Goal: Transaction & Acquisition: Purchase product/service

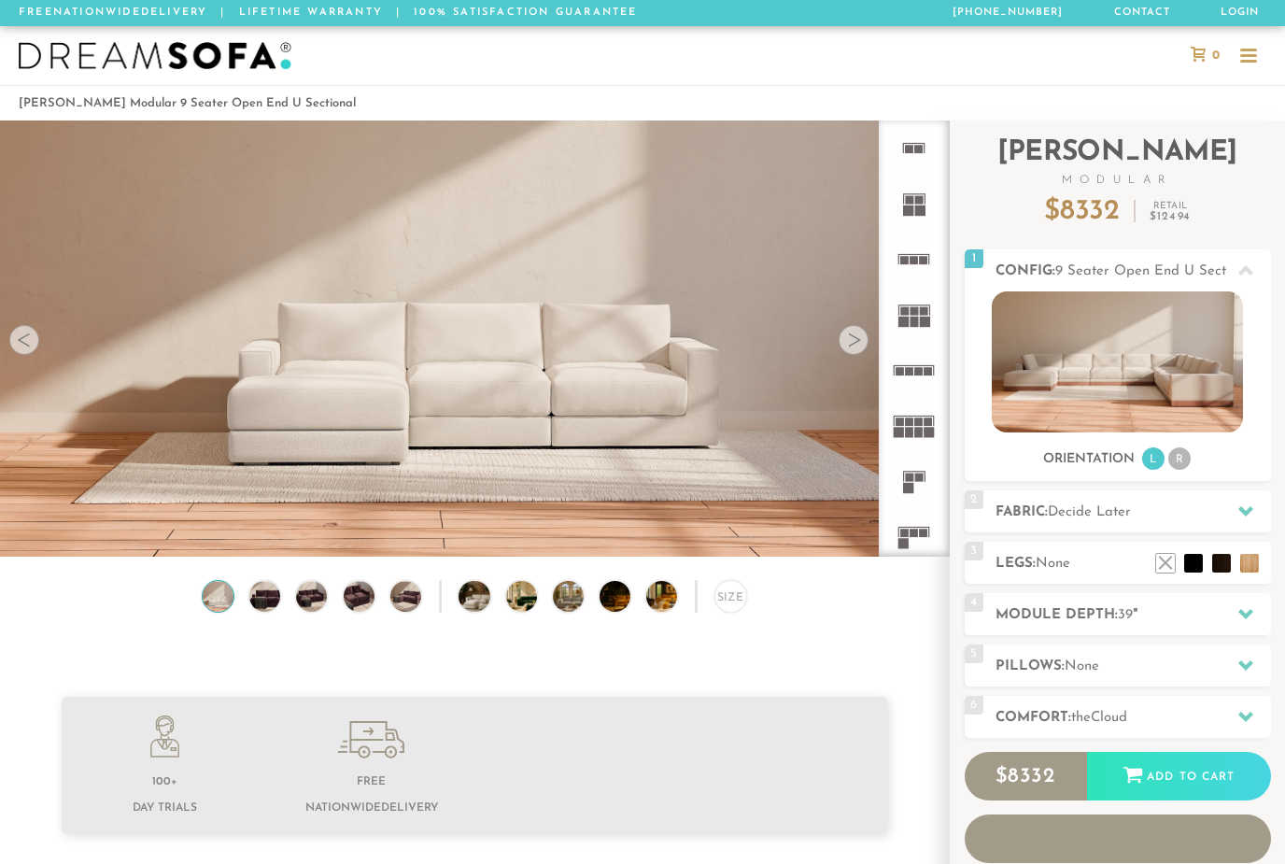
scroll to position [20341, 1285]
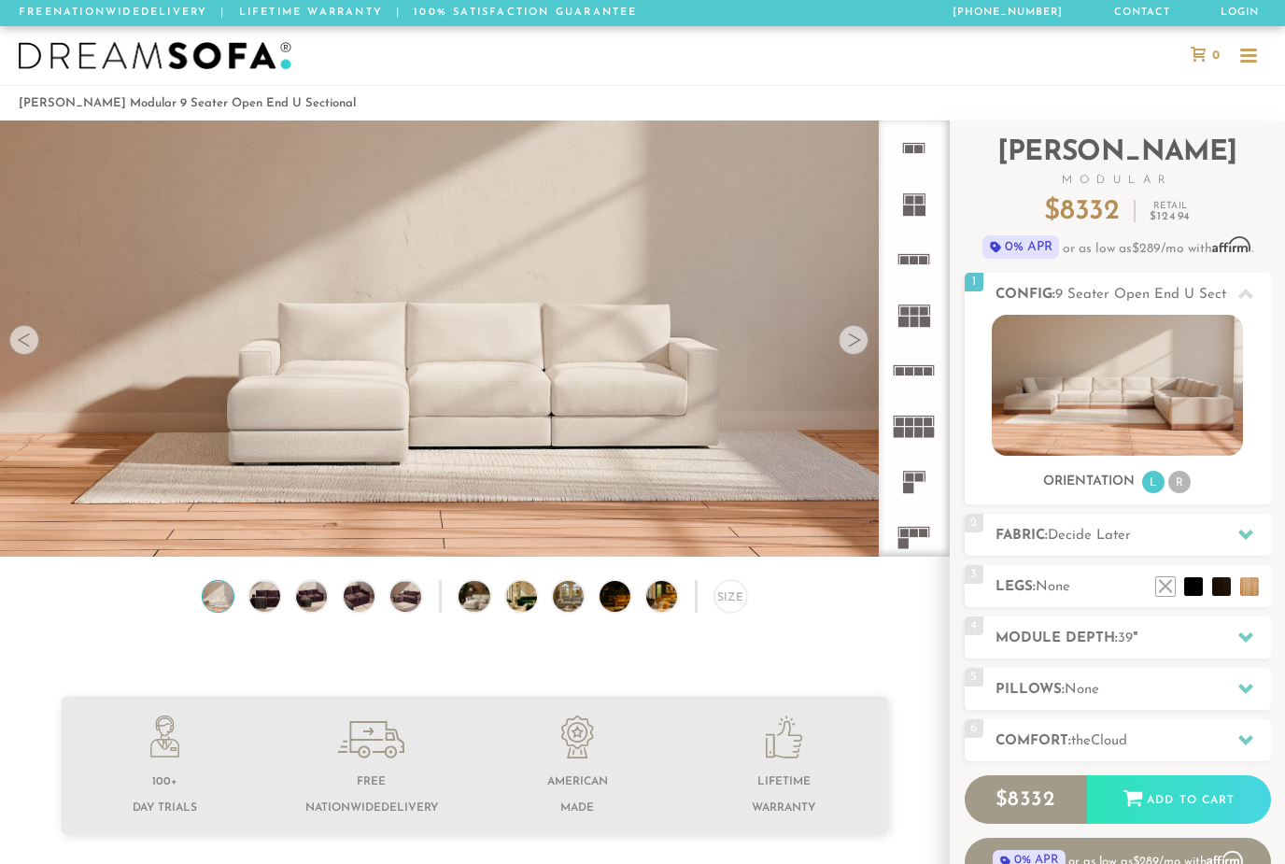
click at [1172, 488] on li "R" at bounding box center [1179, 482] width 22 height 22
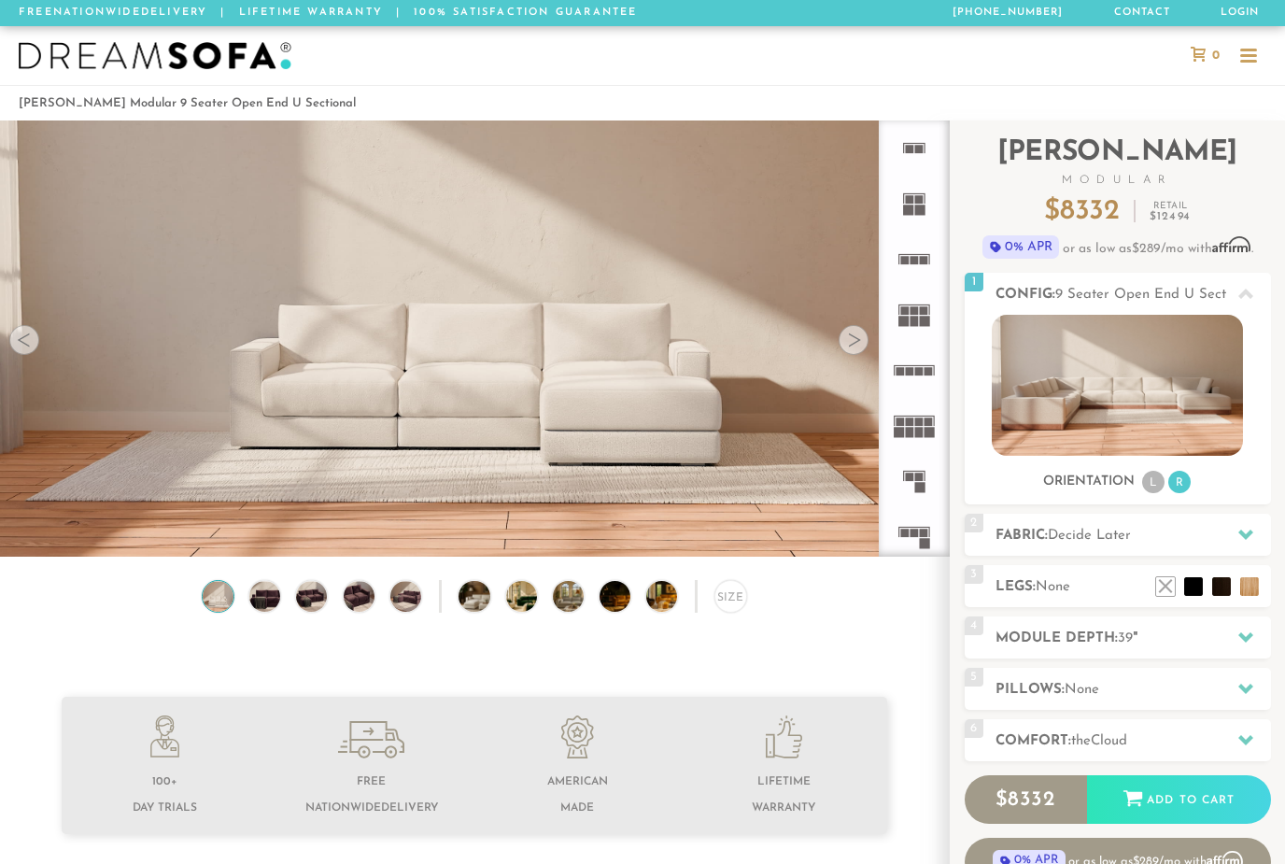
click at [1242, 292] on icon at bounding box center [1246, 294] width 15 height 15
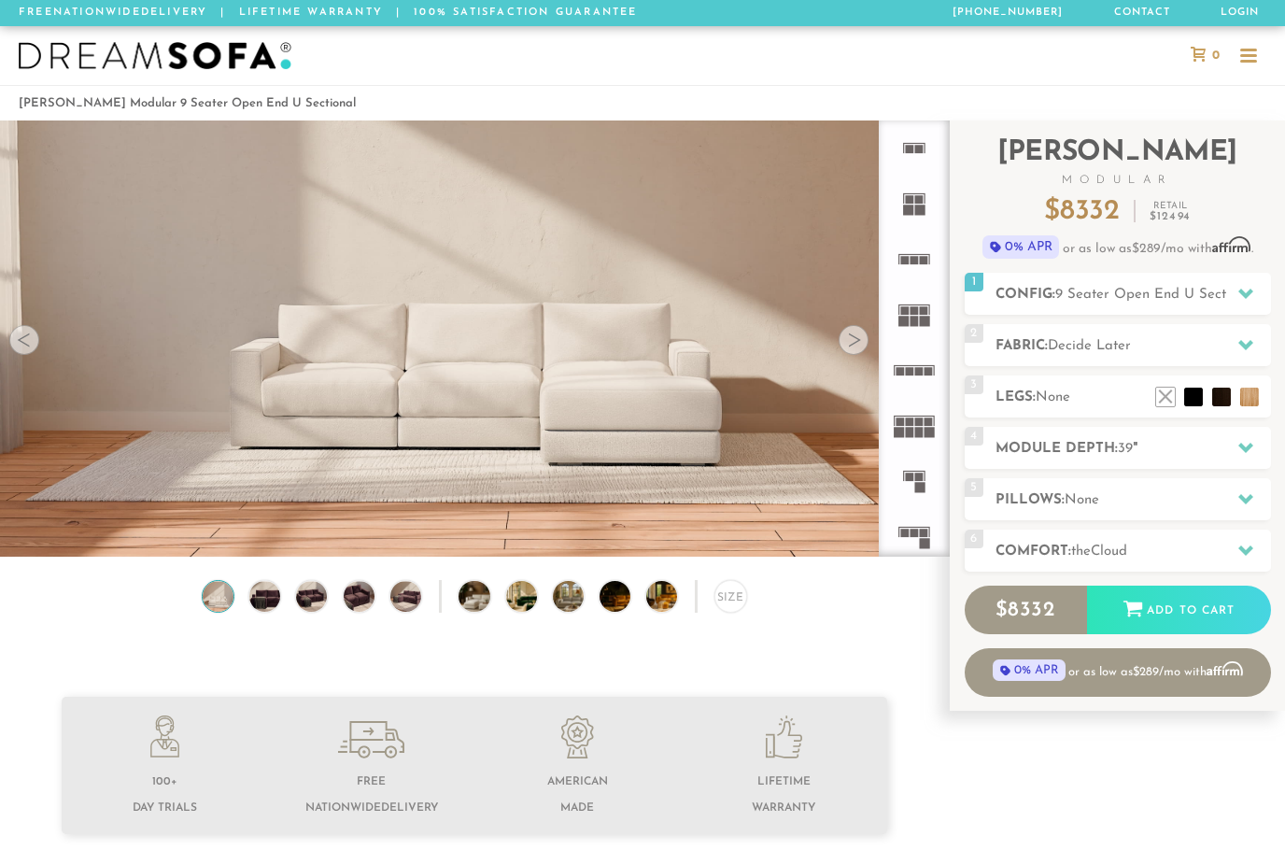
click at [1235, 297] on div at bounding box center [1245, 294] width 39 height 38
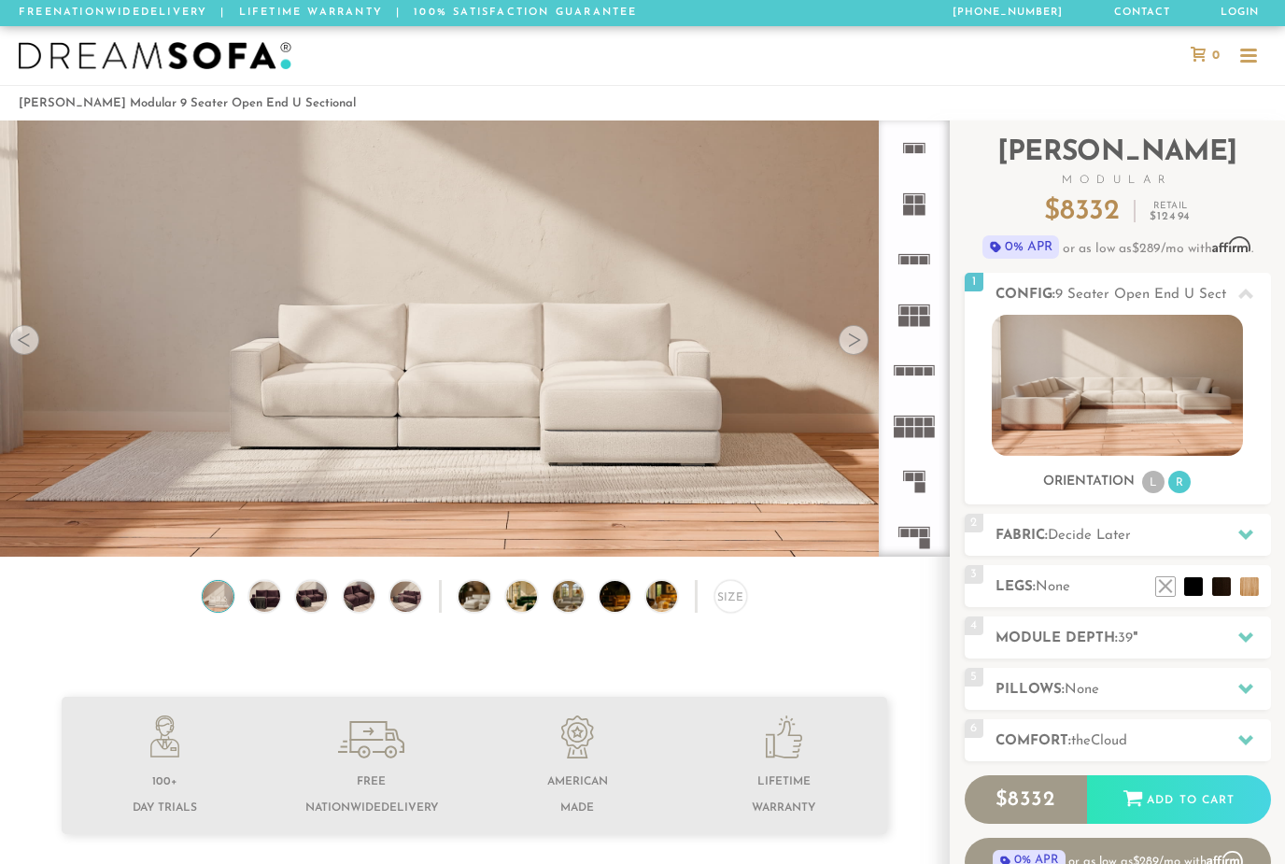
click at [1241, 303] on div at bounding box center [1245, 294] width 39 height 38
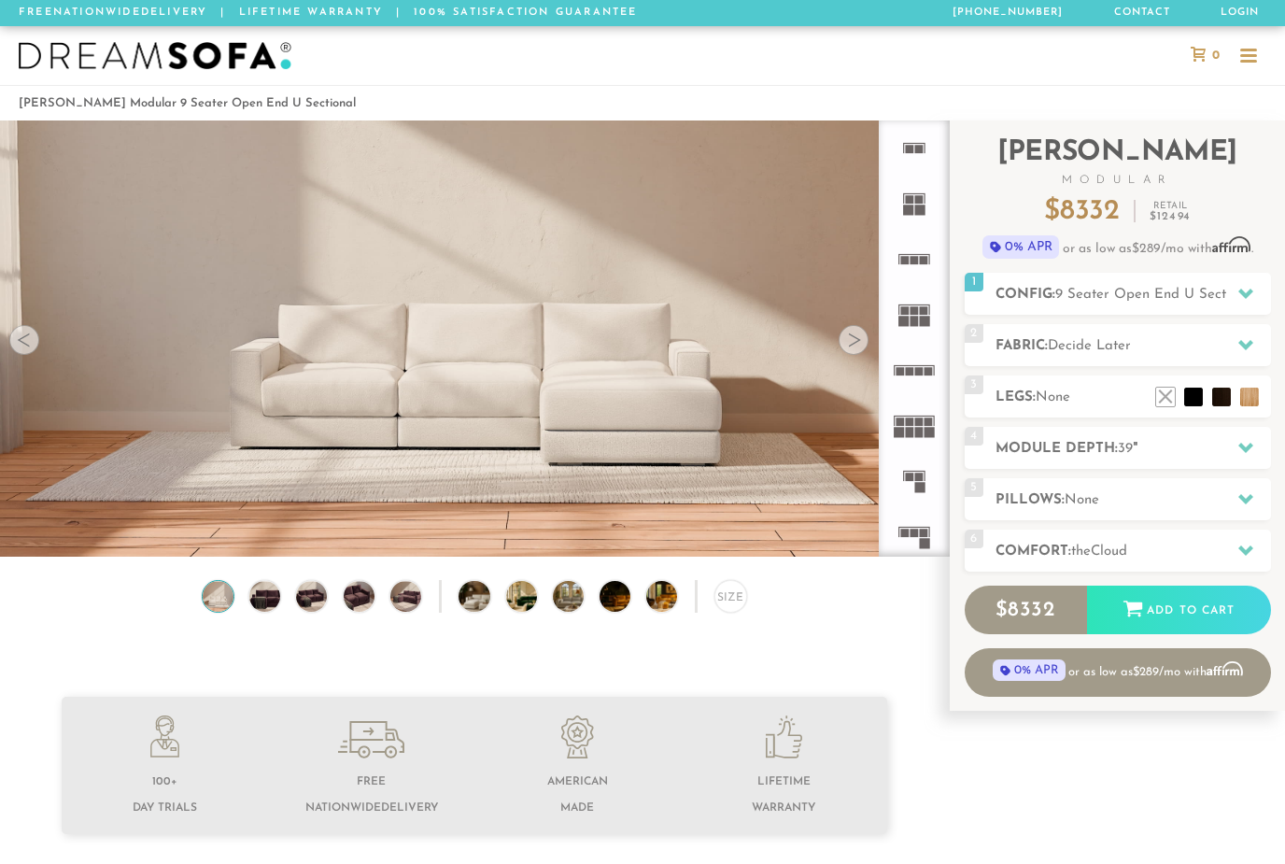
click at [846, 357] on video at bounding box center [474, 282] width 949 height 474
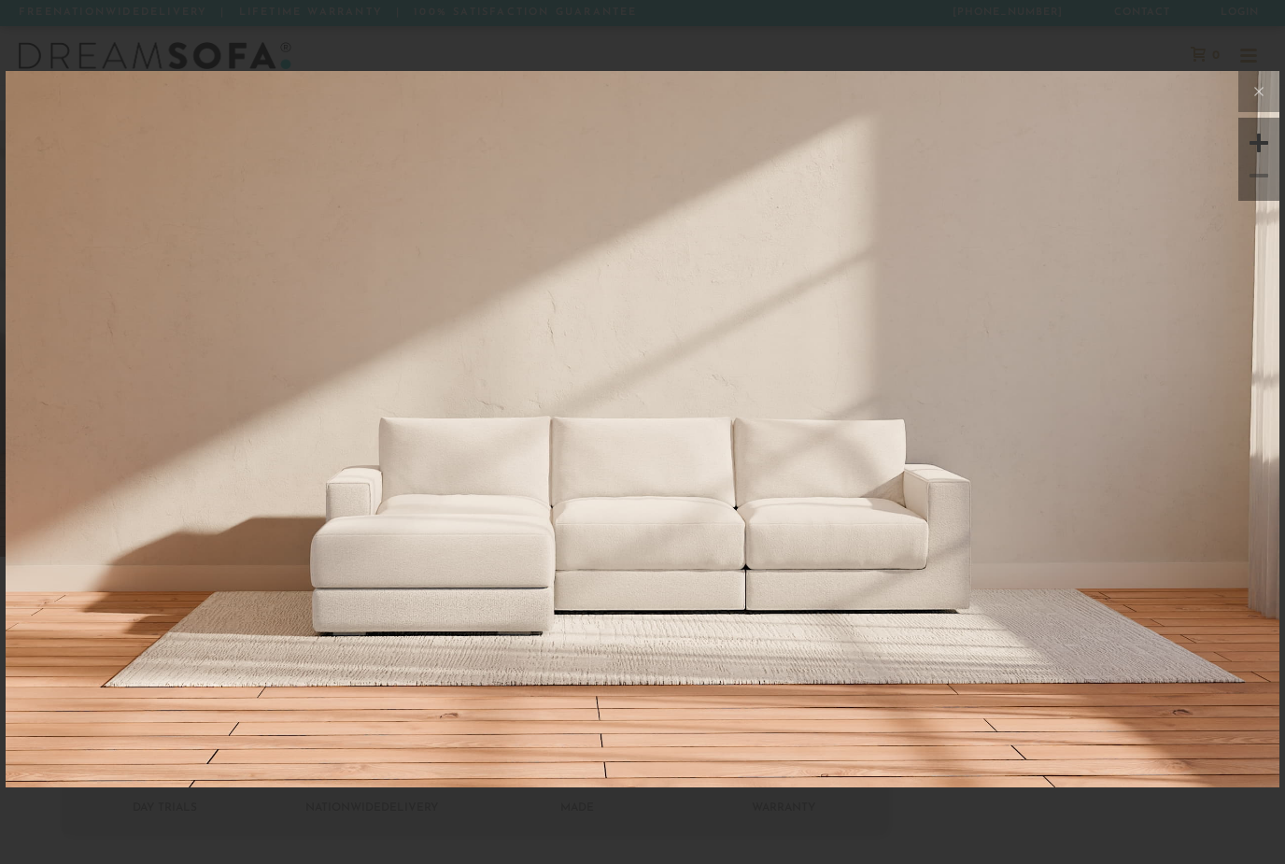
click at [994, 333] on img at bounding box center [643, 283] width 1274 height 425
click at [1239, 106] on button at bounding box center [1259, 91] width 41 height 41
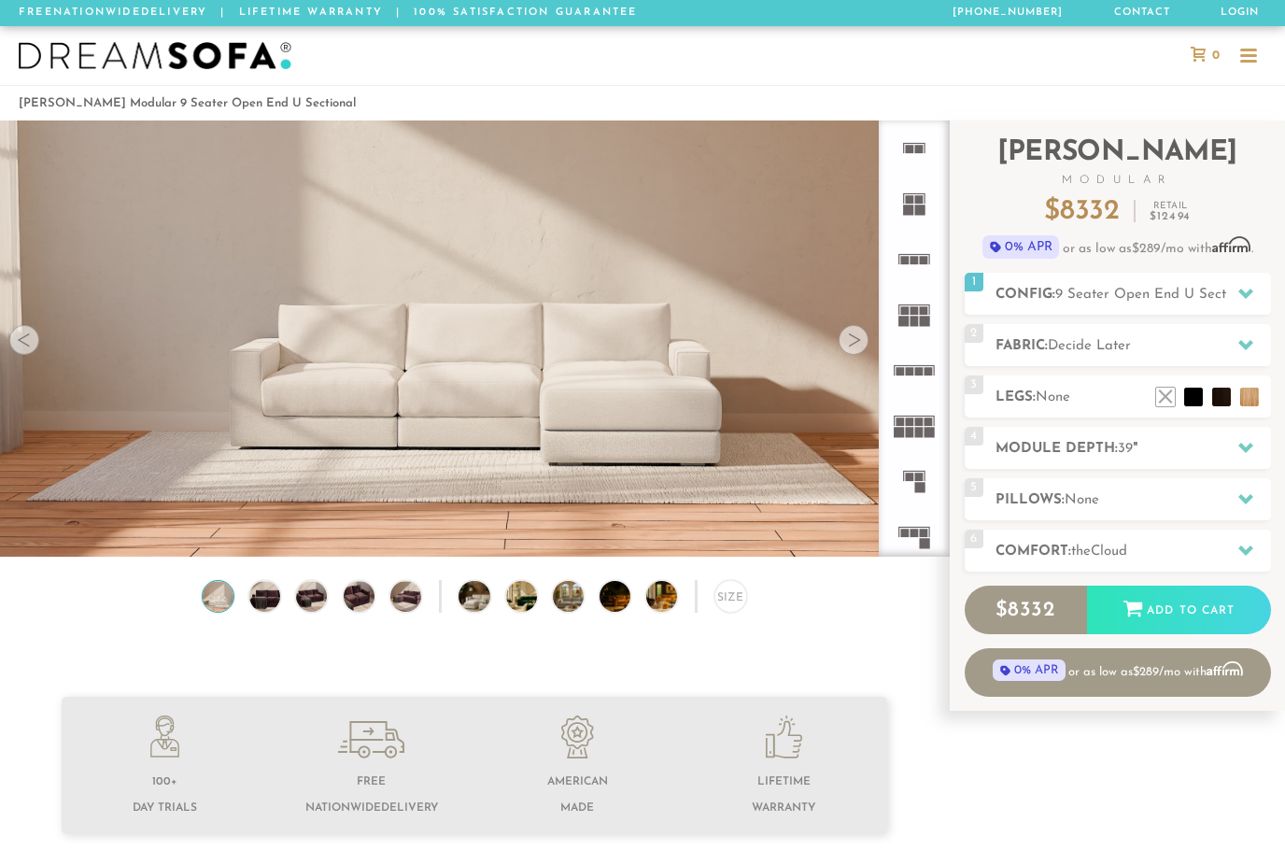
click at [850, 340] on div at bounding box center [854, 340] width 30 height 30
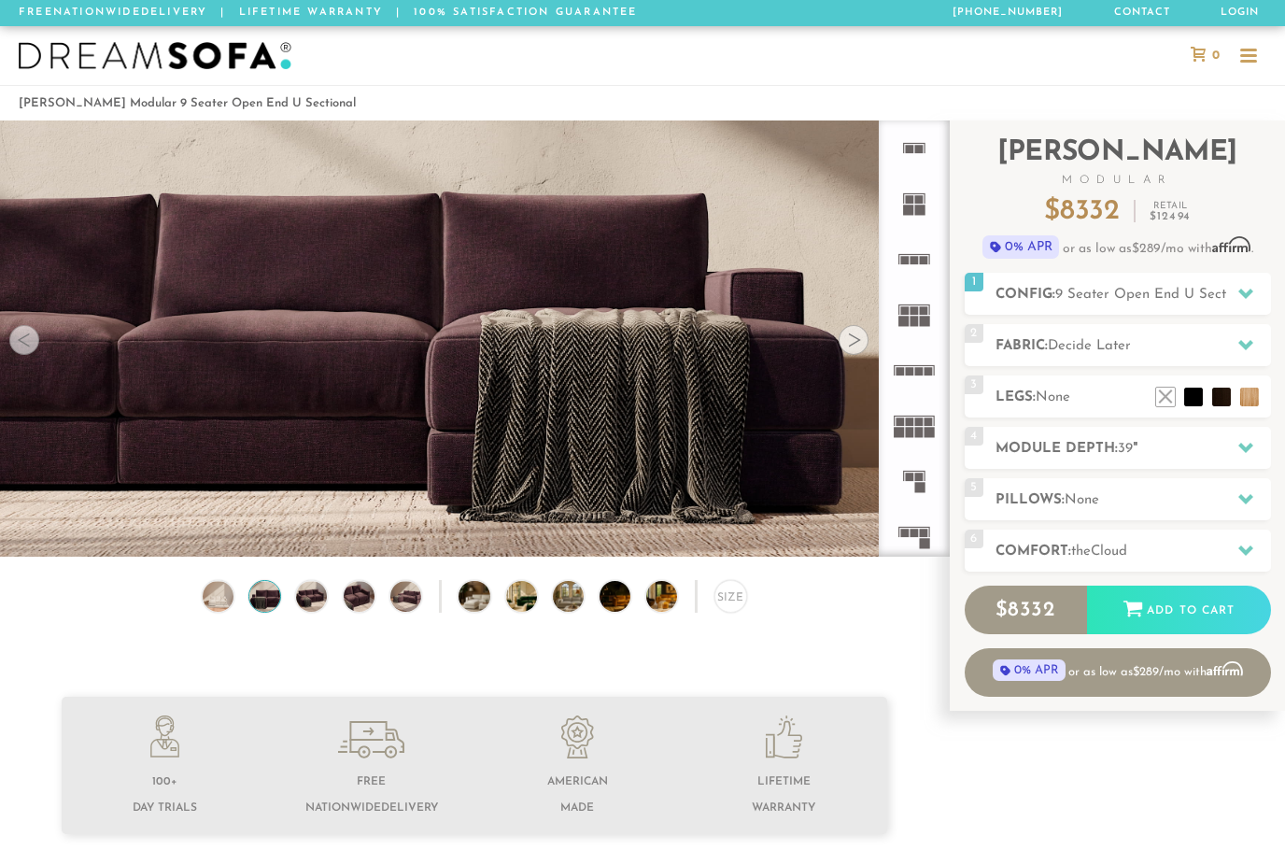
click at [1240, 359] on div at bounding box center [1245, 345] width 39 height 38
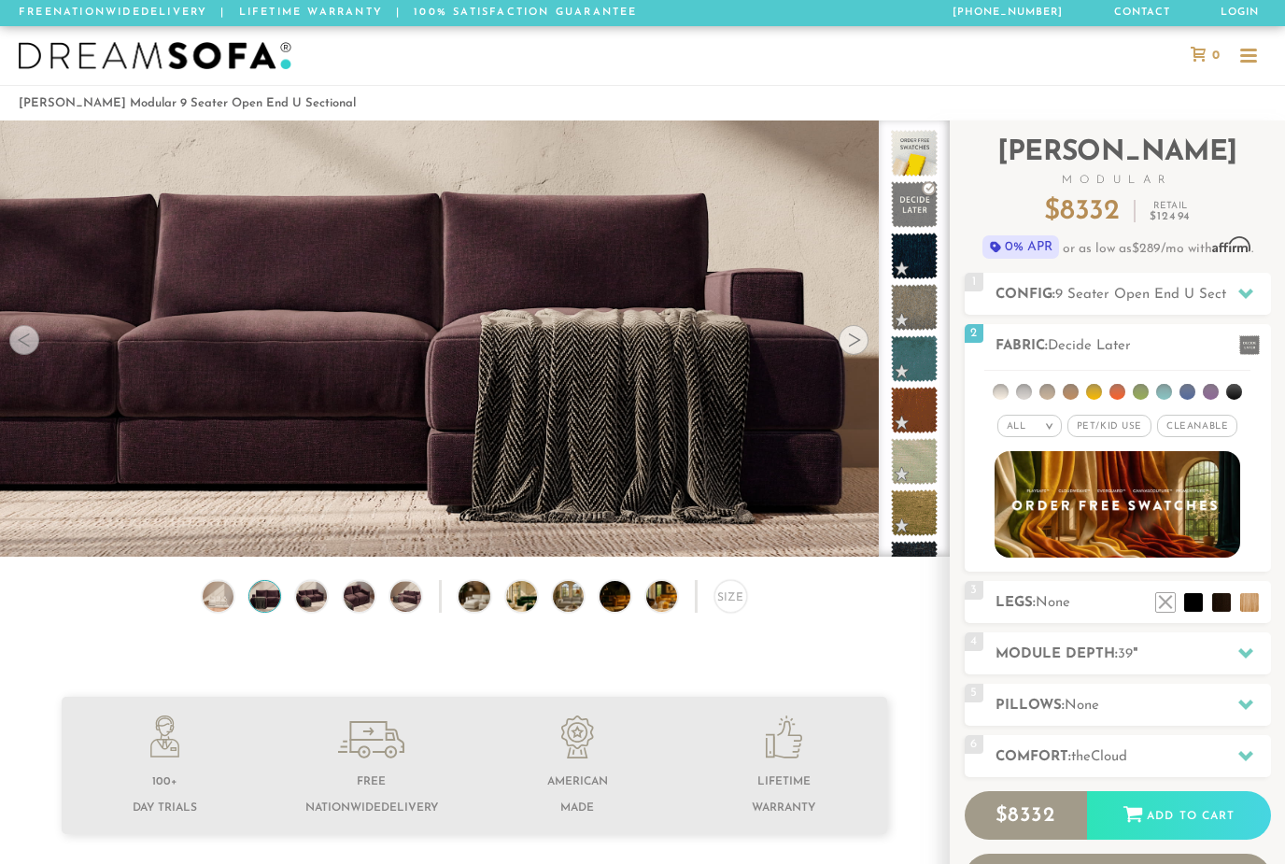
click at [1244, 298] on icon at bounding box center [1246, 293] width 15 height 15
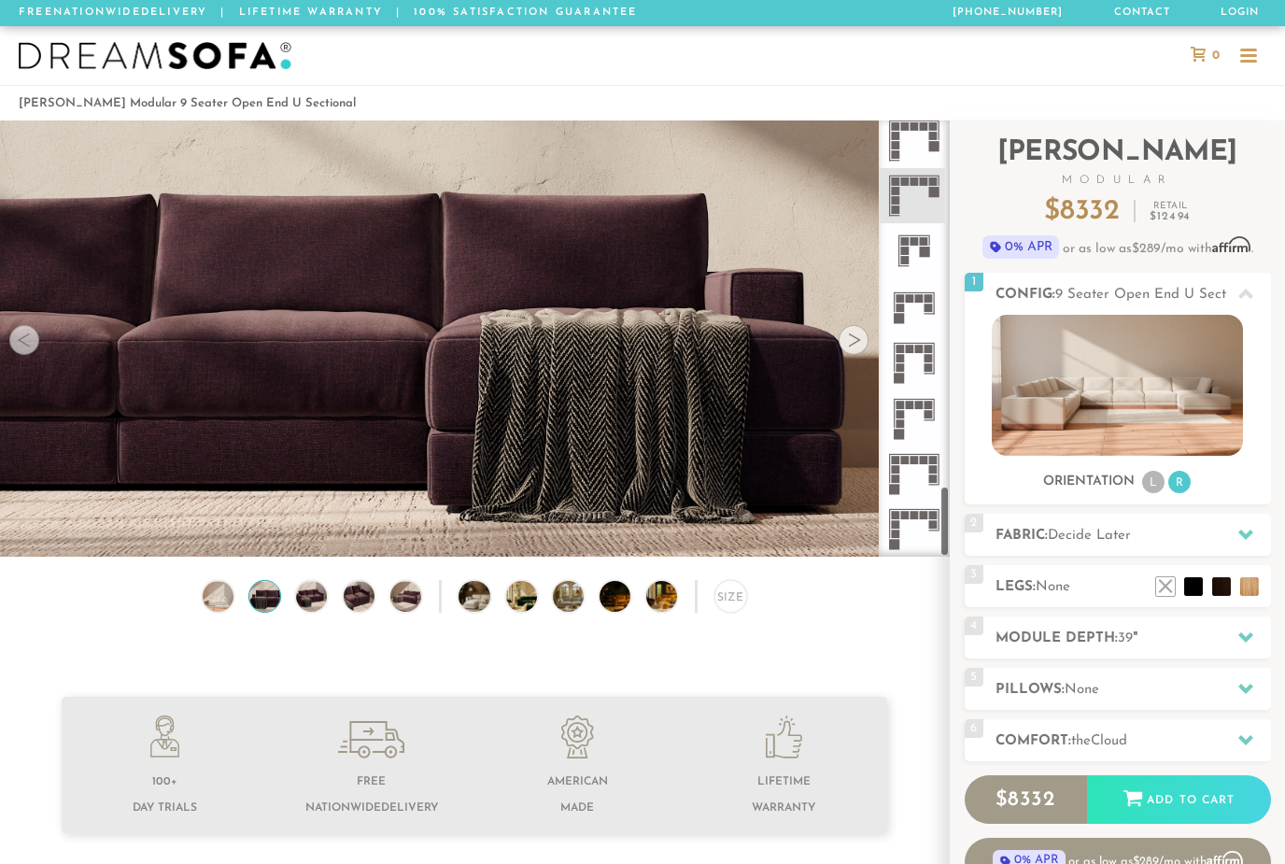
scroll to position [2227, 0]
click at [204, 593] on img at bounding box center [218, 596] width 37 height 31
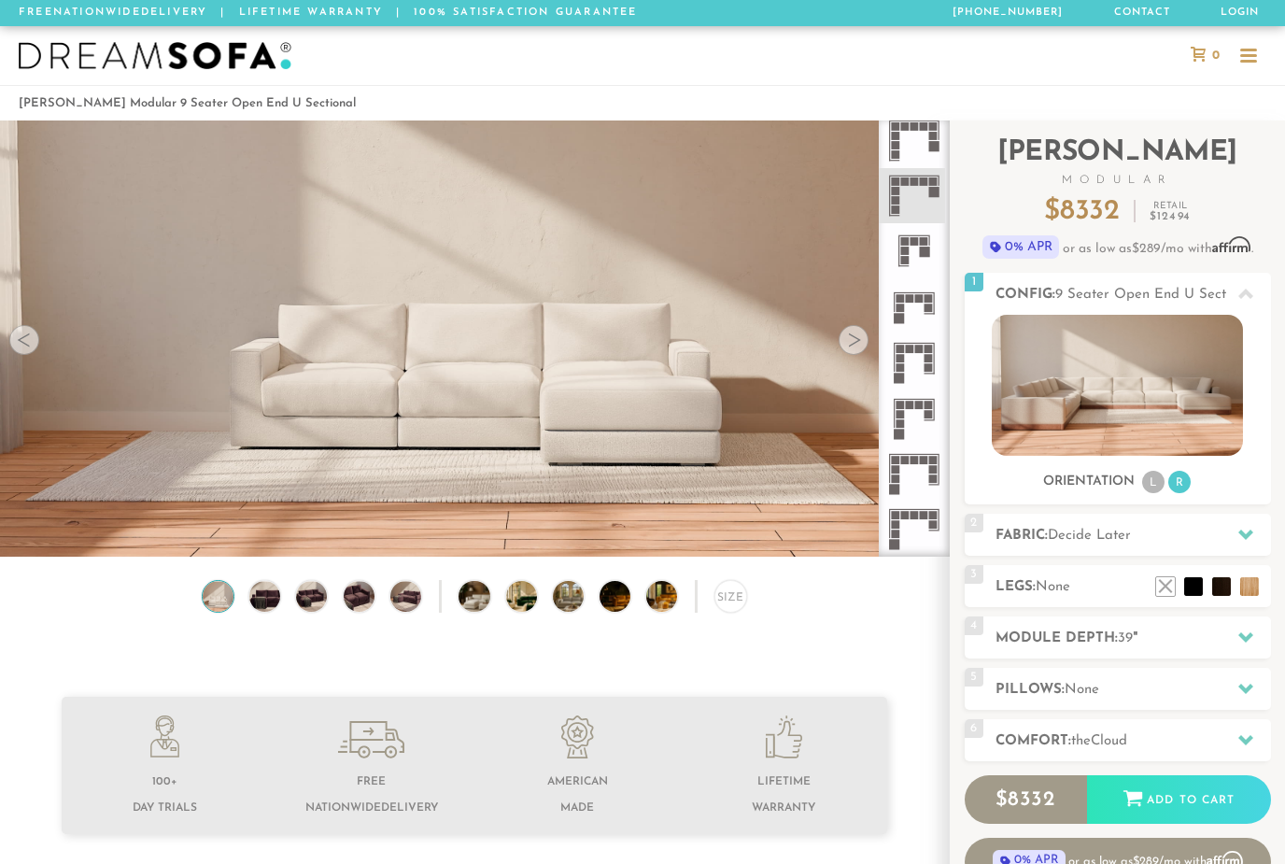
click at [1264, 551] on div "2 Fabric: Decide Later" at bounding box center [1118, 535] width 306 height 42
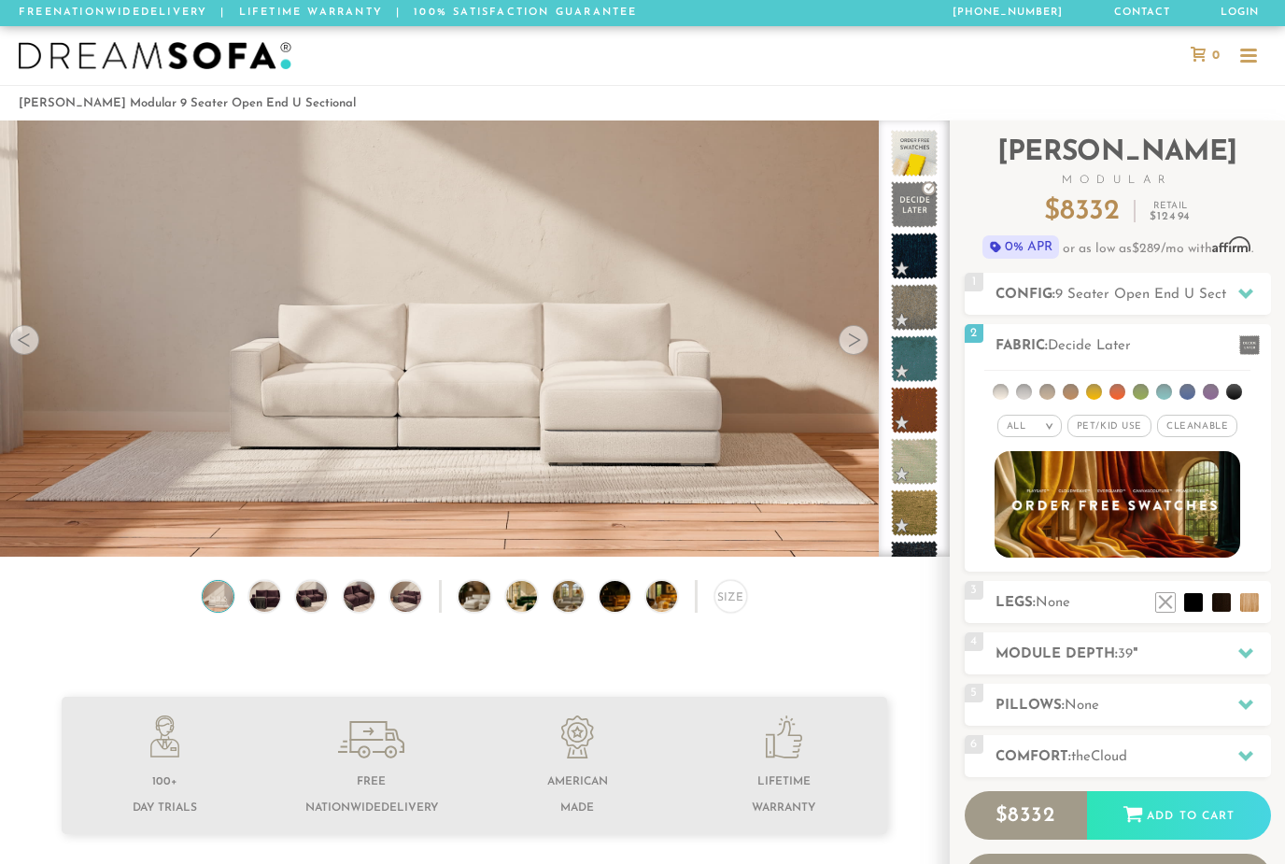
click at [1198, 437] on span "Cleanable x" at bounding box center [1197, 426] width 80 height 22
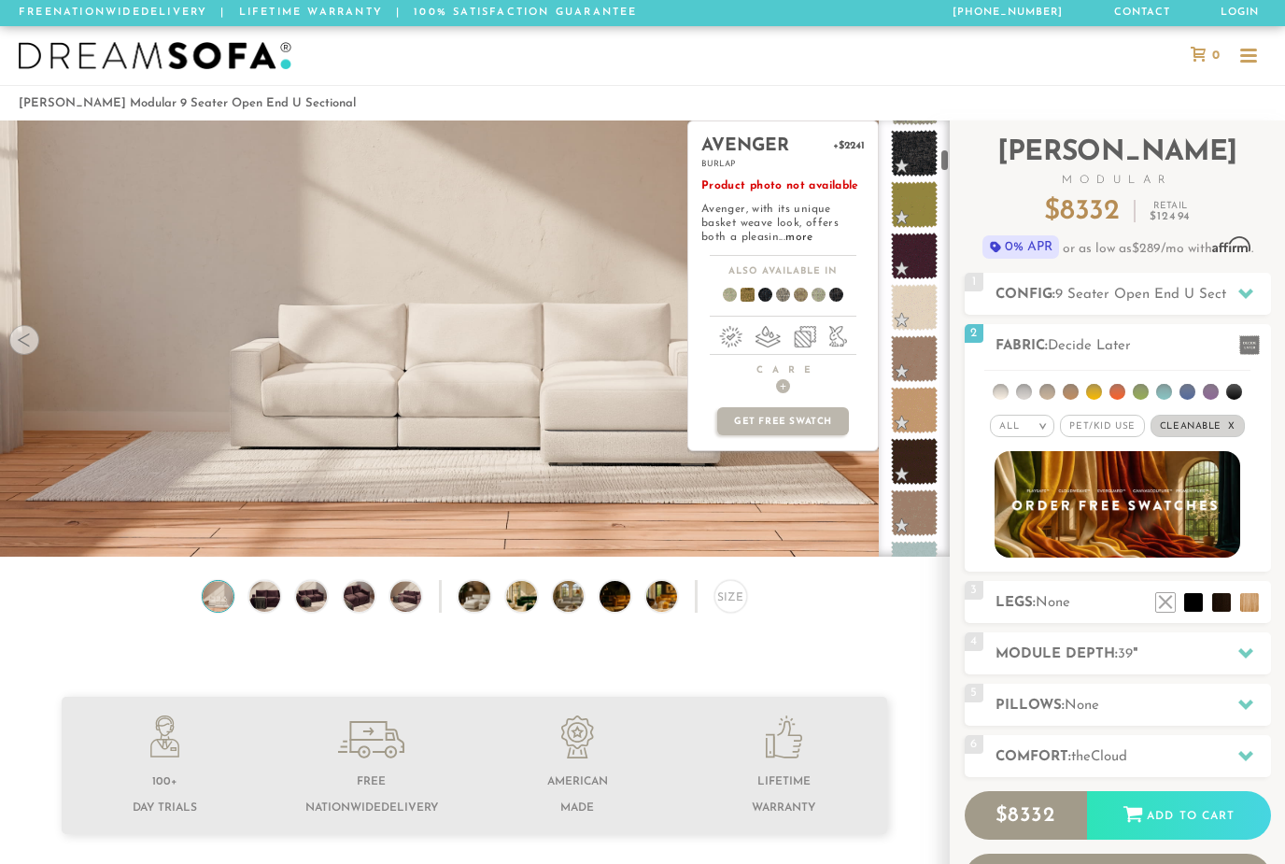
scroll to position [755, 0]
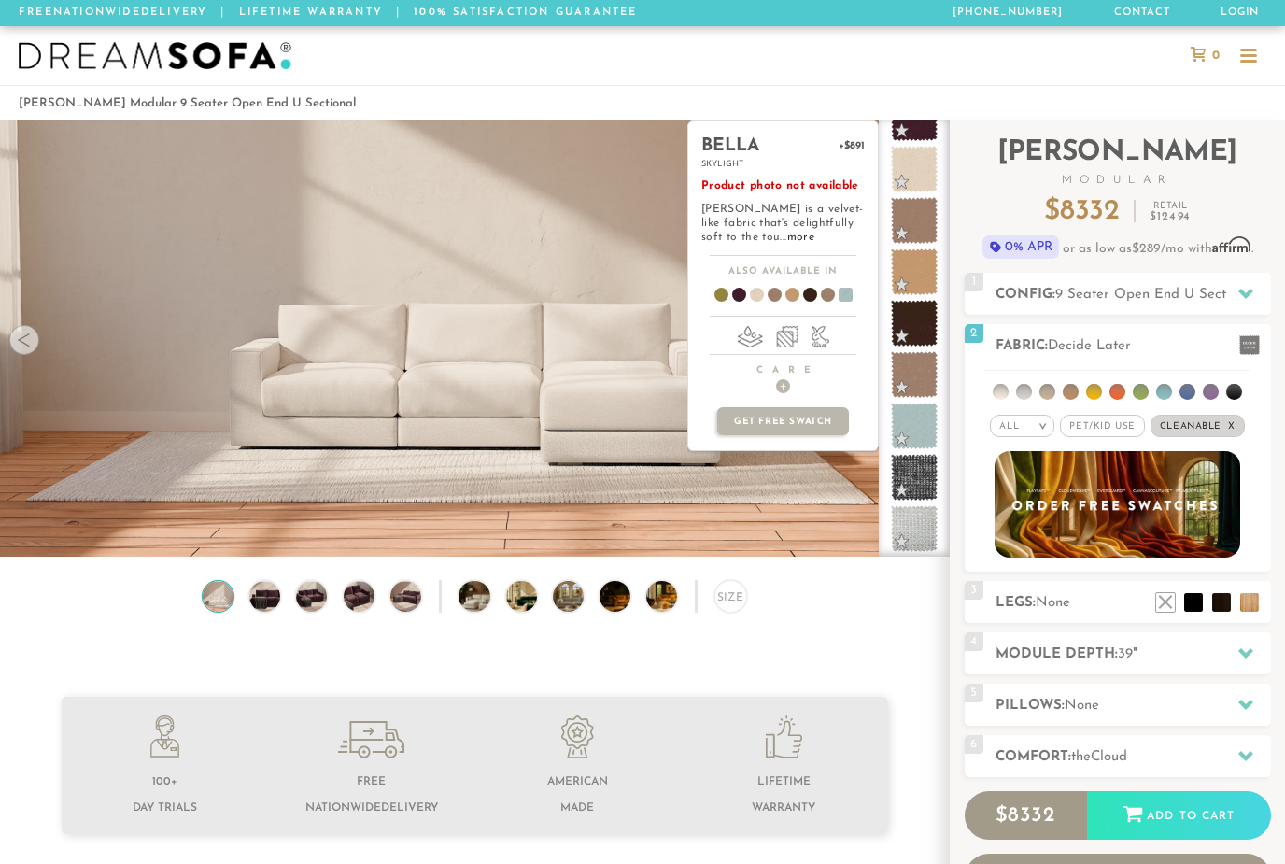
click at [1030, 434] on div "All >" at bounding box center [1022, 426] width 64 height 22
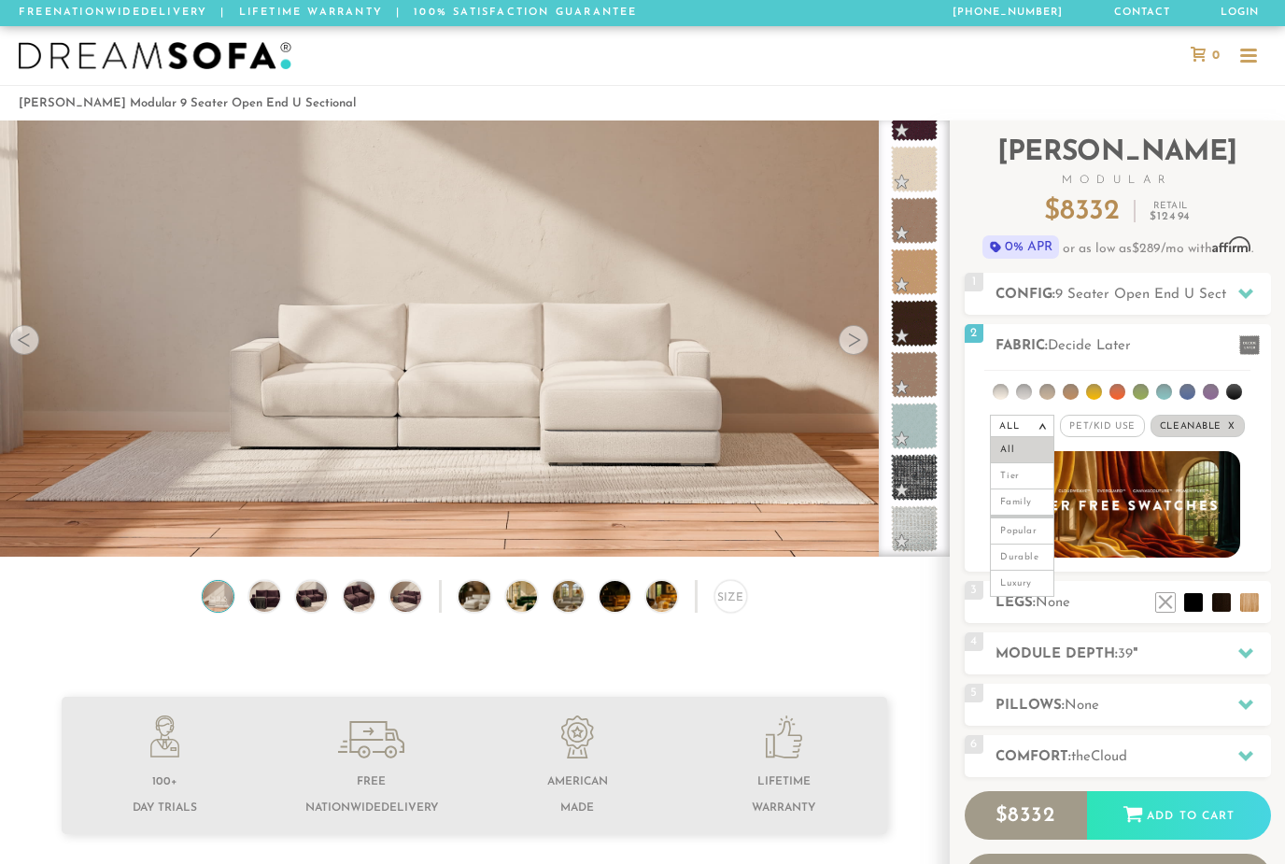
click at [1027, 477] on li "Tier" at bounding box center [1022, 476] width 64 height 26
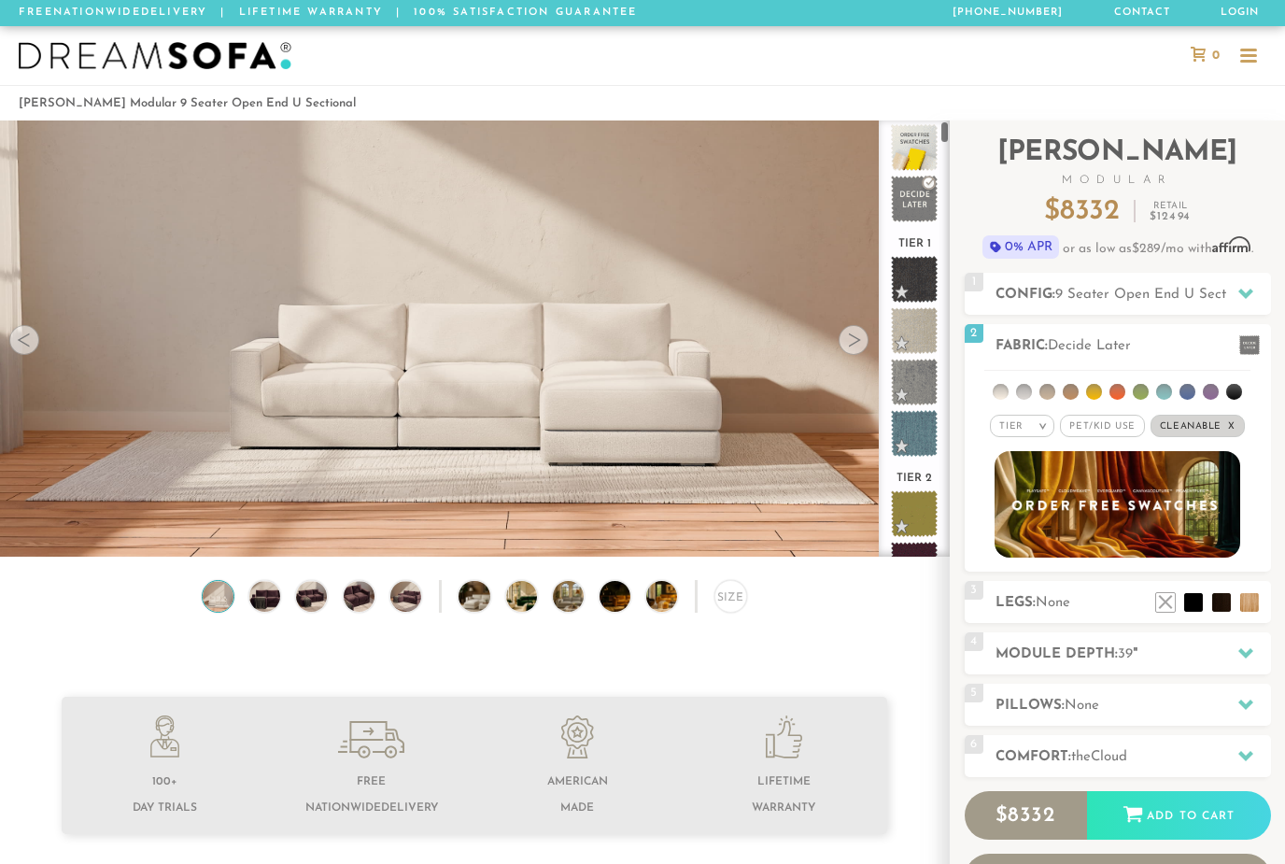
scroll to position [0, 0]
click at [1227, 437] on span "Cleanable x" at bounding box center [1198, 426] width 94 height 22
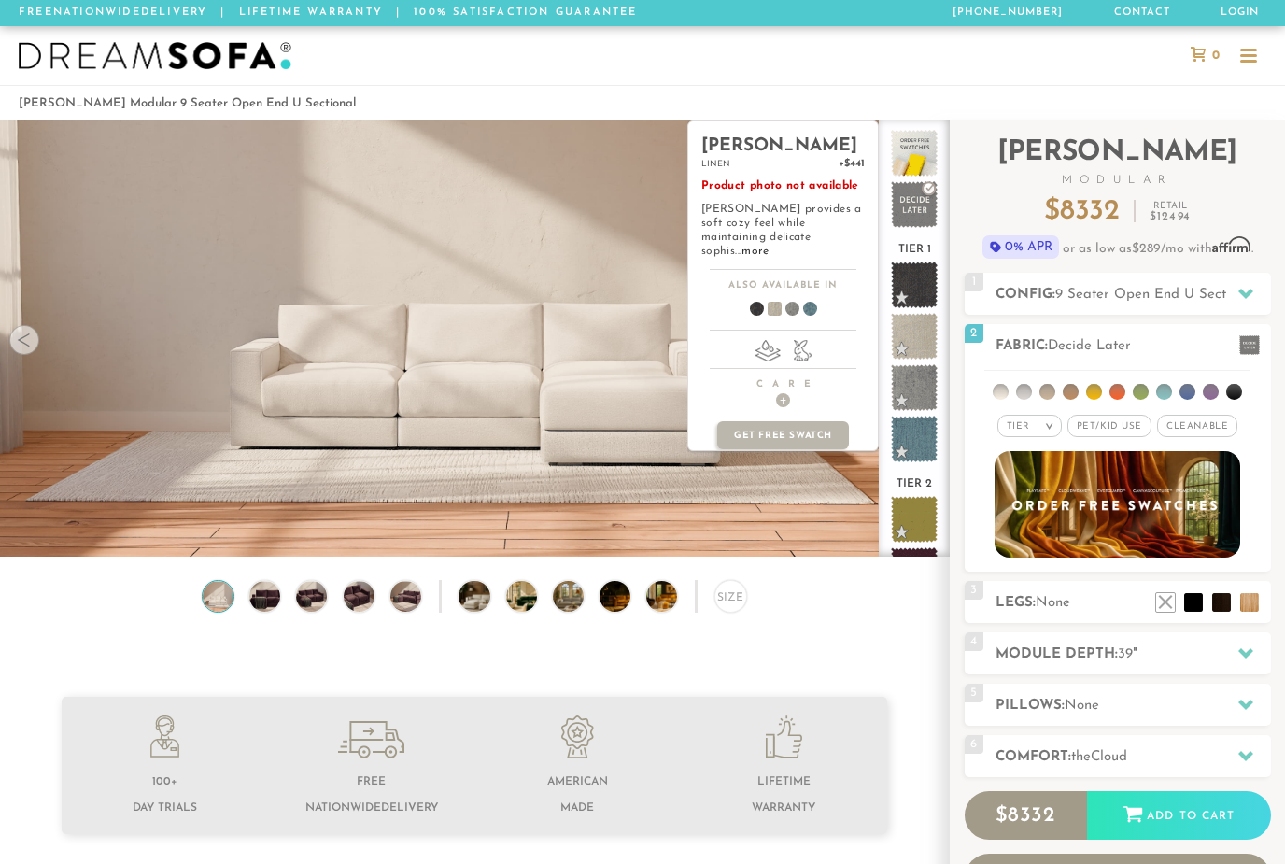
click at [919, 335] on span at bounding box center [914, 336] width 47 height 47
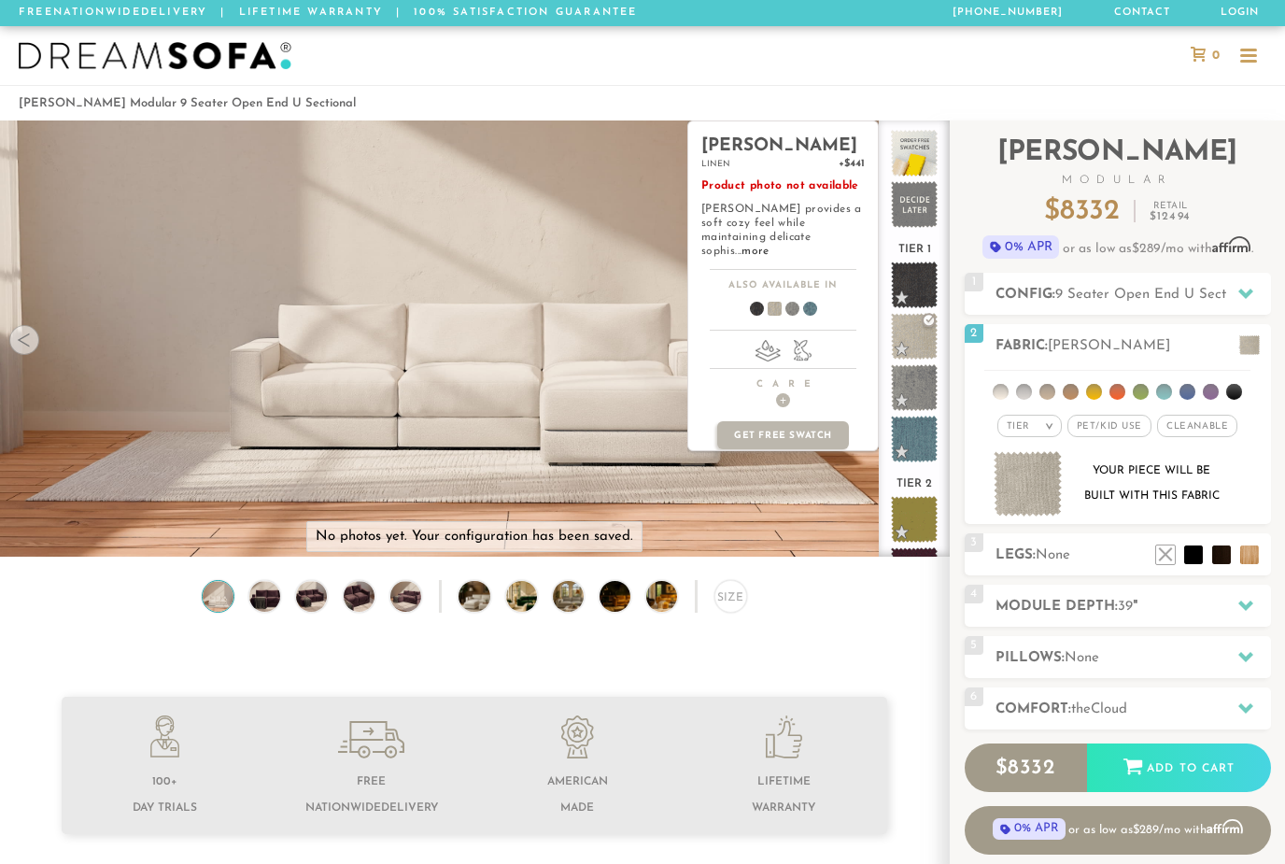
click at [1243, 338] on span at bounding box center [1249, 345] width 21 height 20
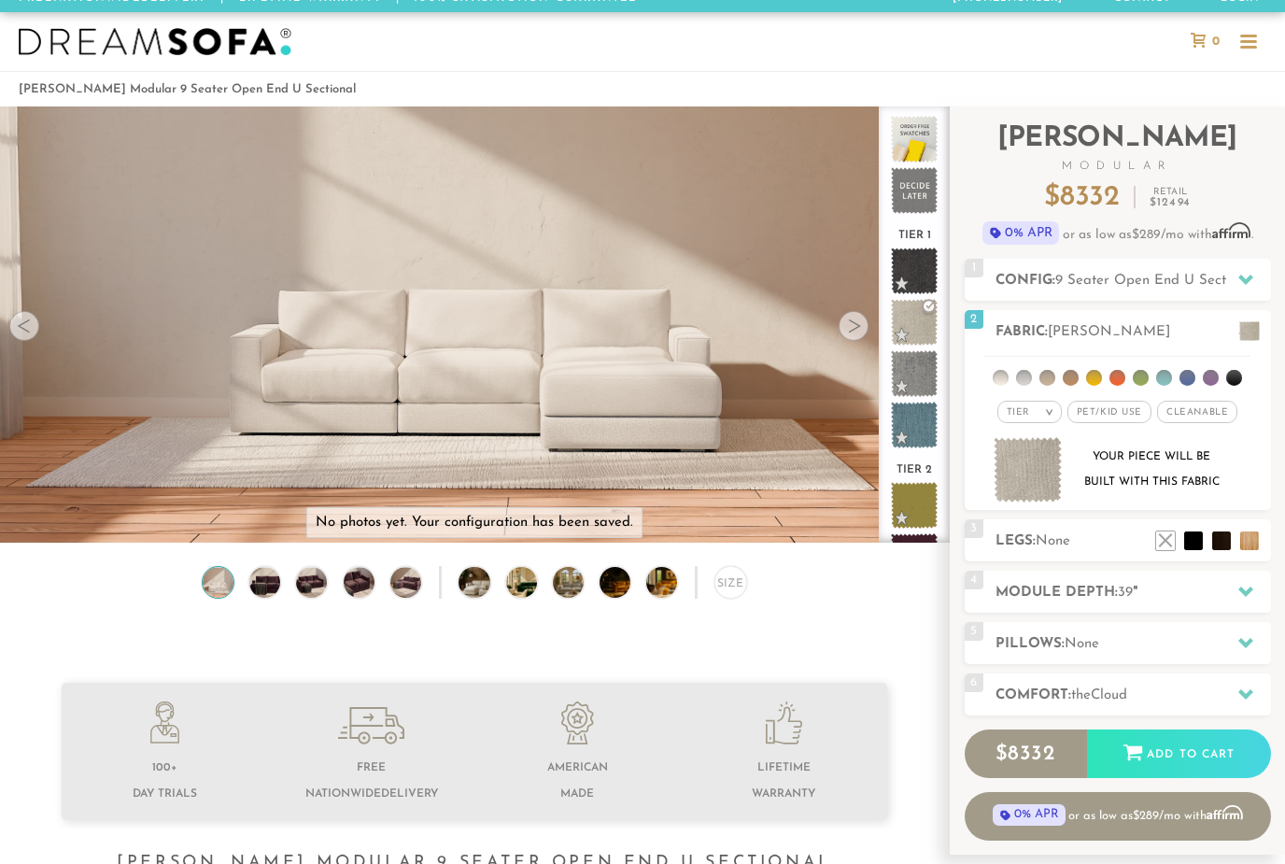
scroll to position [21, 0]
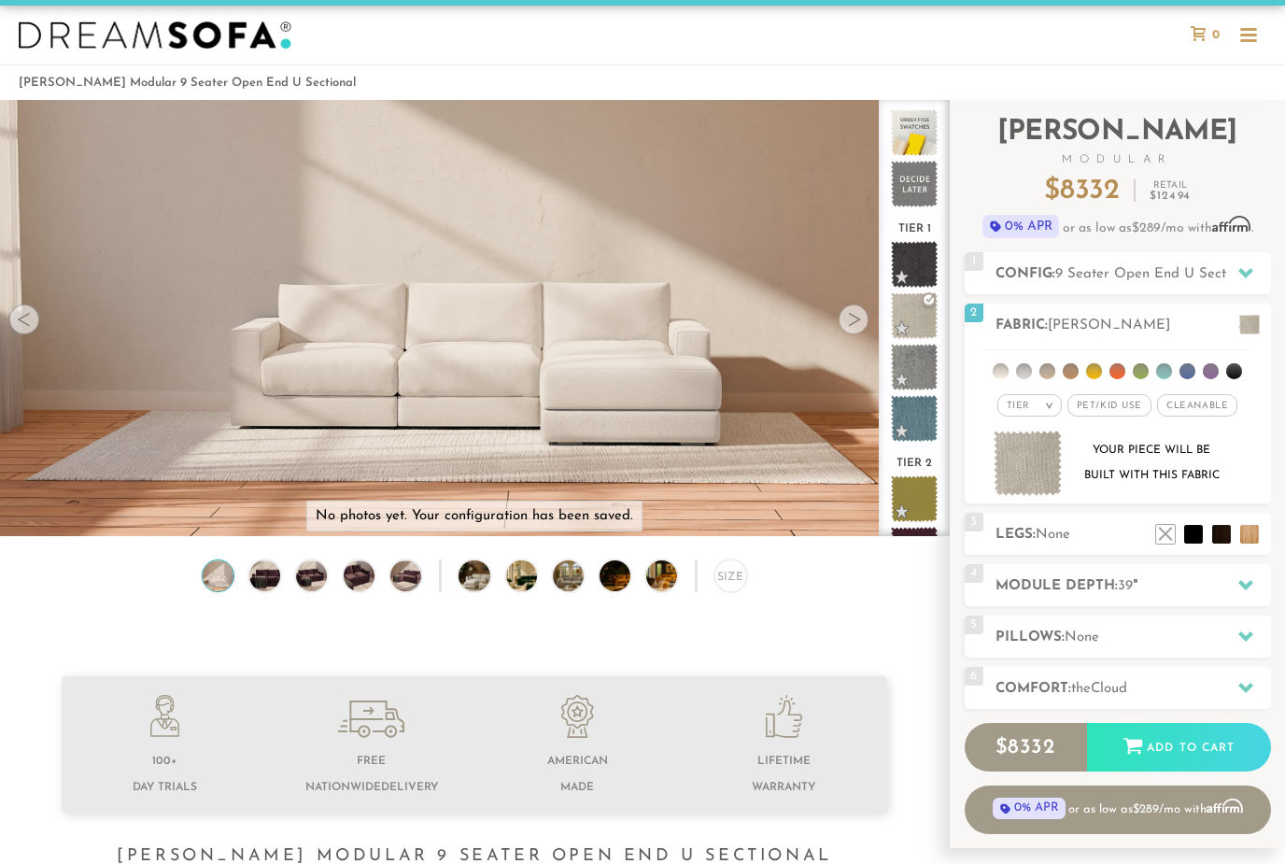
click at [1133, 404] on span "Pet/Kid Use x" at bounding box center [1110, 405] width 84 height 22
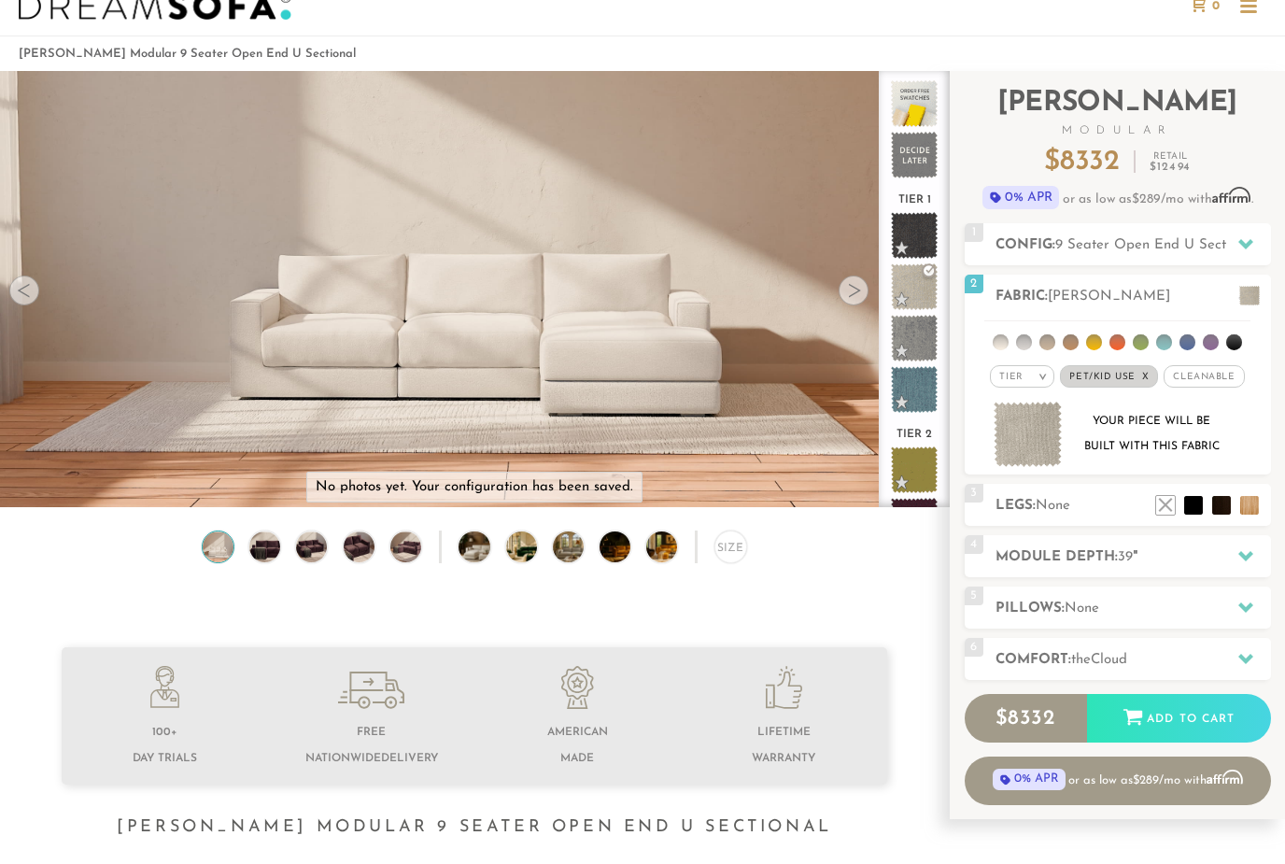
scroll to position [73, 0]
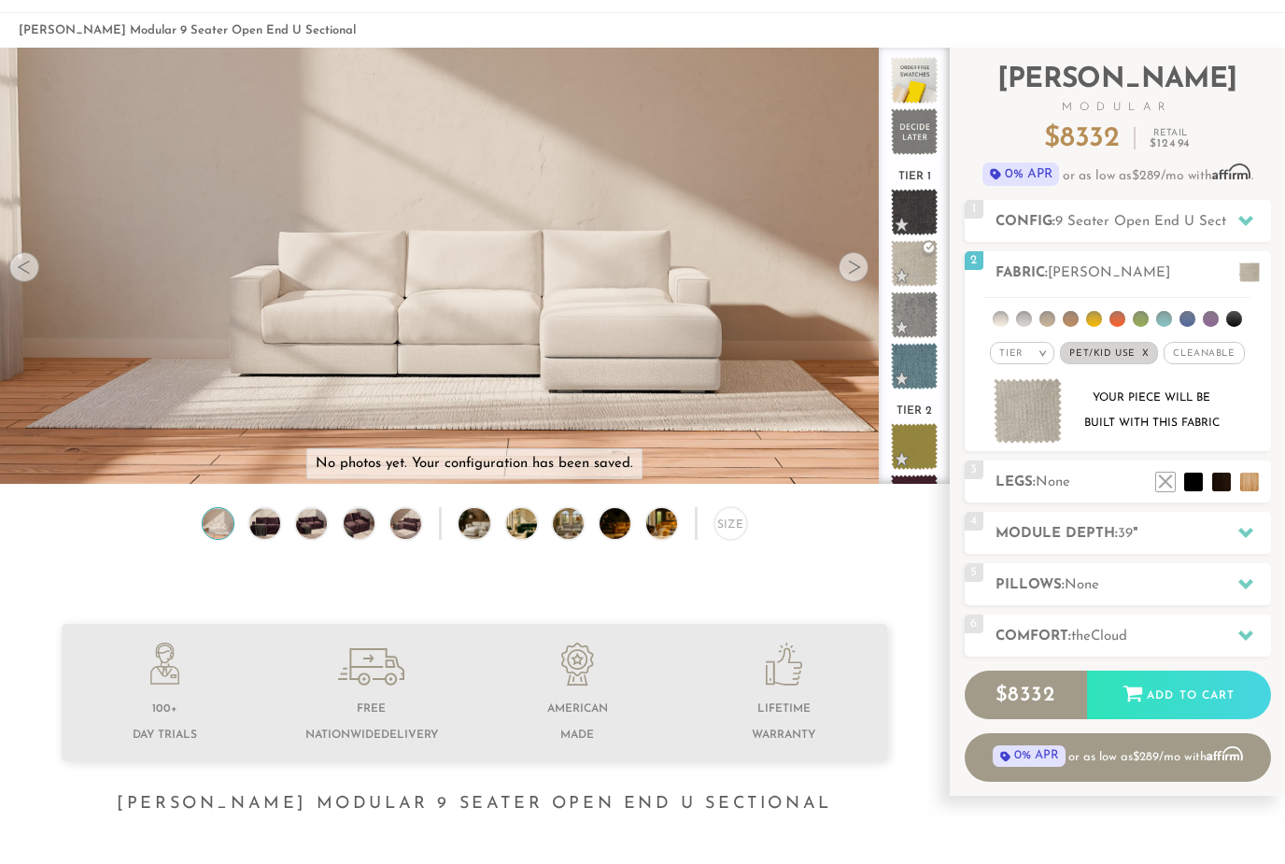
click at [1203, 485] on li at bounding box center [1193, 482] width 19 height 19
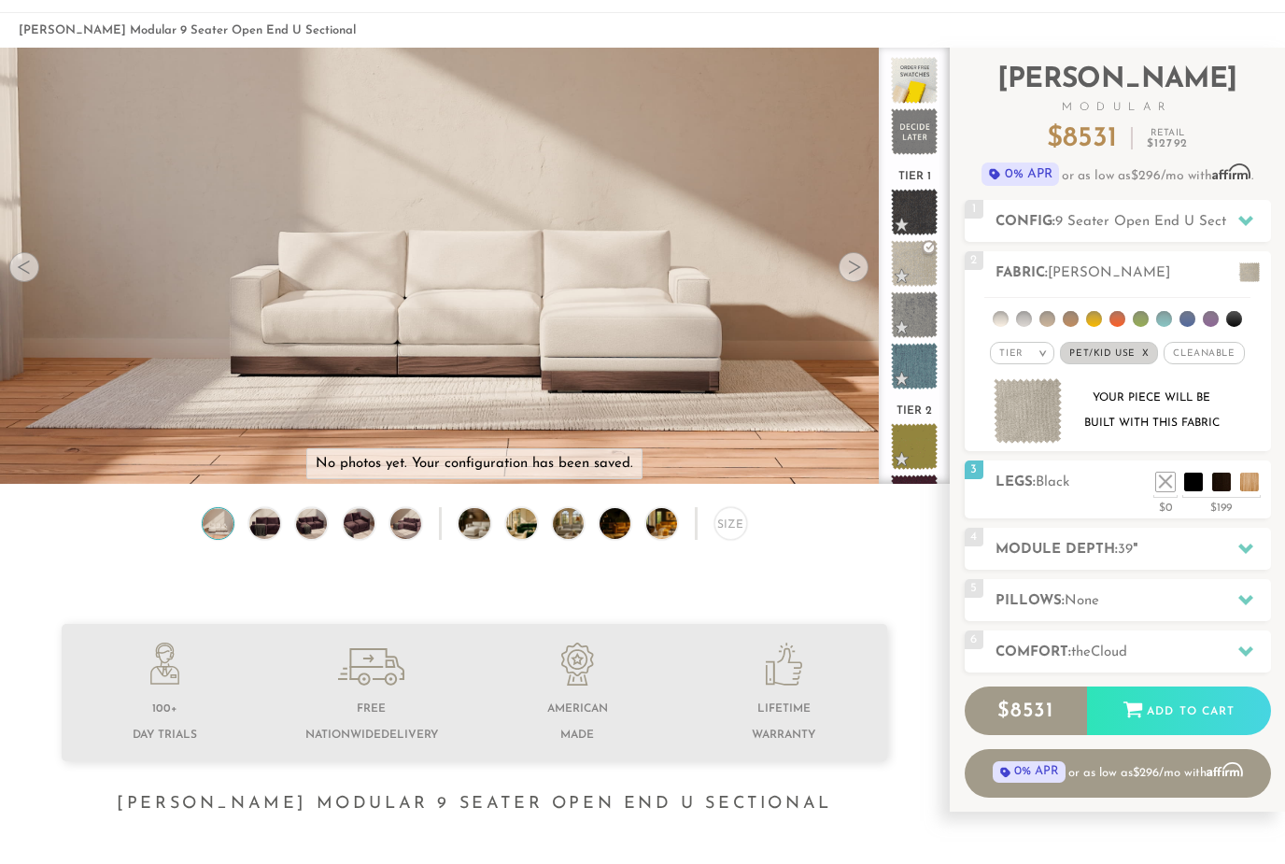
click at [1246, 486] on li at bounding box center [1249, 482] width 19 height 19
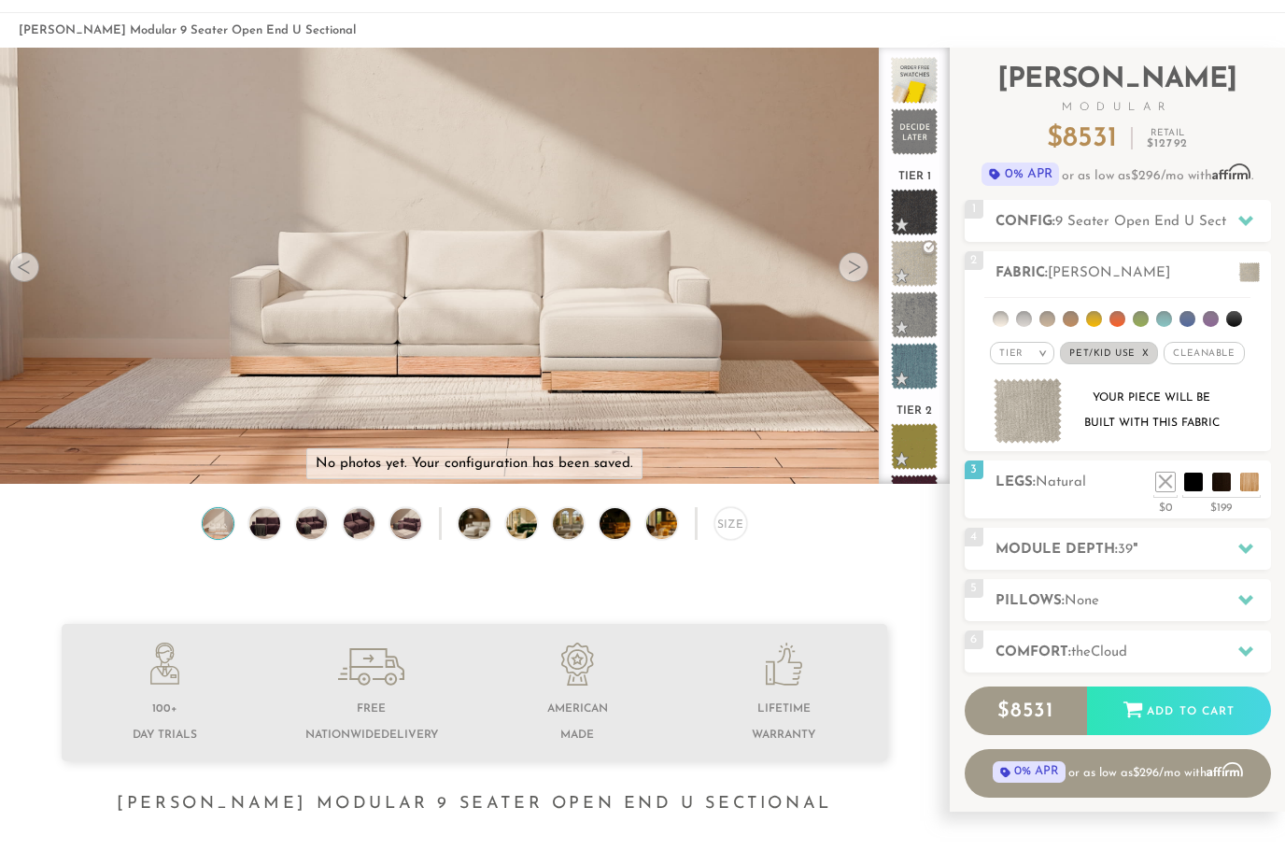
click at [1166, 483] on li at bounding box center [1165, 482] width 19 height 19
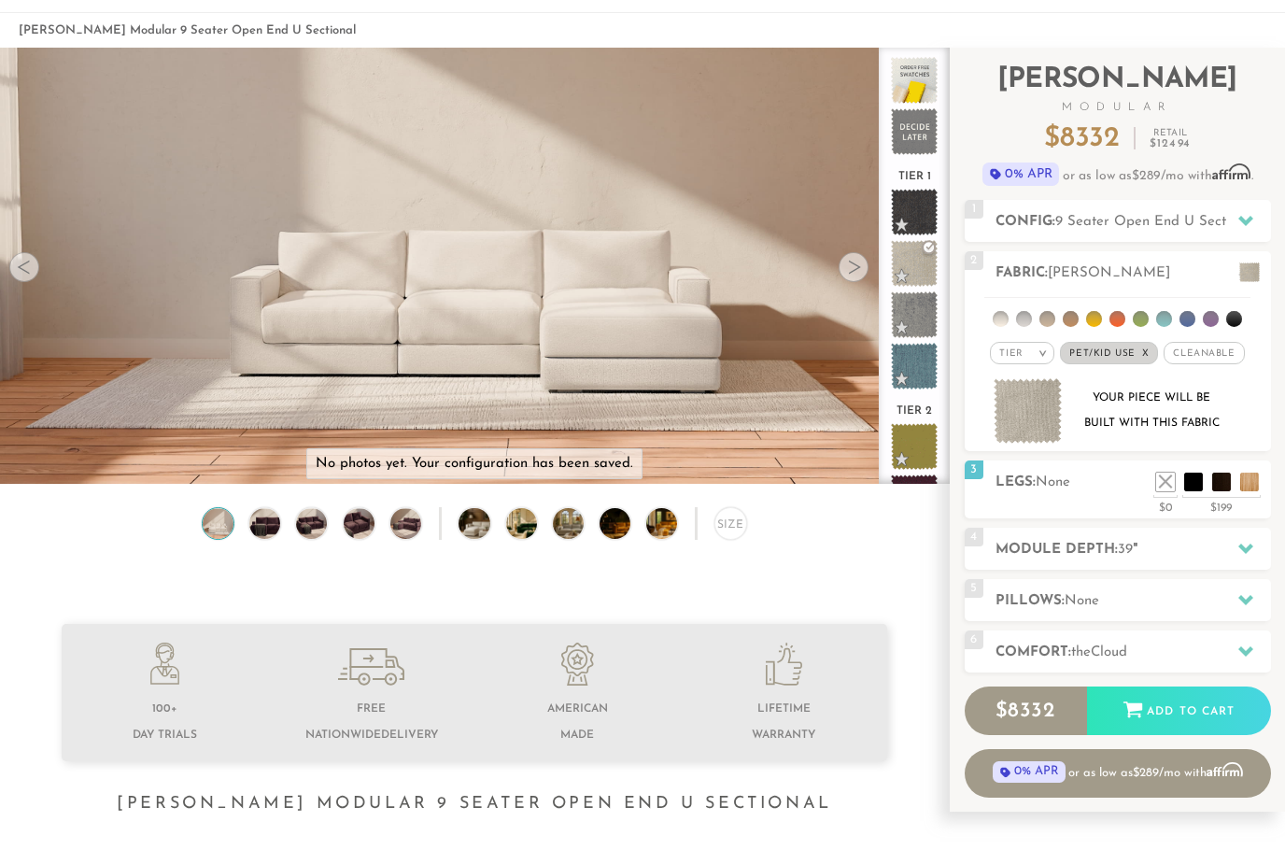
click at [1249, 486] on li at bounding box center [1249, 482] width 19 height 19
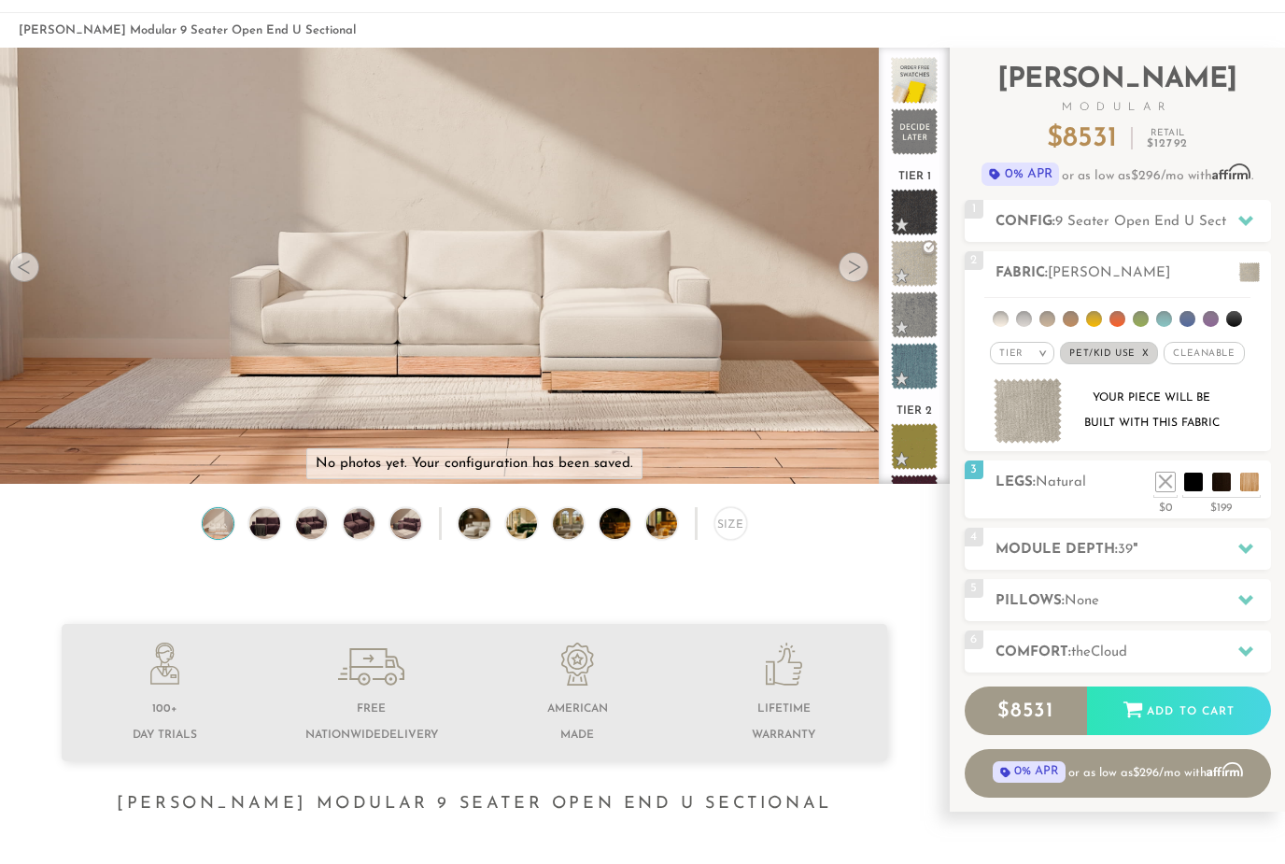
click at [1141, 447] on div "Your piece will be built with this fabric" at bounding box center [1118, 415] width 276 height 74
click at [1214, 491] on li at bounding box center [1221, 482] width 19 height 19
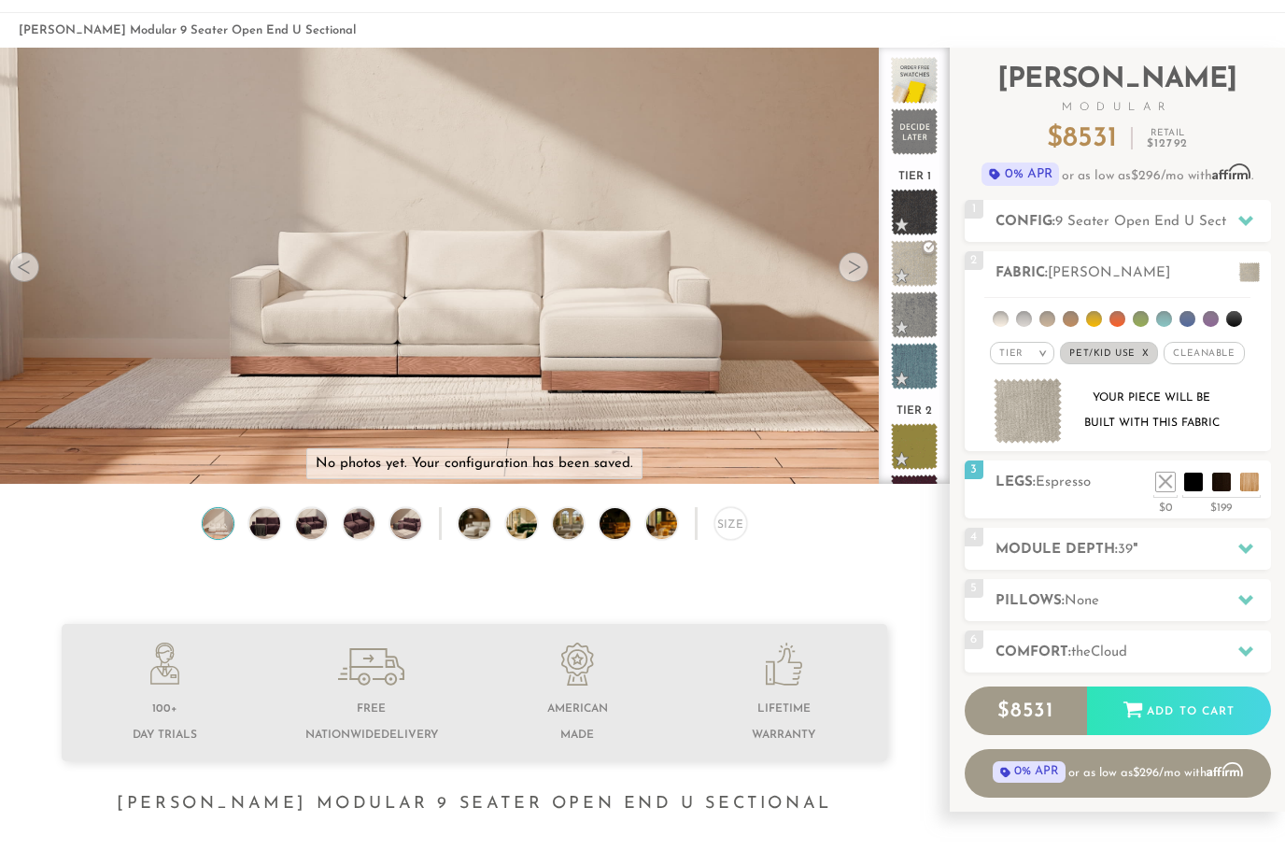
click at [1212, 484] on li at bounding box center [1221, 482] width 19 height 19
click at [1112, 446] on div "Your piece will be built with this fabric" at bounding box center [1118, 415] width 276 height 74
click at [1198, 491] on li at bounding box center [1193, 482] width 19 height 19
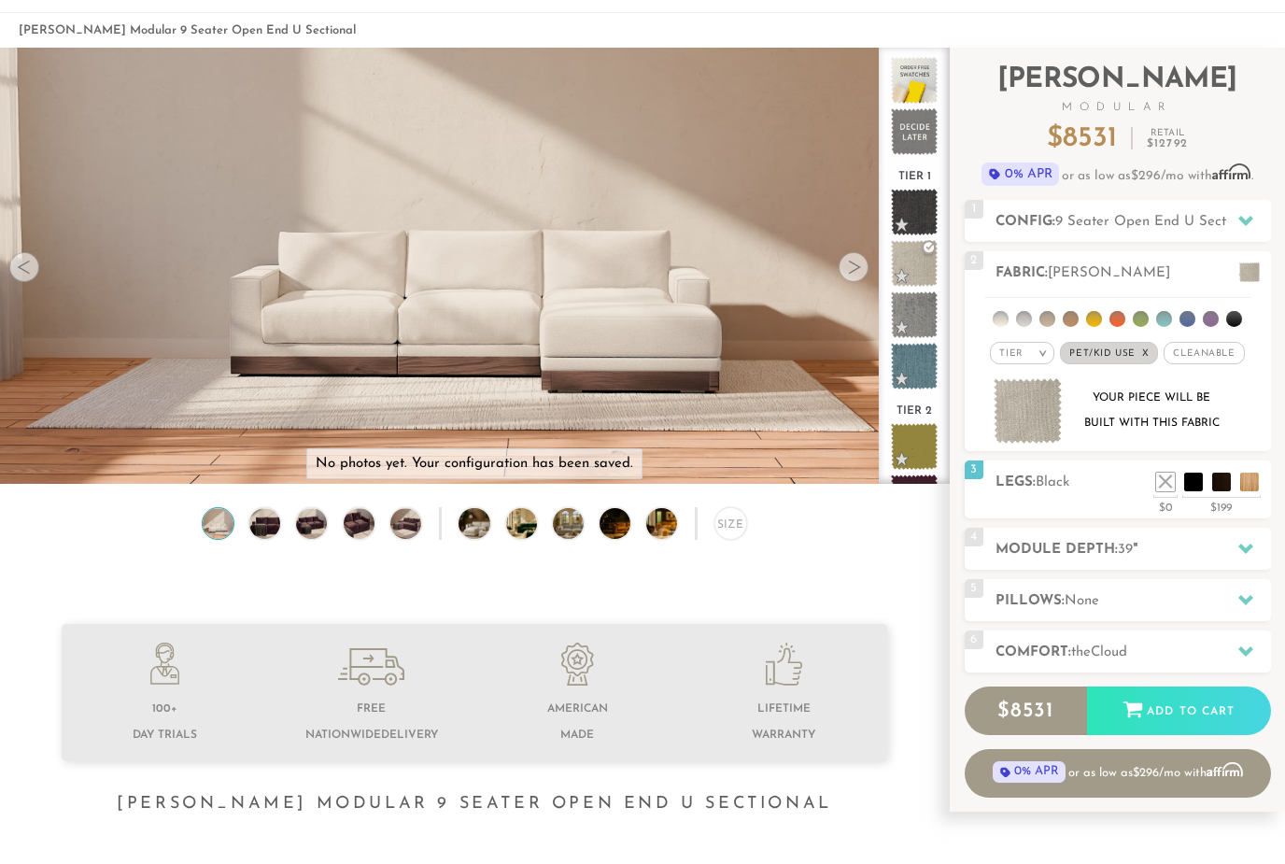
click at [1229, 483] on li at bounding box center [1221, 482] width 19 height 19
click at [1228, 482] on li at bounding box center [1221, 482] width 19 height 19
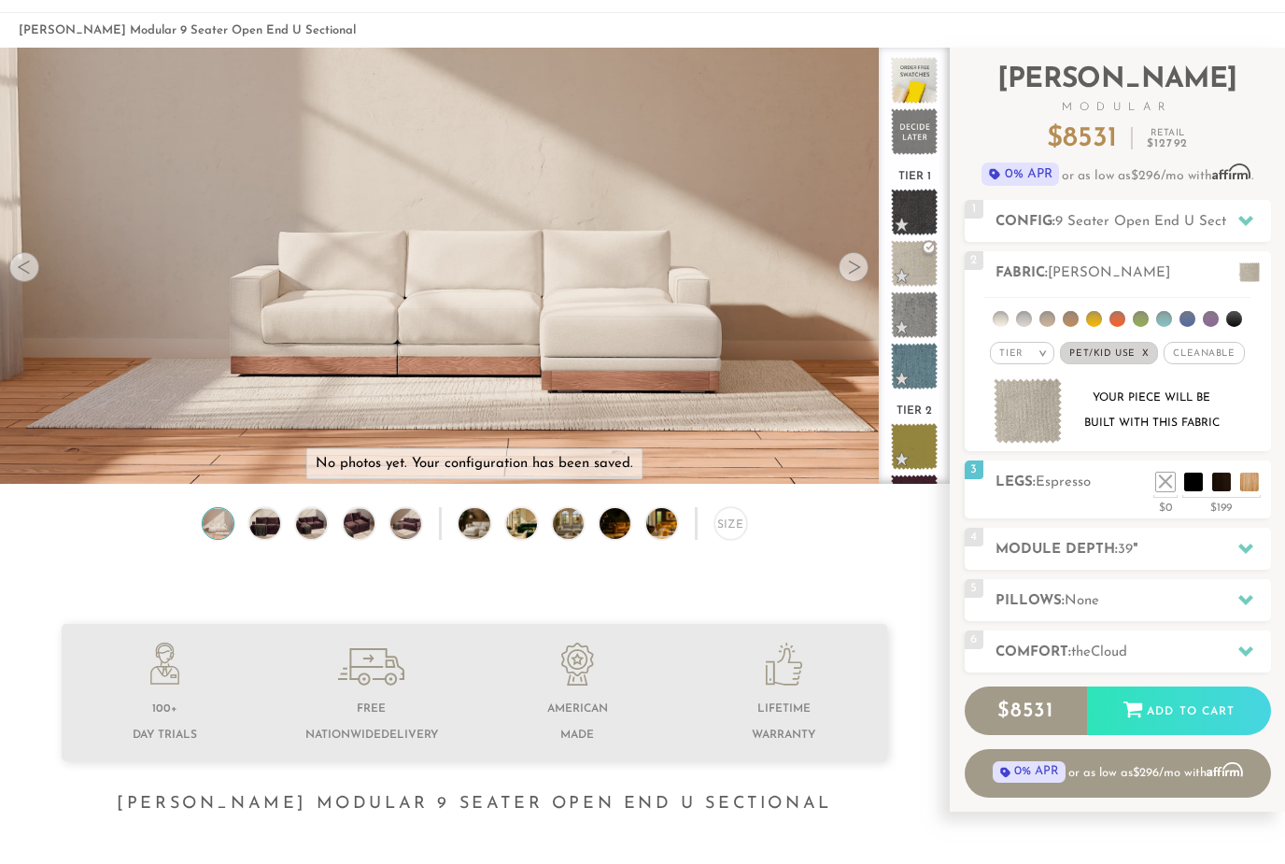
click at [1253, 482] on li at bounding box center [1249, 482] width 19 height 19
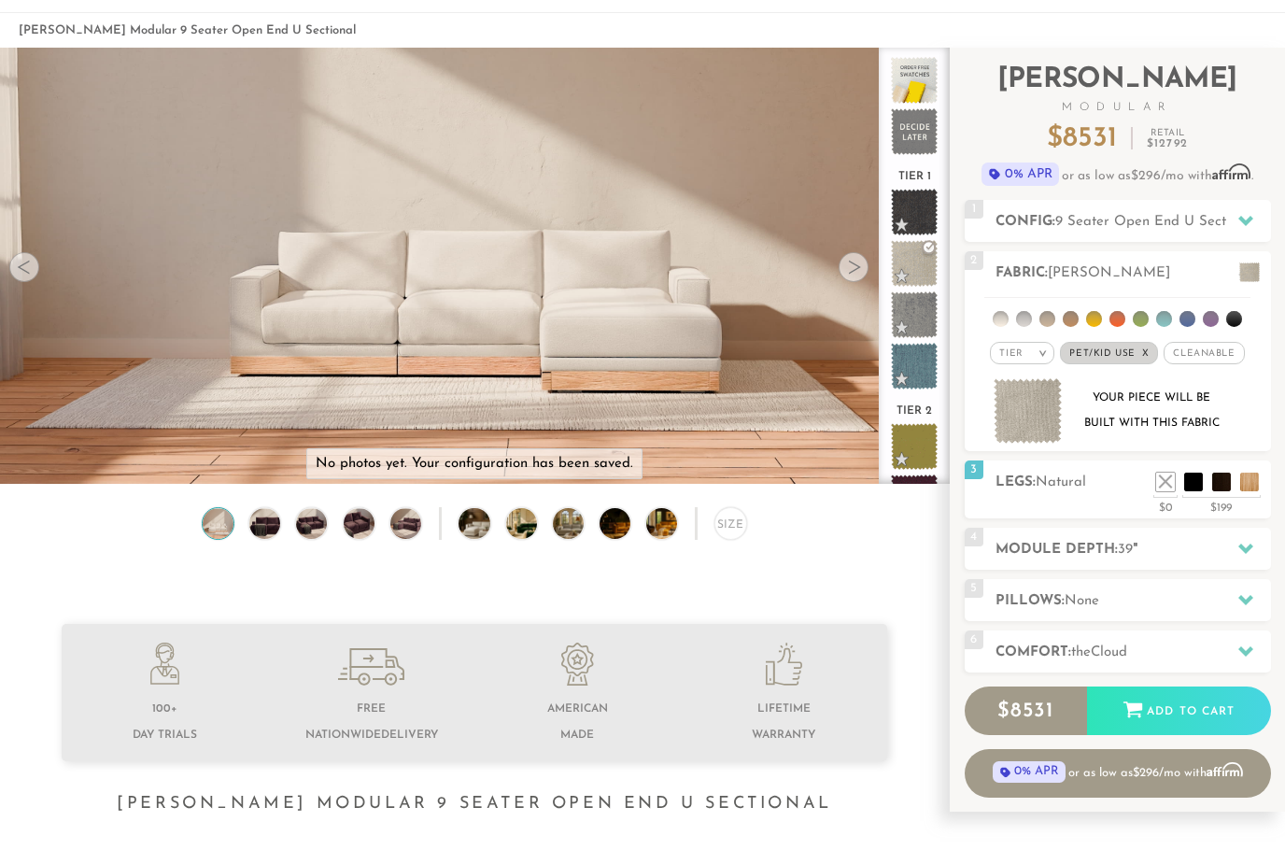
click at [1240, 482] on li at bounding box center [1249, 482] width 19 height 19
click at [1218, 518] on div "3 Legs: Natural $0 $199 Nailheads:" at bounding box center [1118, 489] width 306 height 58
click at [1212, 482] on li at bounding box center [1221, 482] width 19 height 19
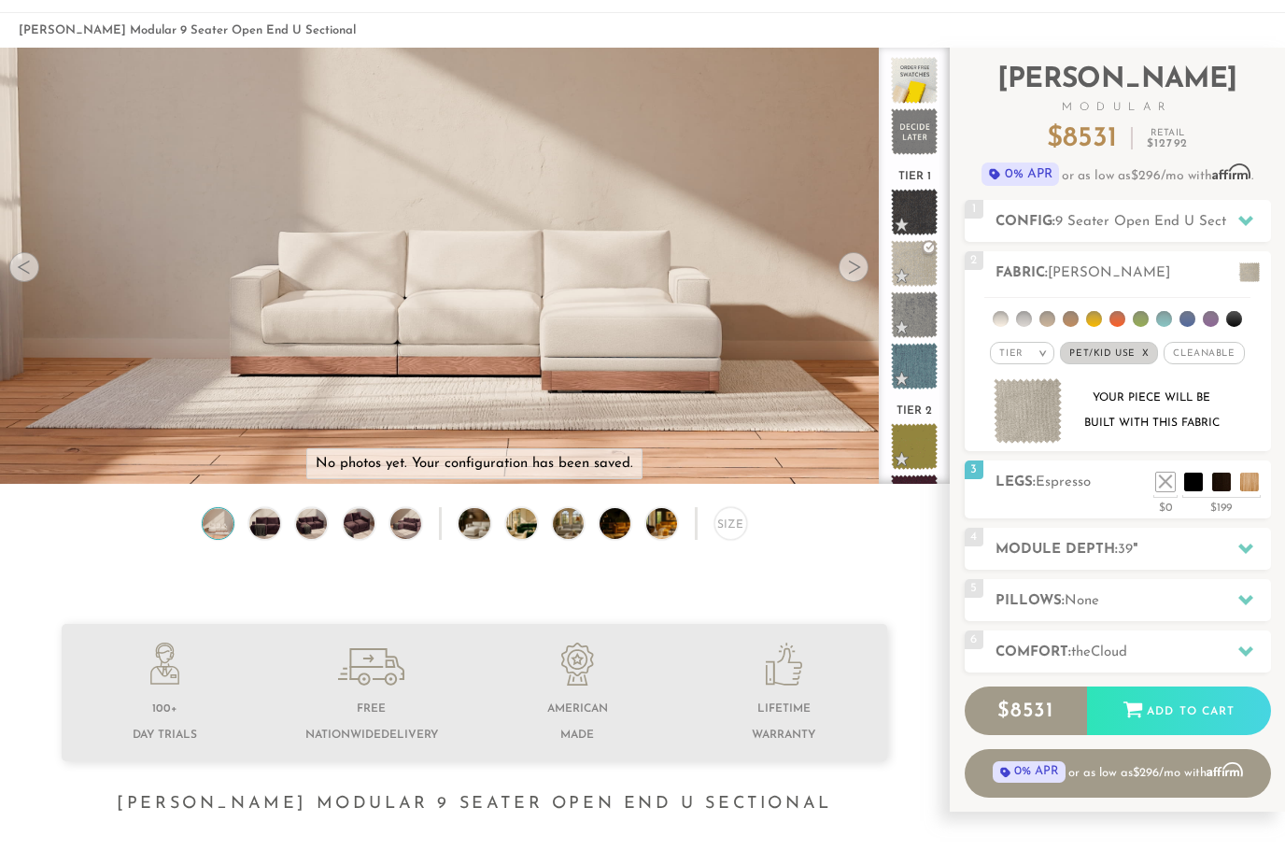
click at [1236, 559] on div at bounding box center [1245, 549] width 39 height 38
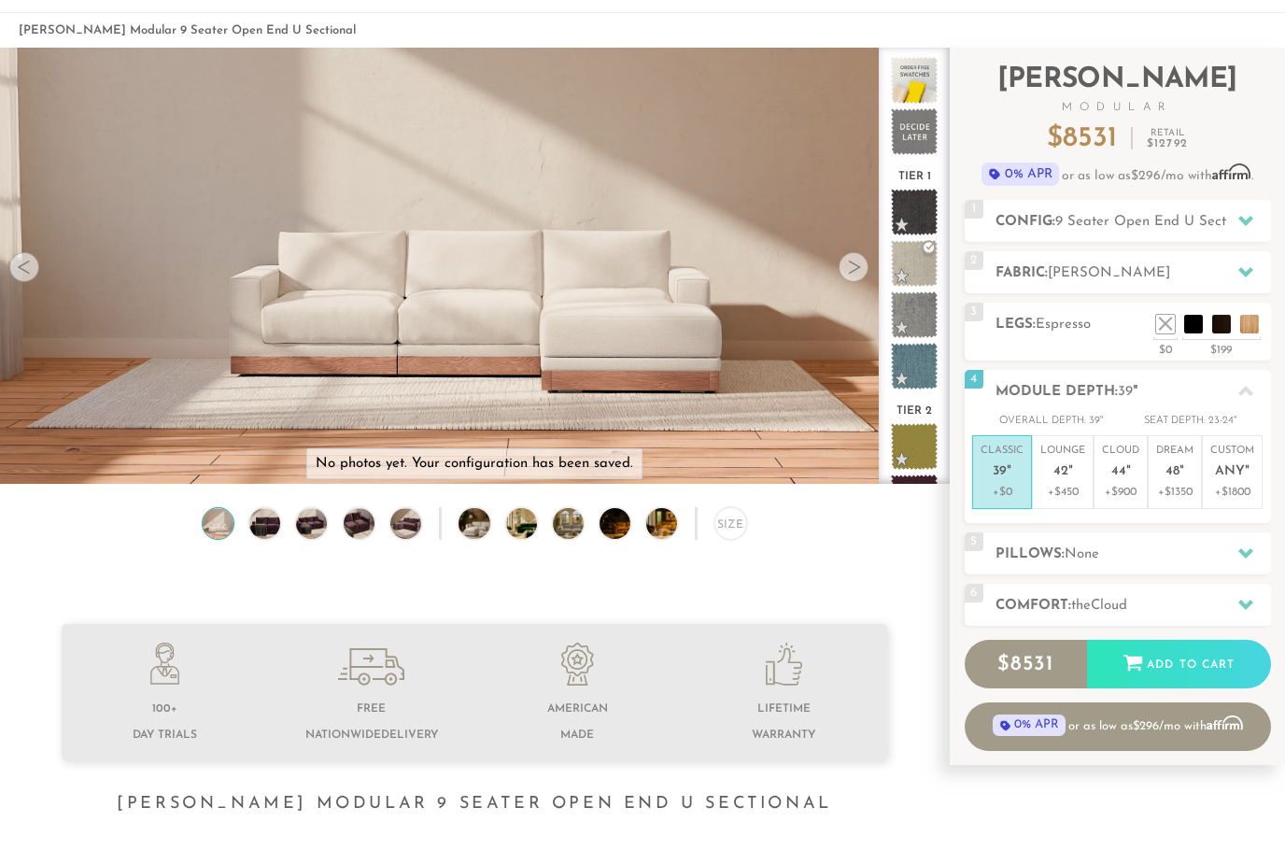
click at [1069, 472] on em """ at bounding box center [1071, 472] width 5 height 16
click at [1135, 452] on p "Cloud 44 "" at bounding box center [1120, 464] width 37 height 40
click at [1073, 458] on p "Lounge 42 "" at bounding box center [1063, 464] width 45 height 40
click at [1137, 444] on p "Cloud 44 "" at bounding box center [1120, 464] width 37 height 40
click at [1206, 561] on h2 "Pillows: None" at bounding box center [1134, 554] width 276 height 21
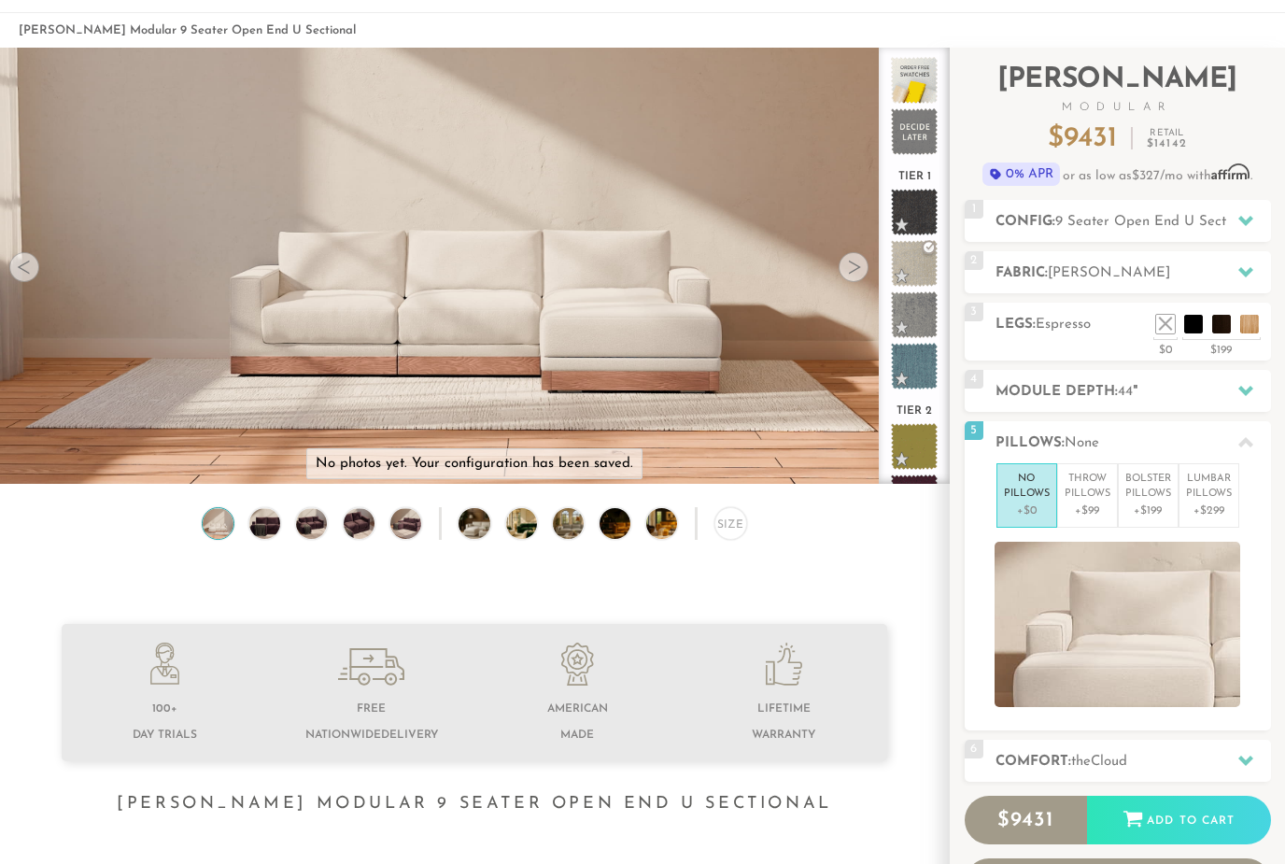
click at [1111, 477] on li "Throw Pillows +$99" at bounding box center [1087, 495] width 61 height 64
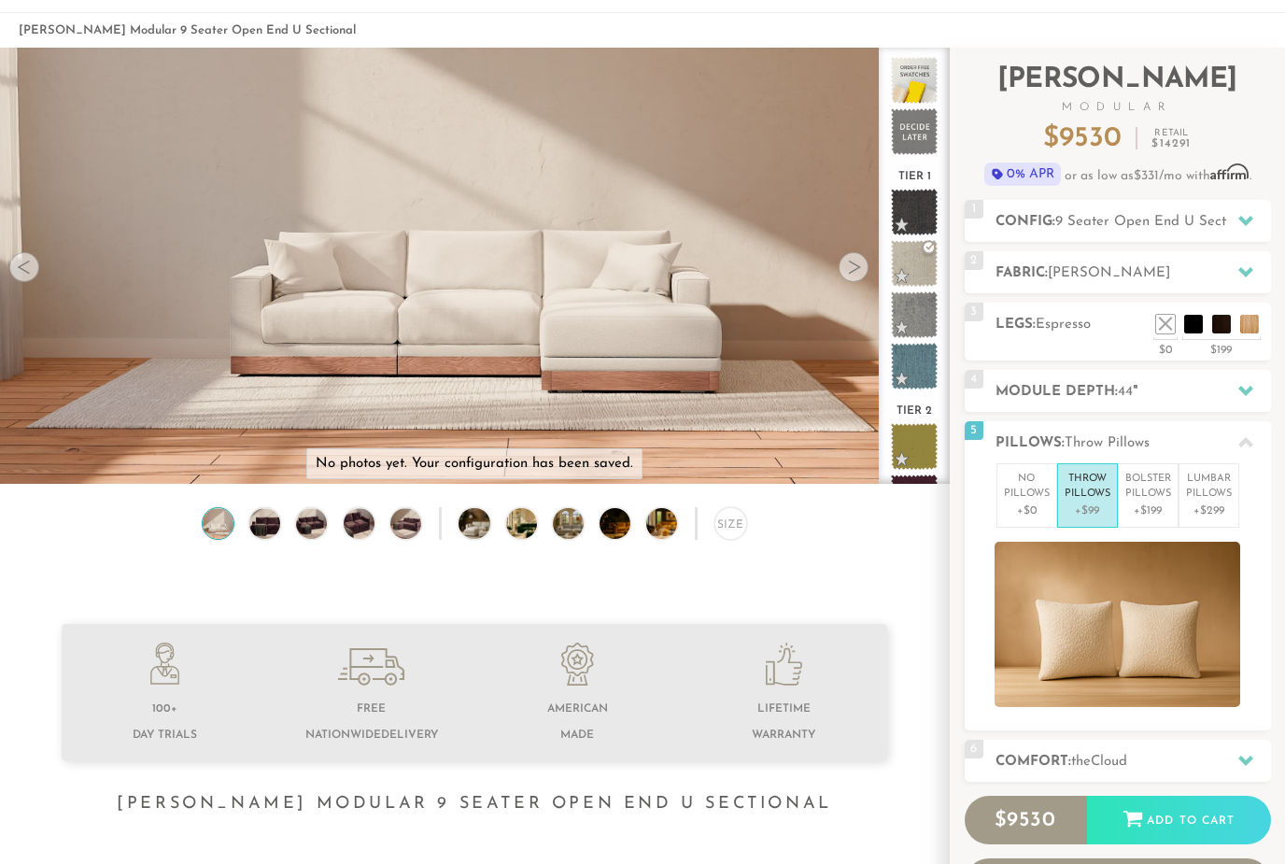
click at [1153, 489] on p "Bolster Pillows" at bounding box center [1149, 487] width 46 height 31
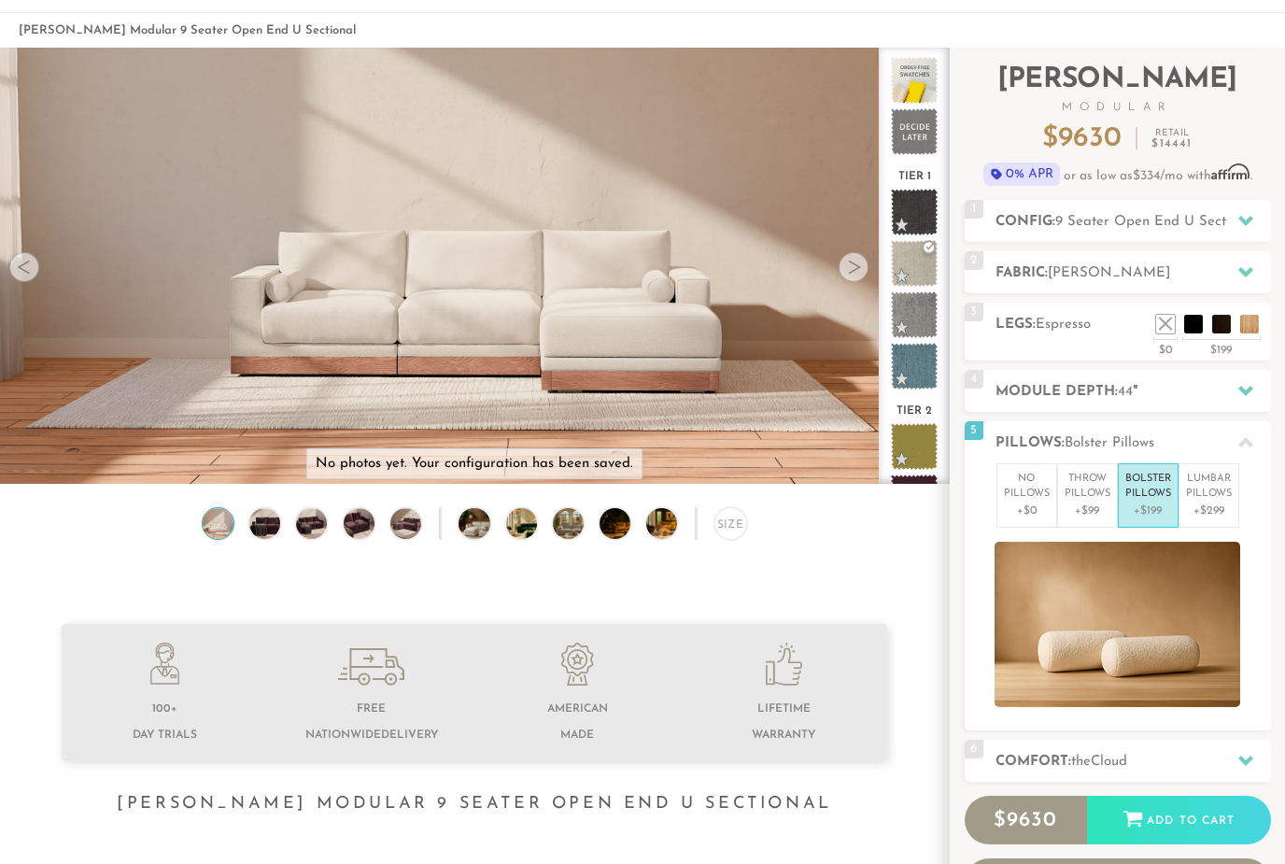
click at [1205, 483] on p "Lumbar Pillows" at bounding box center [1209, 487] width 46 height 31
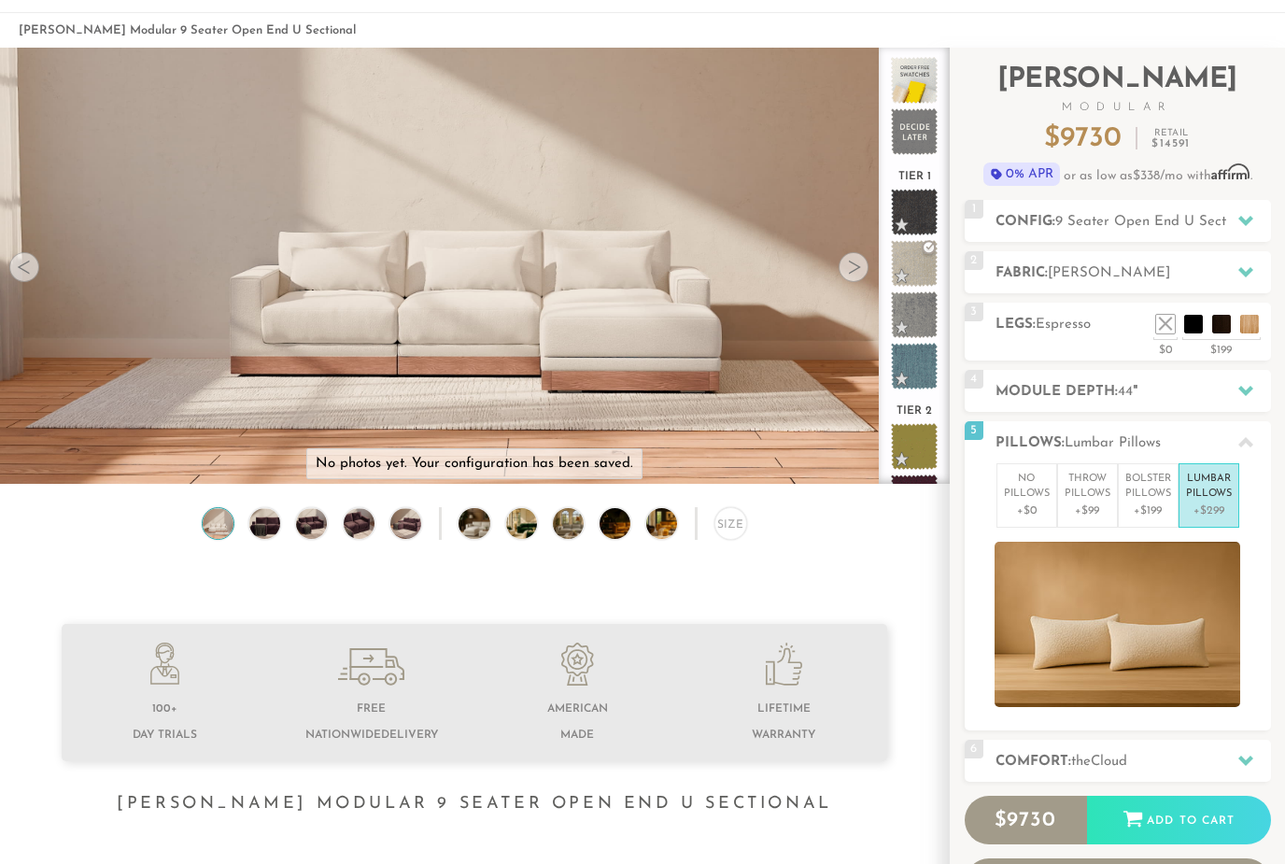
click at [1112, 494] on li "Throw Pillows +$99" at bounding box center [1087, 495] width 61 height 64
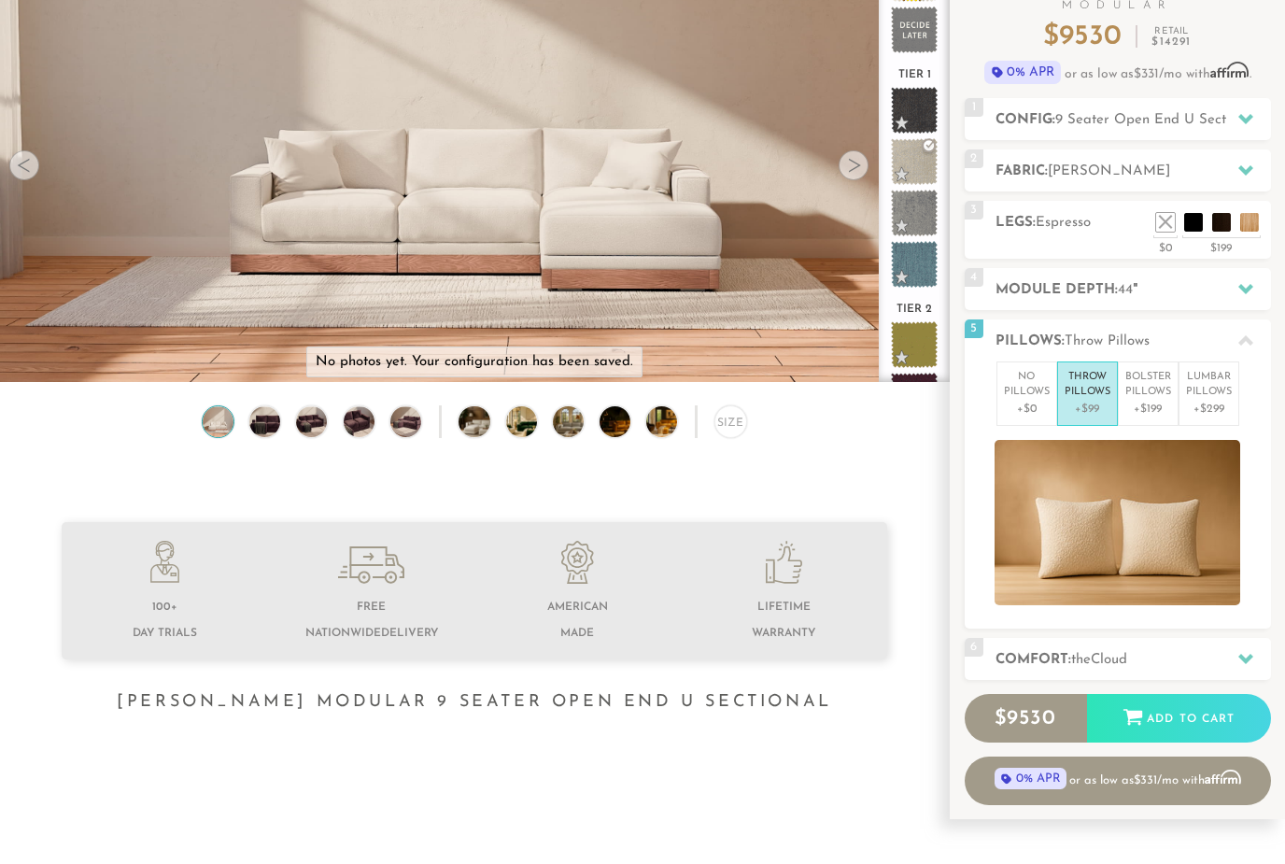
click at [1181, 654] on h2 "Comfort: the Cloud" at bounding box center [1134, 660] width 276 height 21
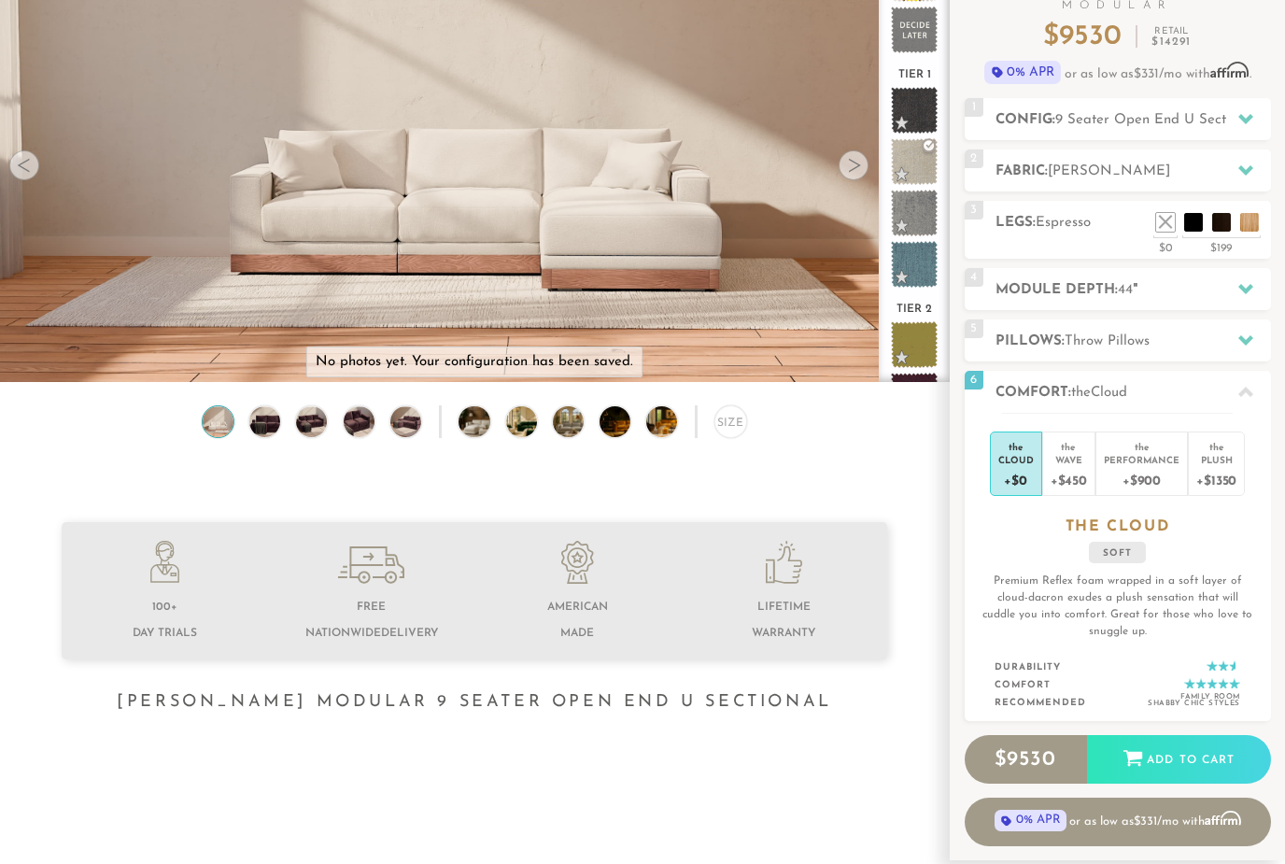
click at [1217, 460] on div "Plush" at bounding box center [1217, 459] width 40 height 13
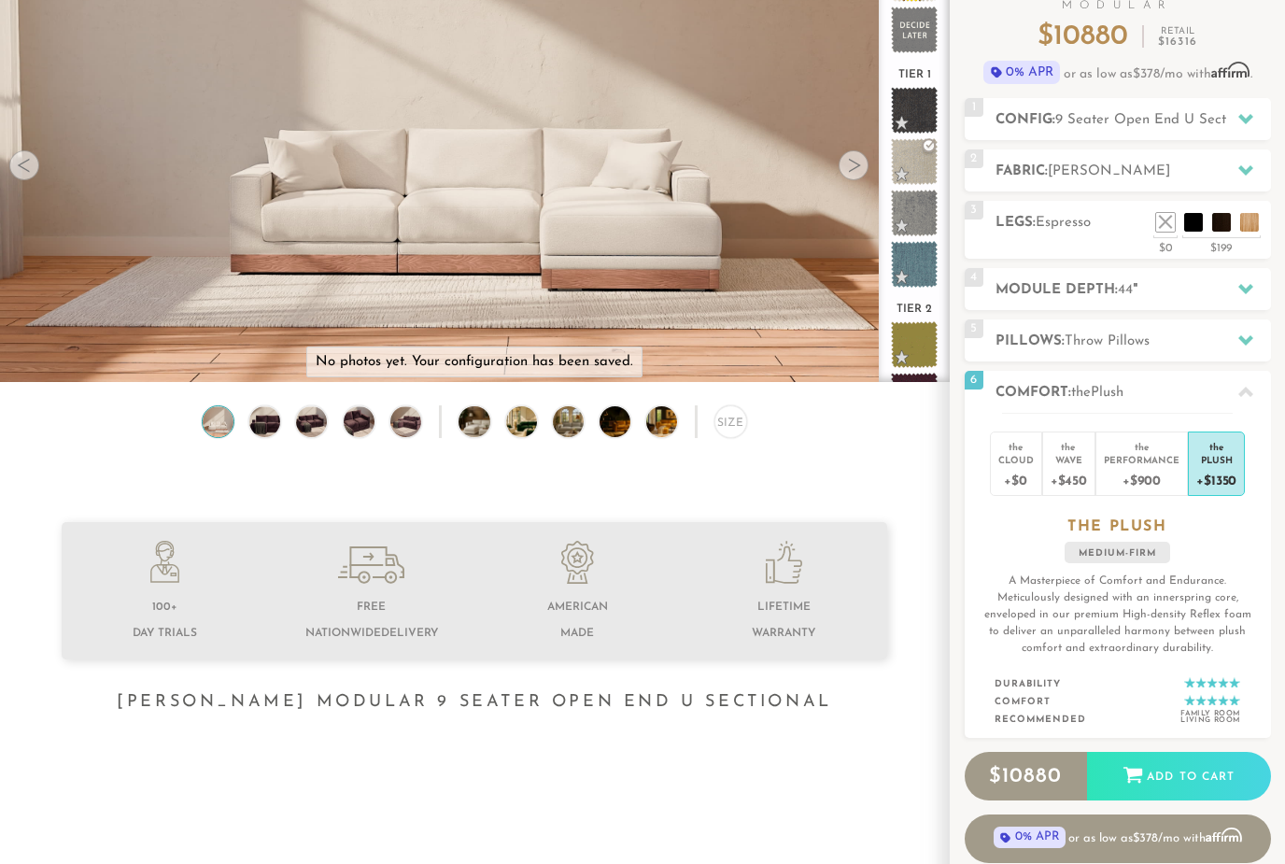
click at [1044, 463] on li "the Wave +$450" at bounding box center [1068, 464] width 53 height 64
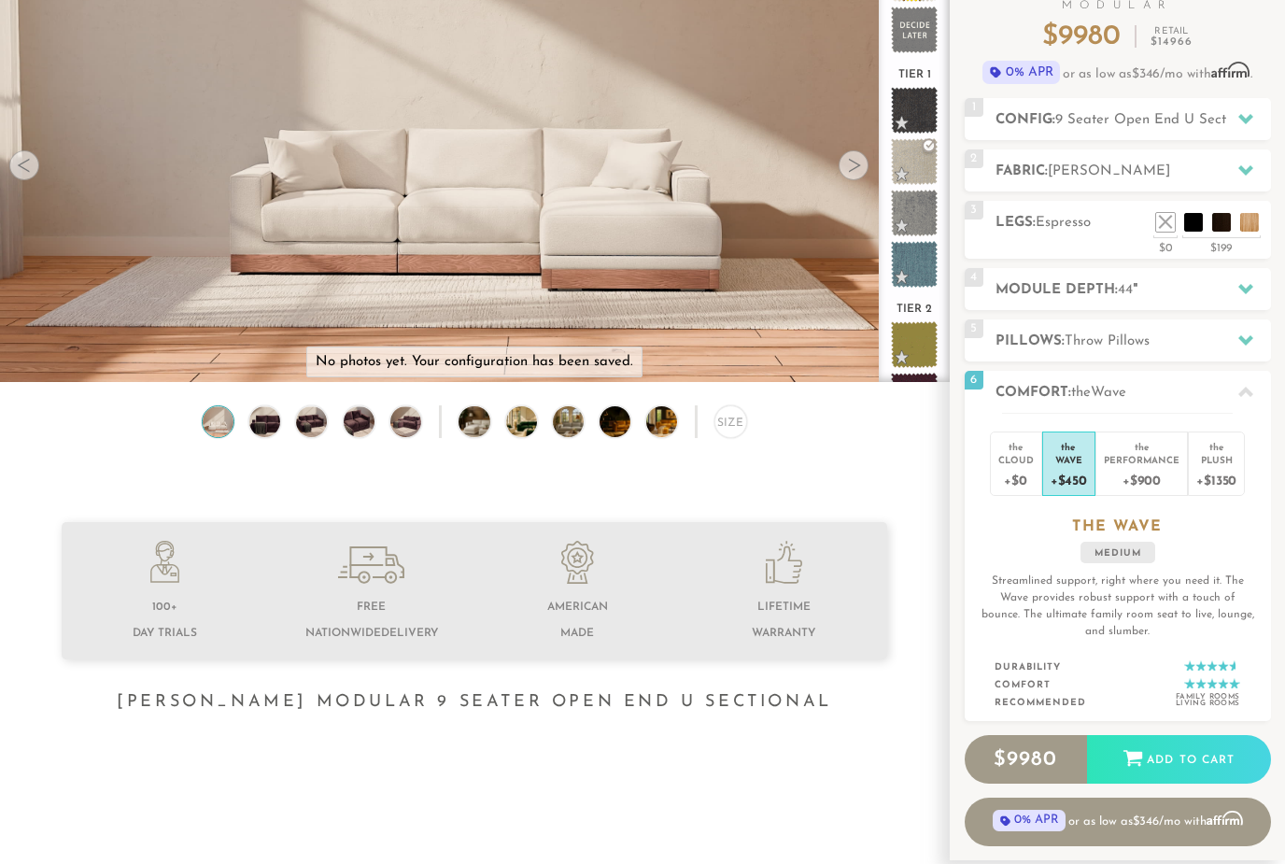
click at [1029, 473] on div "+$0" at bounding box center [1015, 479] width 35 height 27
click at [1140, 468] on div "+$900" at bounding box center [1142, 479] width 76 height 27
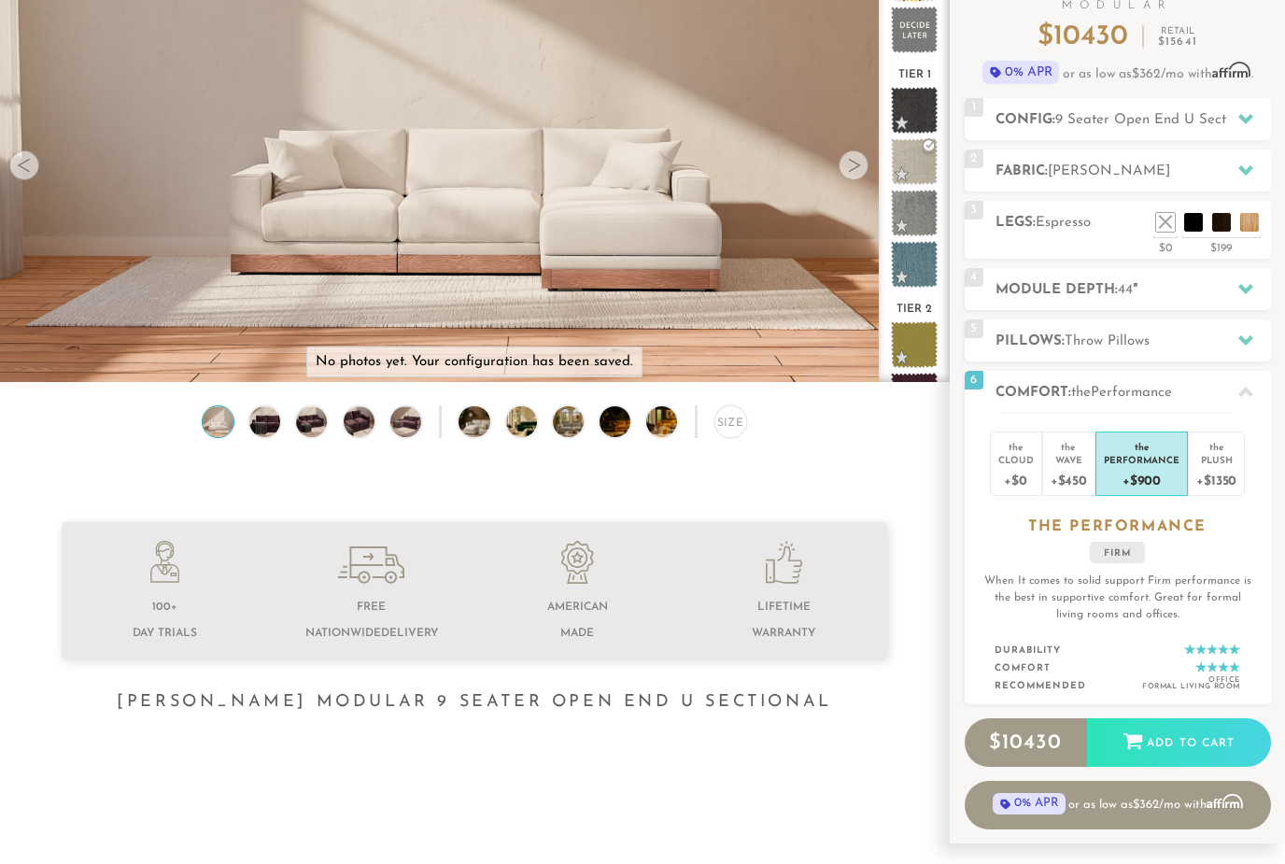
click at [1217, 458] on div "Plush" at bounding box center [1217, 459] width 40 height 13
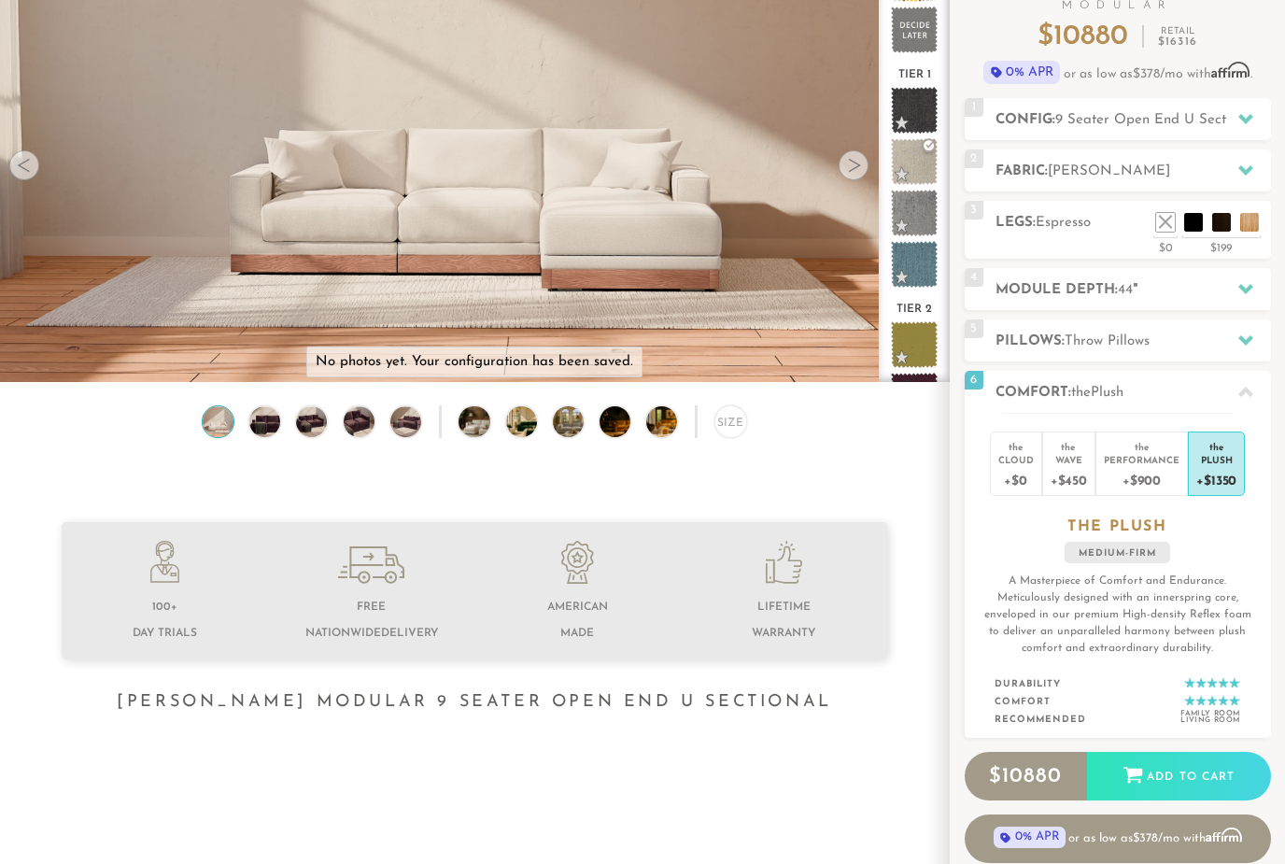
click at [1053, 449] on div "the" at bounding box center [1069, 443] width 36 height 19
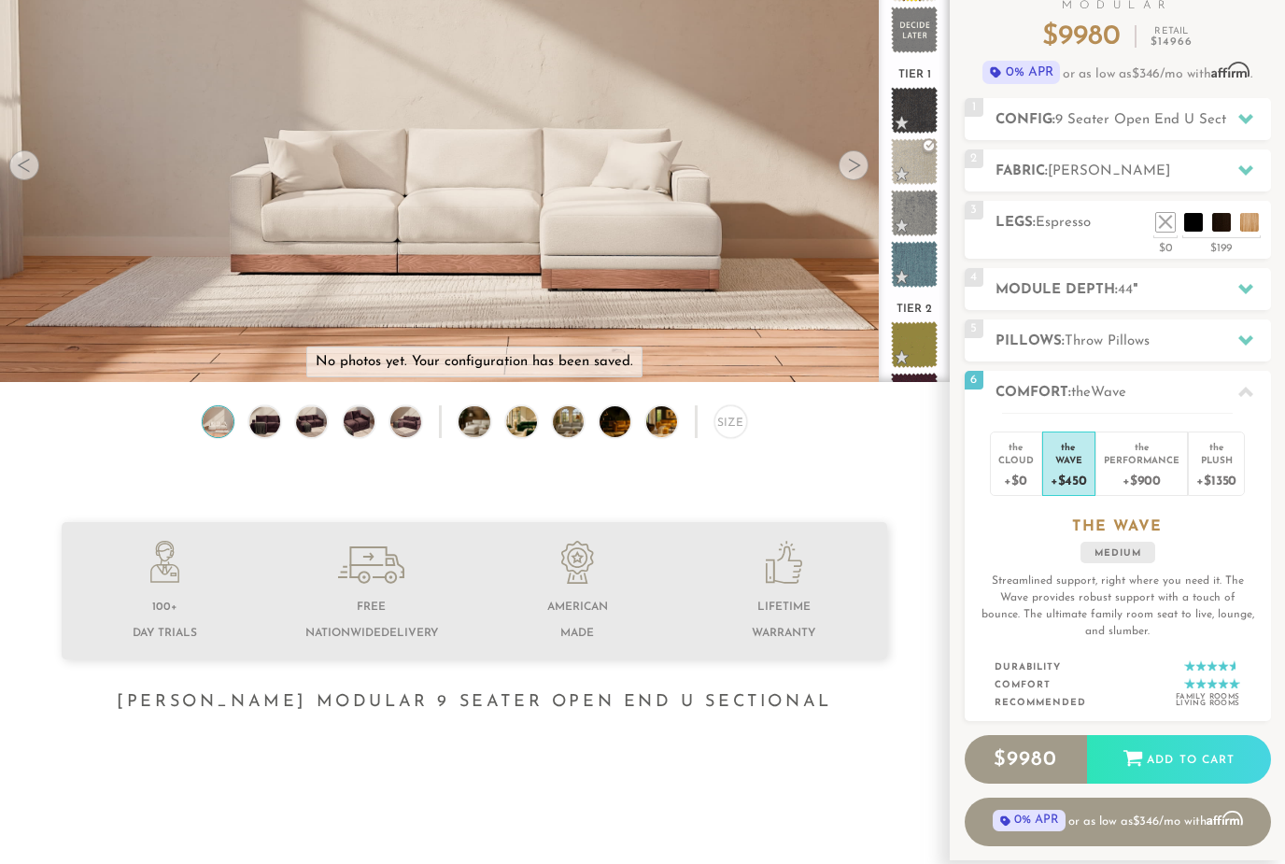
click at [1018, 471] on div "+$0" at bounding box center [1015, 479] width 35 height 27
click at [1101, 452] on li "the Performance +$900" at bounding box center [1142, 464] width 92 height 64
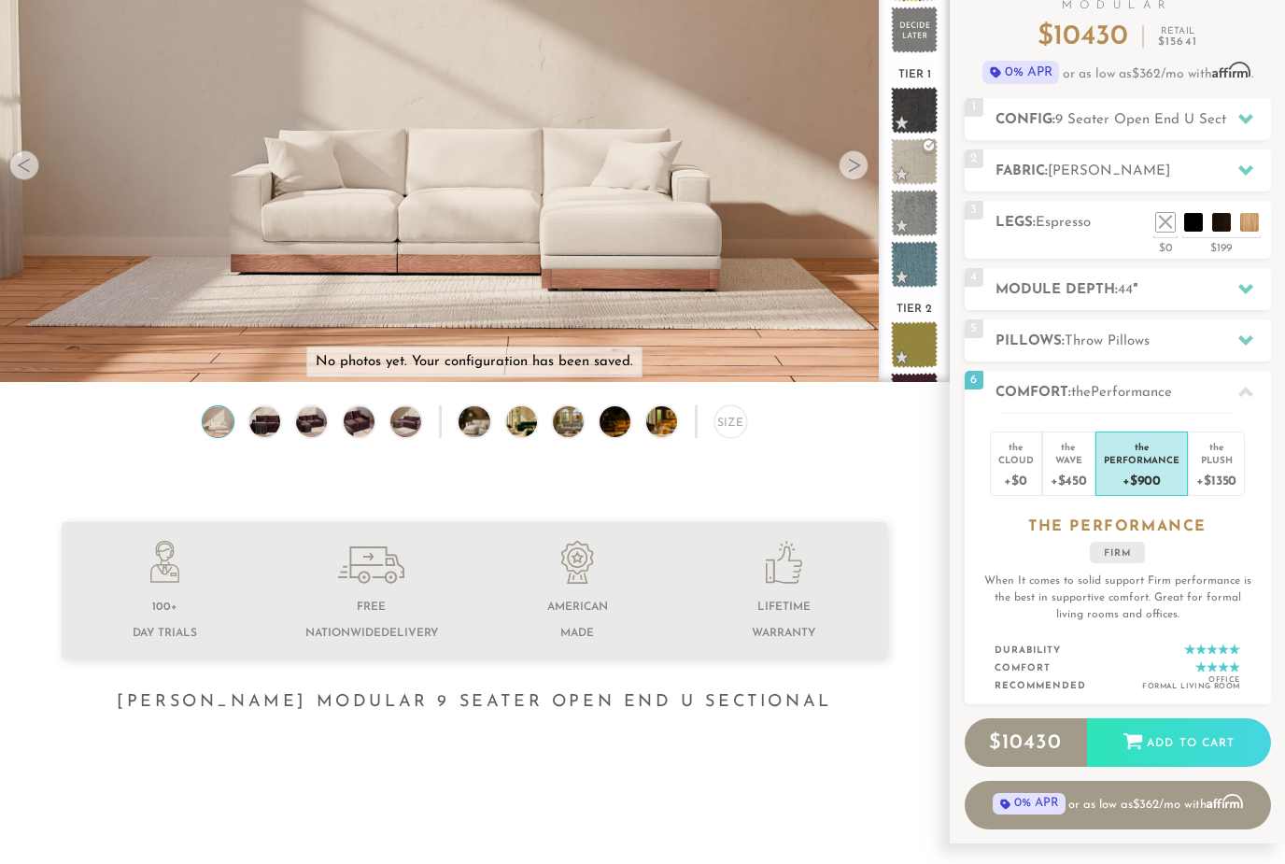
click at [1031, 467] on div "+$0" at bounding box center [1015, 479] width 35 height 27
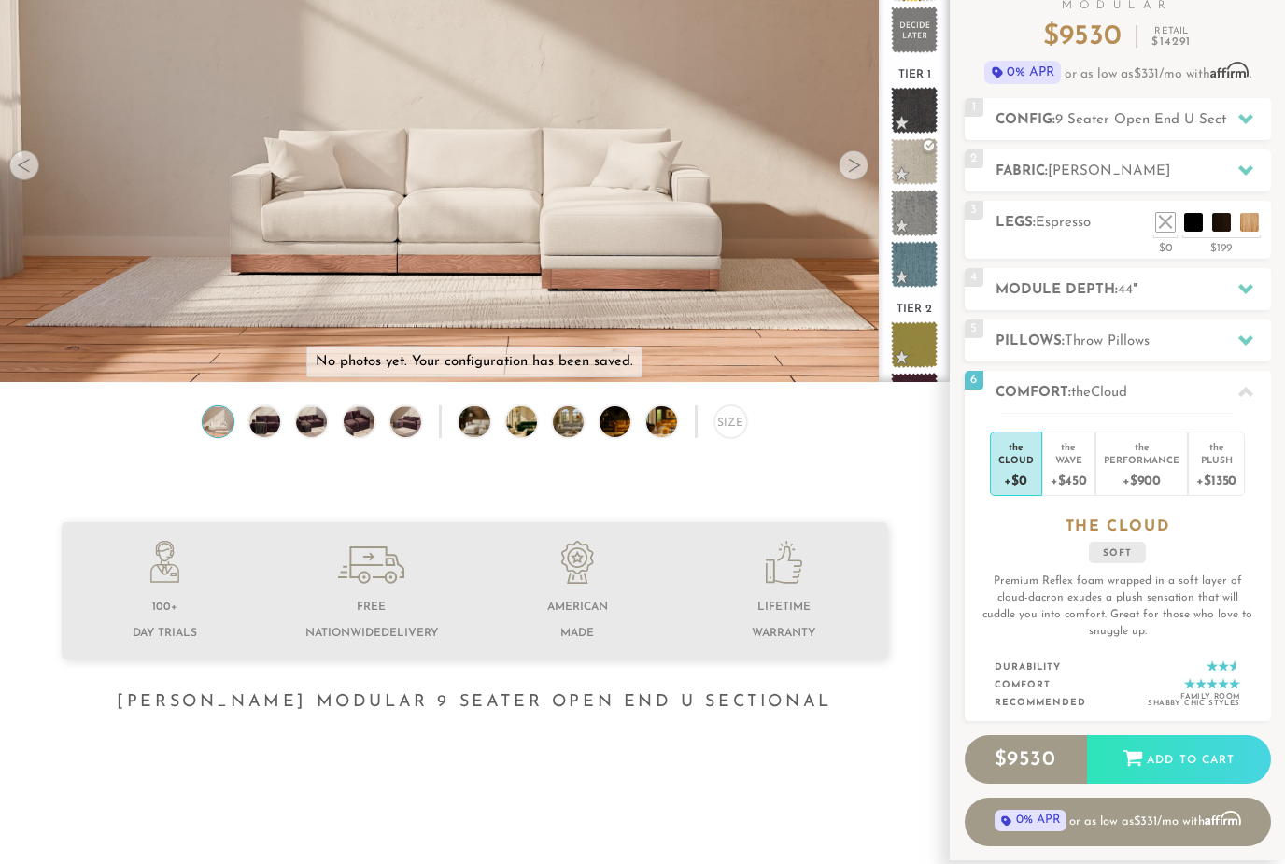
click at [1118, 460] on div "Performance" at bounding box center [1142, 459] width 76 height 13
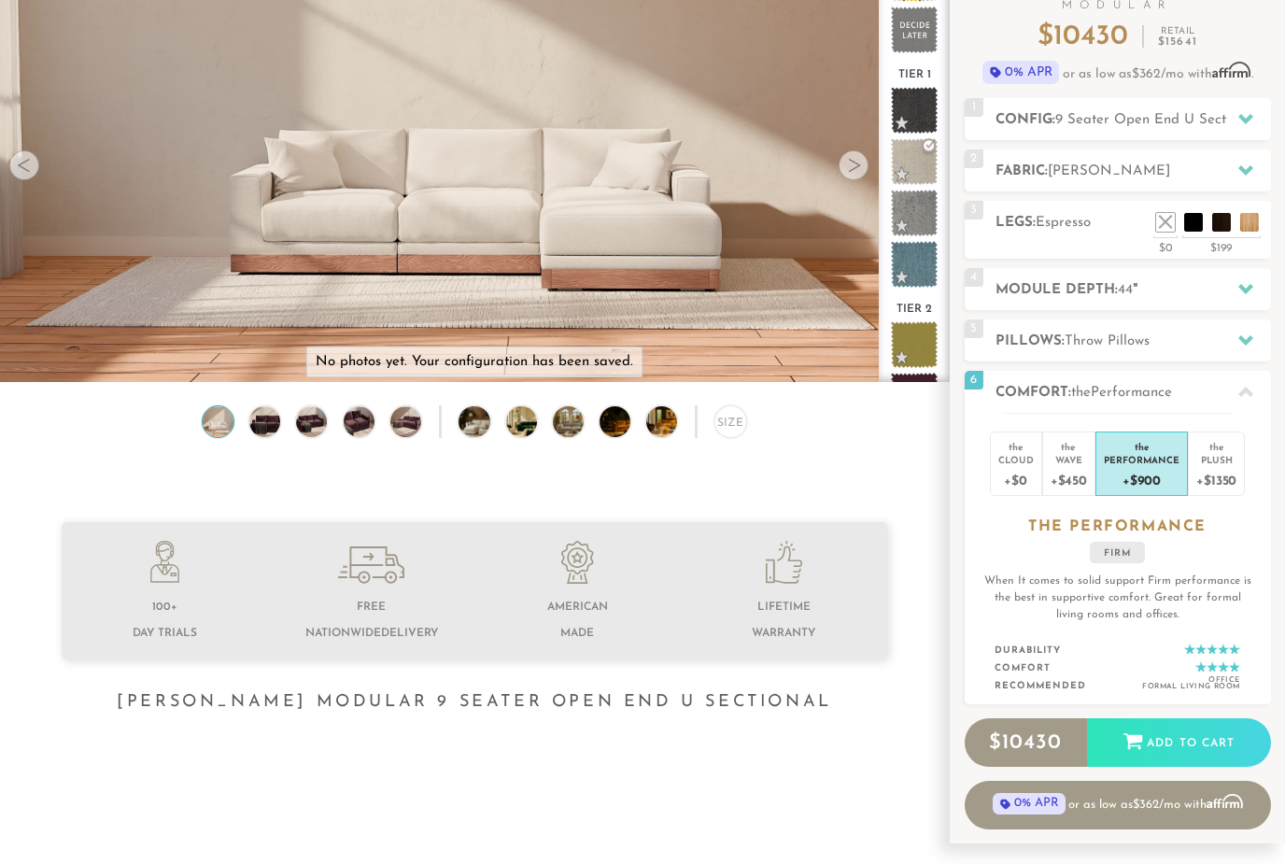
click at [1253, 456] on div "the Cloud +$0 the Wave +$450 the Performance +$900 the Plush +$1350 the PERFORM…" at bounding box center [1118, 559] width 306 height 292
click at [1070, 450] on div "the" at bounding box center [1069, 443] width 36 height 19
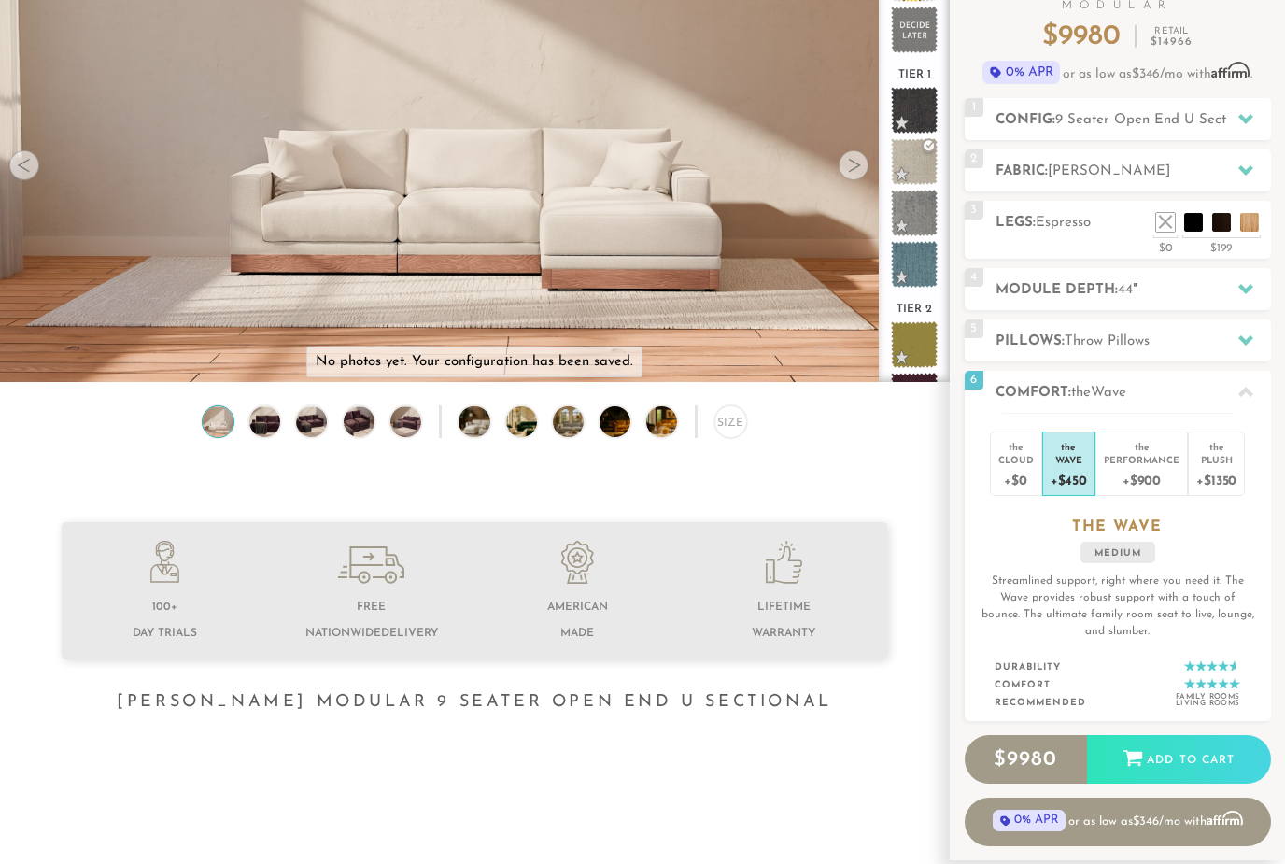
click at [1041, 460] on li "the Cloud +$0" at bounding box center [1016, 464] width 52 height 64
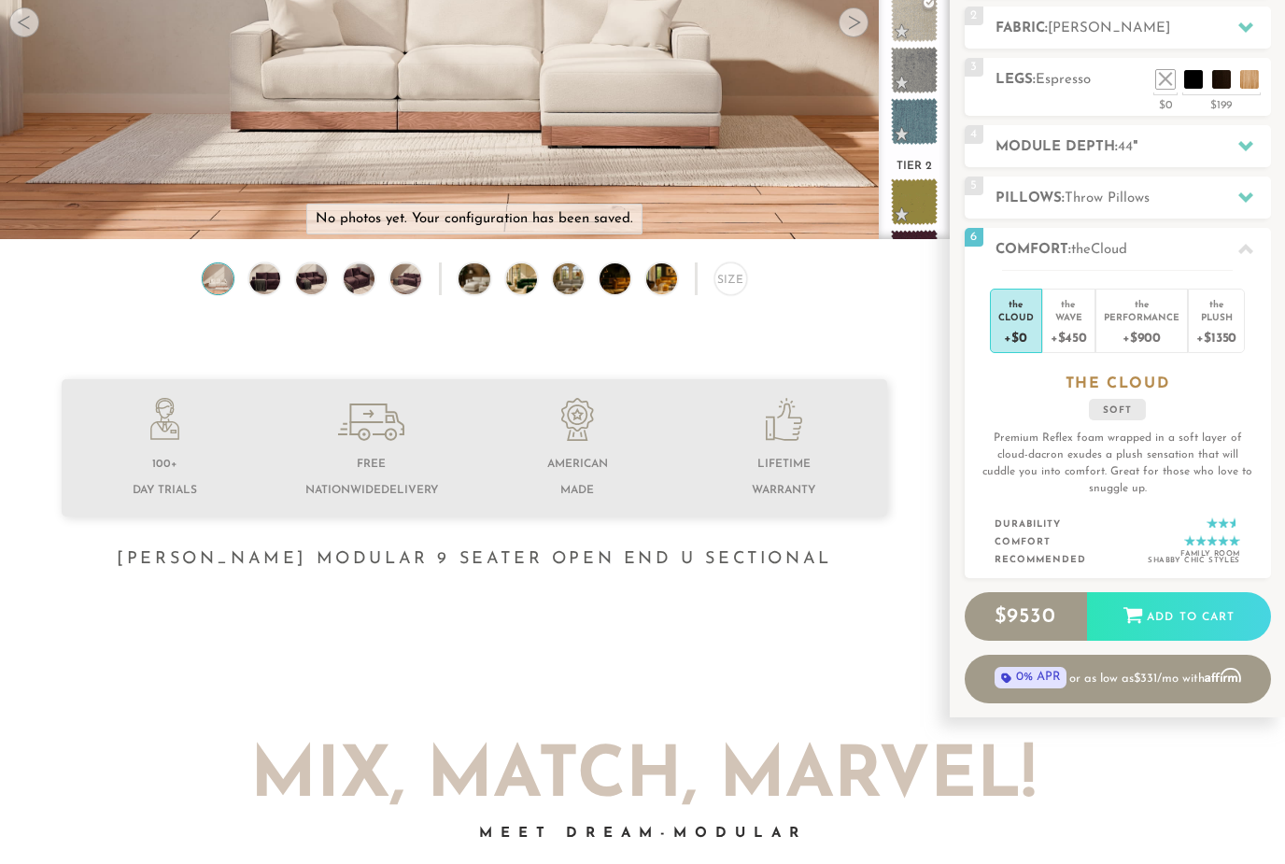
scroll to position [319, 0]
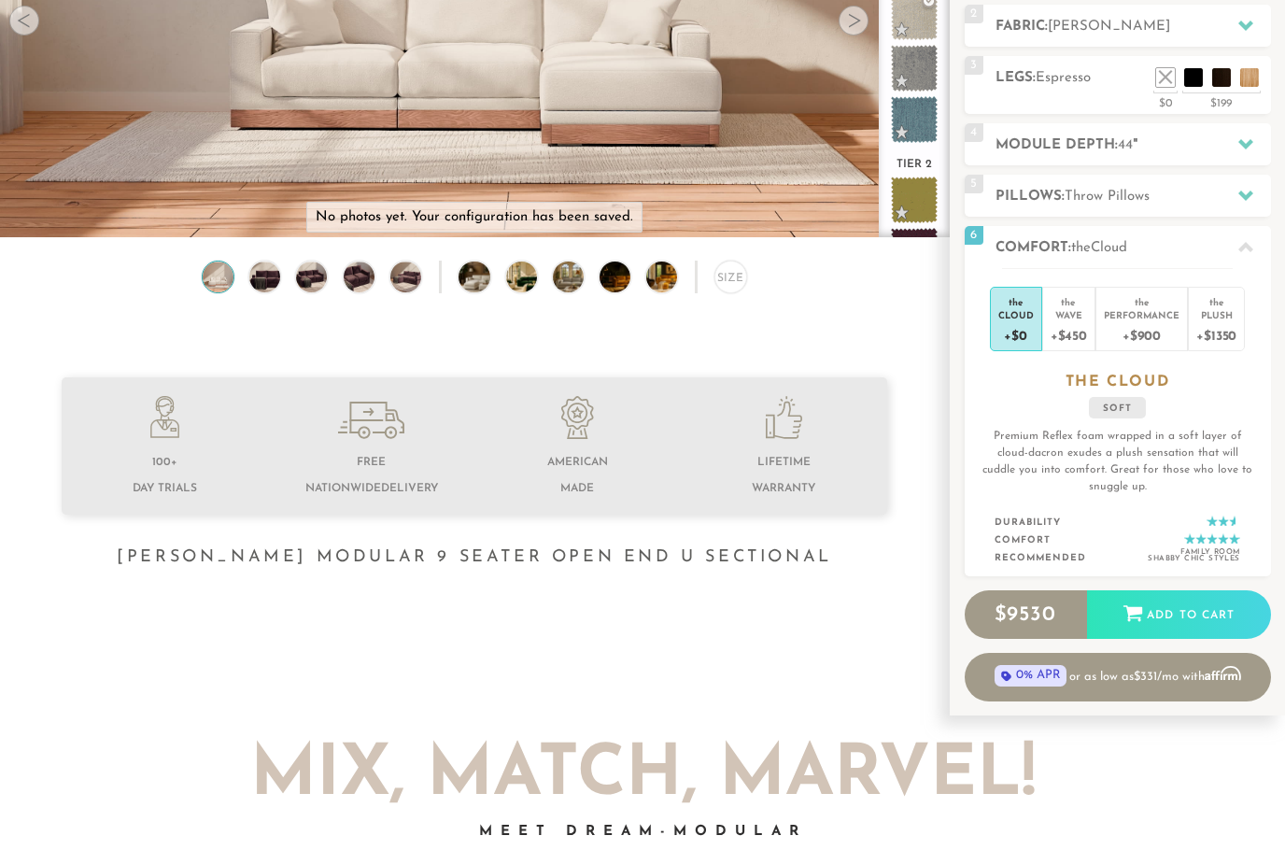
click at [1210, 339] on div "+$1350" at bounding box center [1217, 335] width 40 height 27
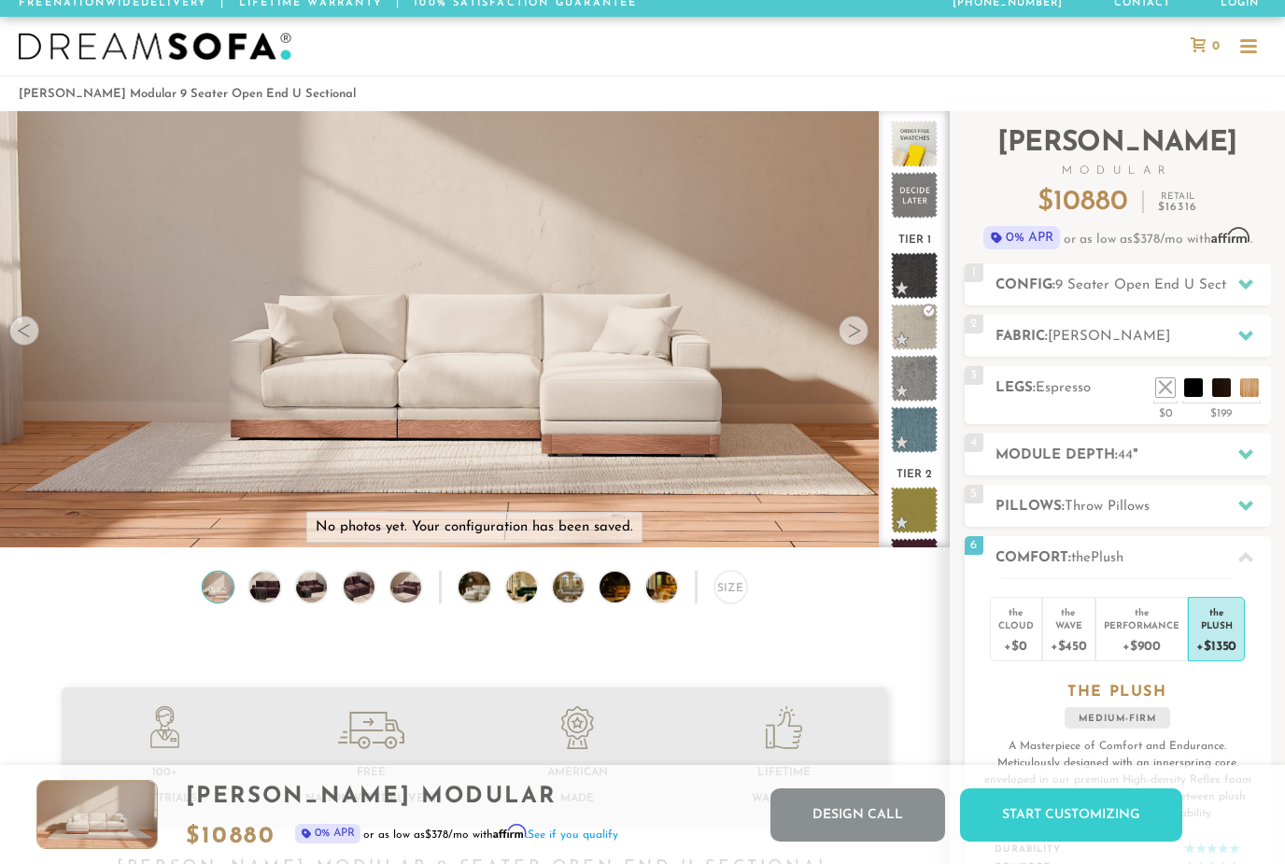
scroll to position [10, 0]
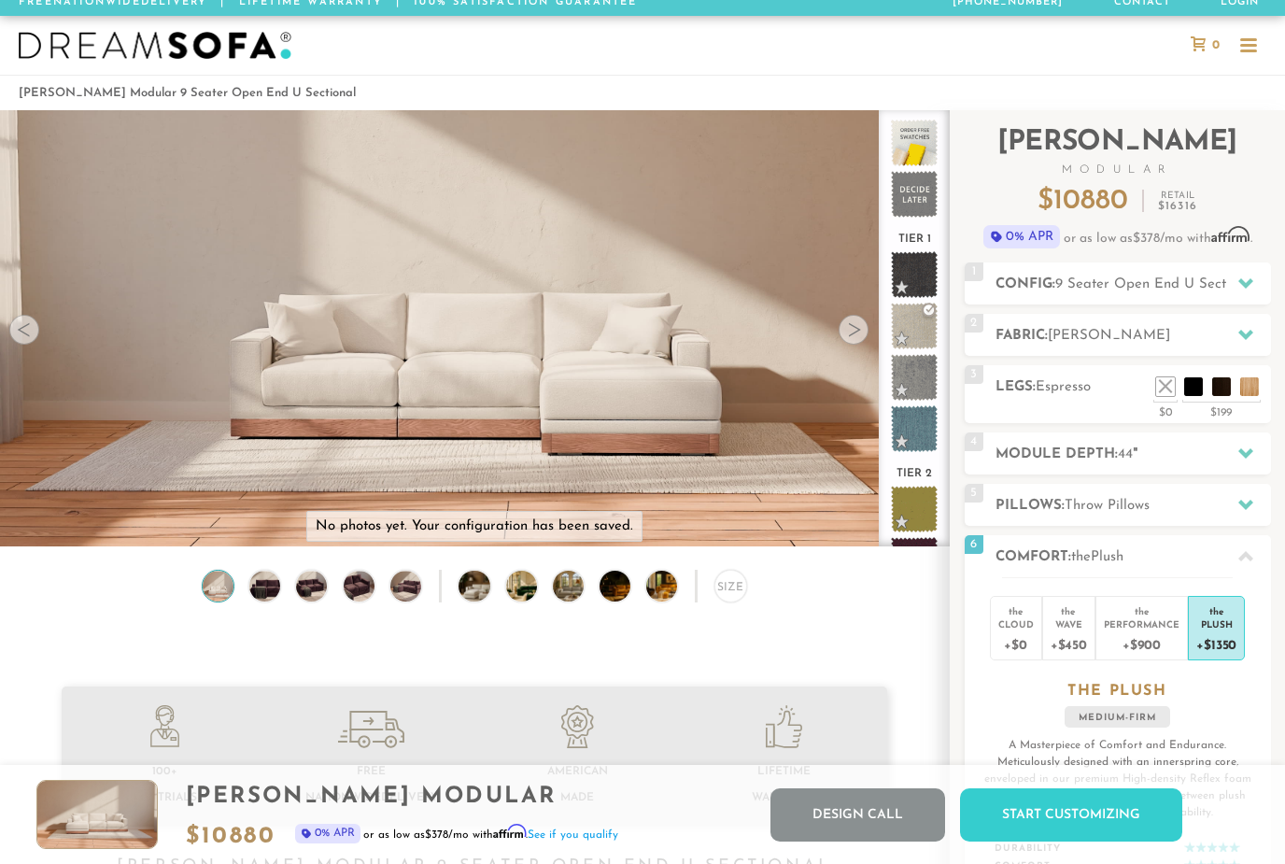
click at [1161, 385] on li at bounding box center [1165, 386] width 19 height 19
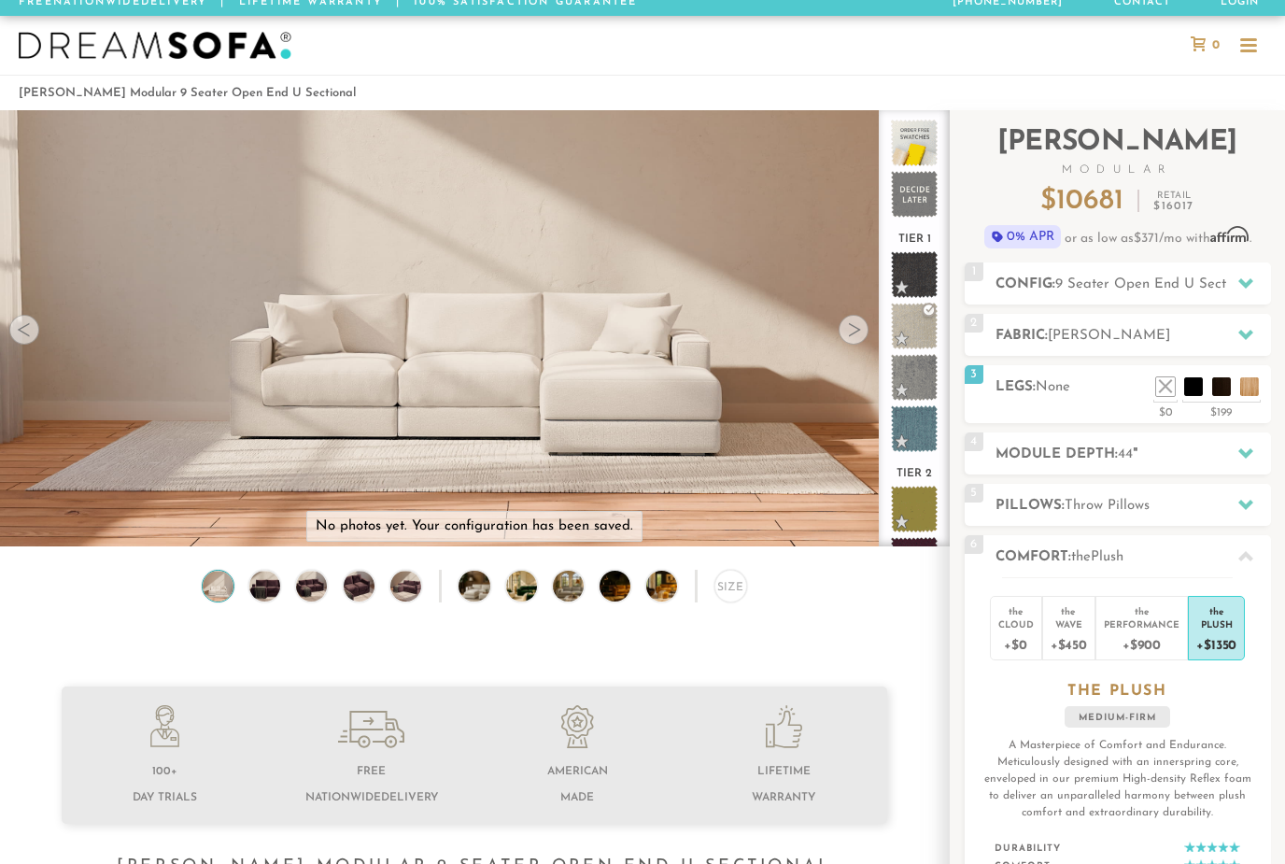
click at [1214, 388] on li at bounding box center [1221, 386] width 19 height 19
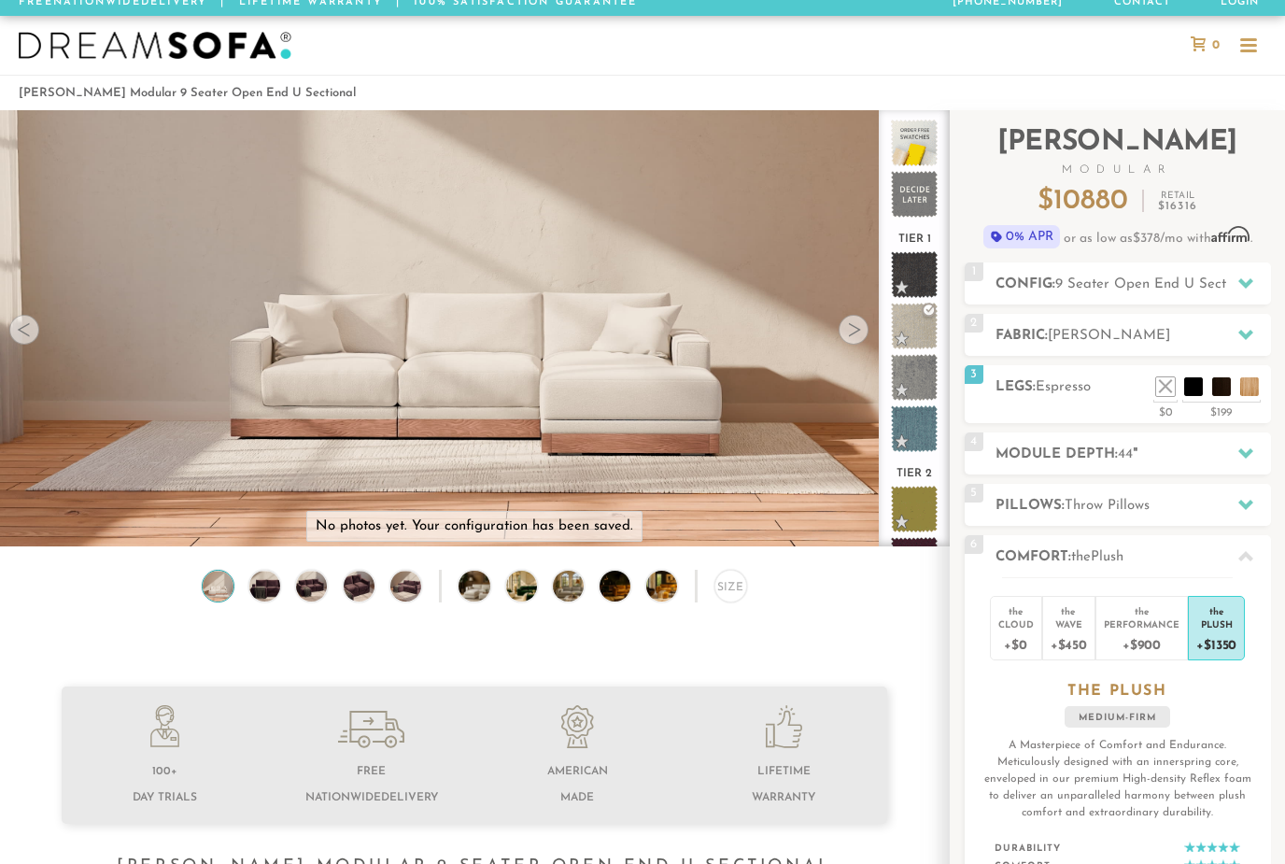
click at [1269, 378] on h2 "Legs: Espresso" at bounding box center [1134, 386] width 276 height 21
click at [1245, 389] on li at bounding box center [1249, 386] width 19 height 19
click at [1173, 382] on li at bounding box center [1165, 386] width 19 height 19
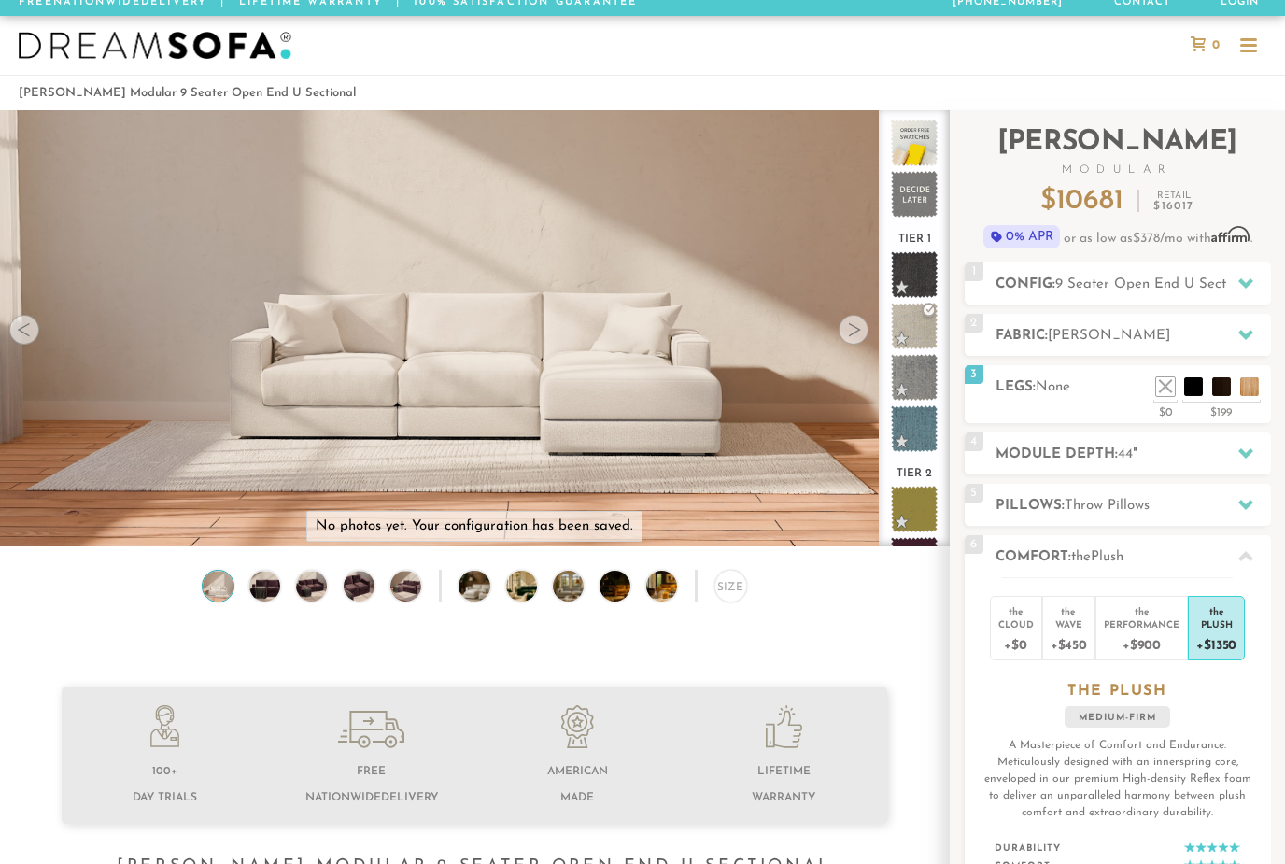
click at [1172, 381] on li at bounding box center [1165, 386] width 19 height 19
click at [1201, 382] on li at bounding box center [1193, 386] width 19 height 19
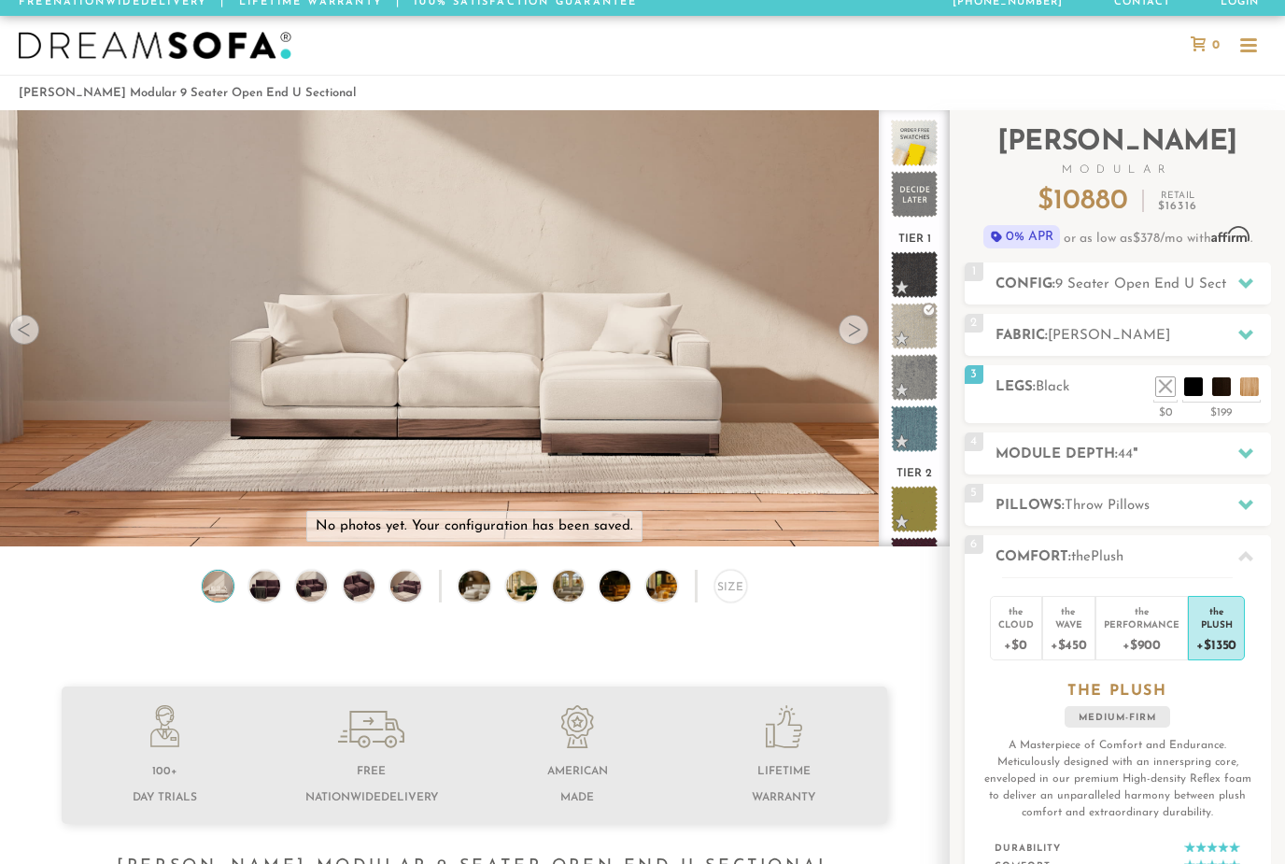
click at [1184, 377] on li at bounding box center [1193, 386] width 19 height 19
click at [1184, 385] on li at bounding box center [1193, 386] width 19 height 19
click at [1161, 398] on div "3 Legs: Black $0 $199 Nailheads:" at bounding box center [1118, 394] width 306 height 58
click at [1171, 407] on div "$0" at bounding box center [1166, 410] width 24 height 17
click at [1168, 383] on li at bounding box center [1165, 386] width 19 height 19
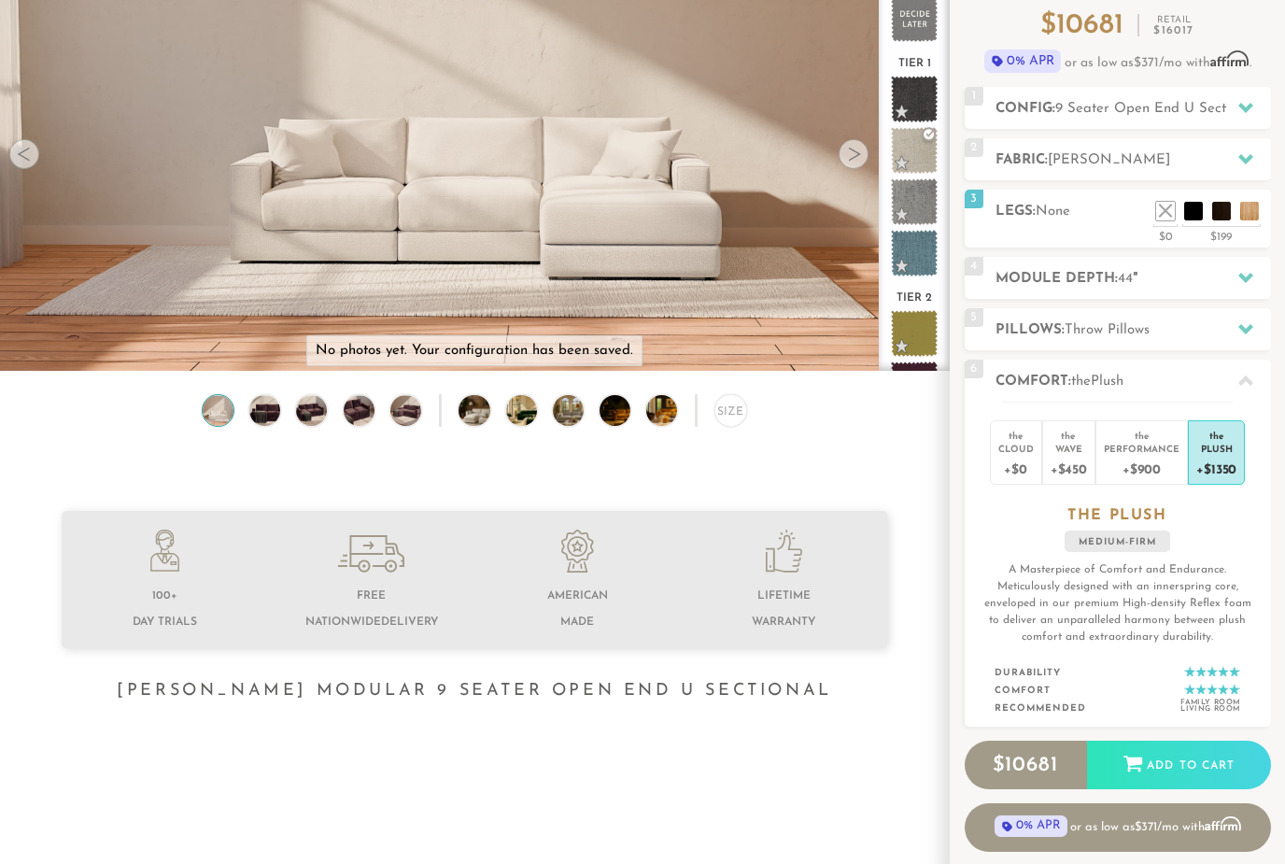
click at [1029, 455] on div "+$0" at bounding box center [1015, 468] width 35 height 27
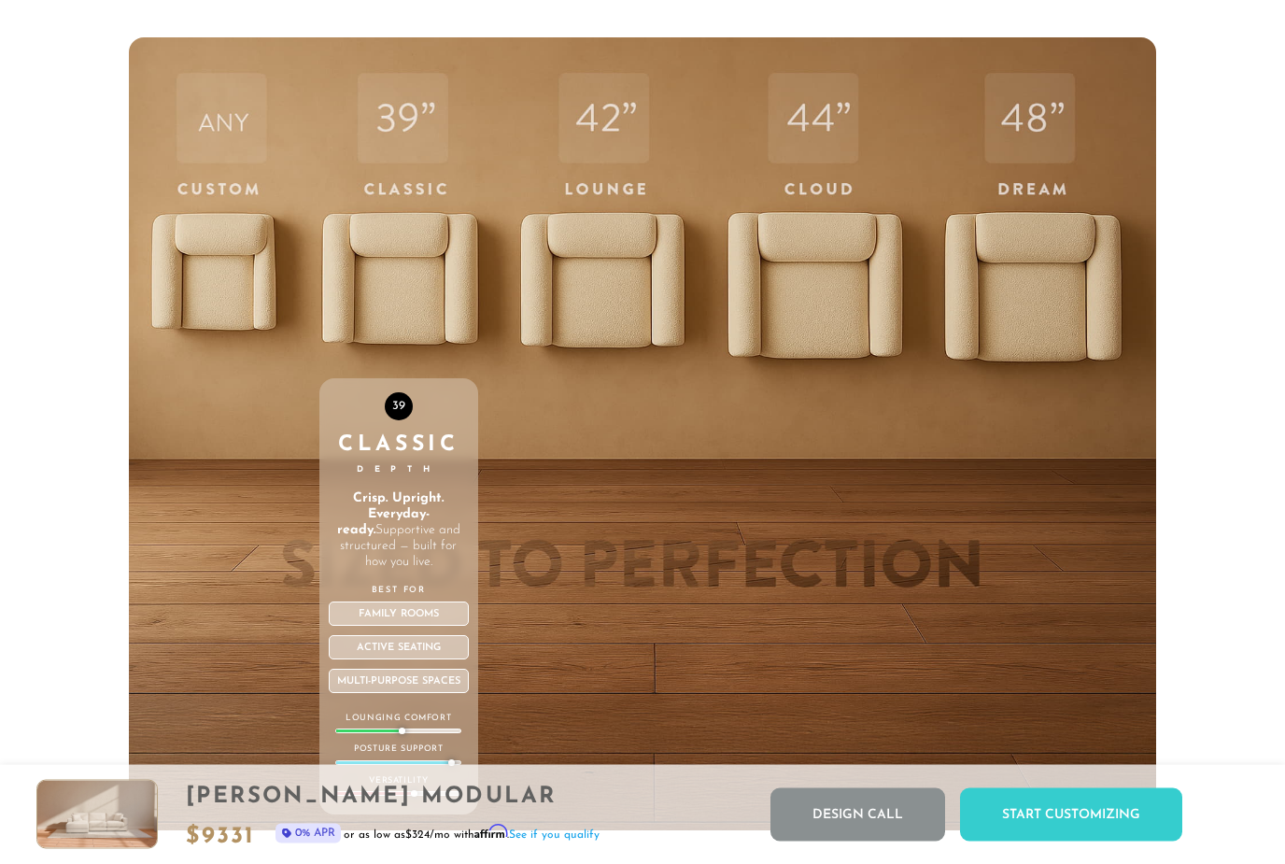
click at [503, 305] on div "ANY Custom Depth Any depth. Just right for you. Craft the perfect sit, your way…" at bounding box center [642, 435] width 1027 height 794
click at [751, 327] on div "44 Cloud Depth Deeper. Softer. Made to melt into. More room, more plush, more "…" at bounding box center [815, 434] width 180 height 794
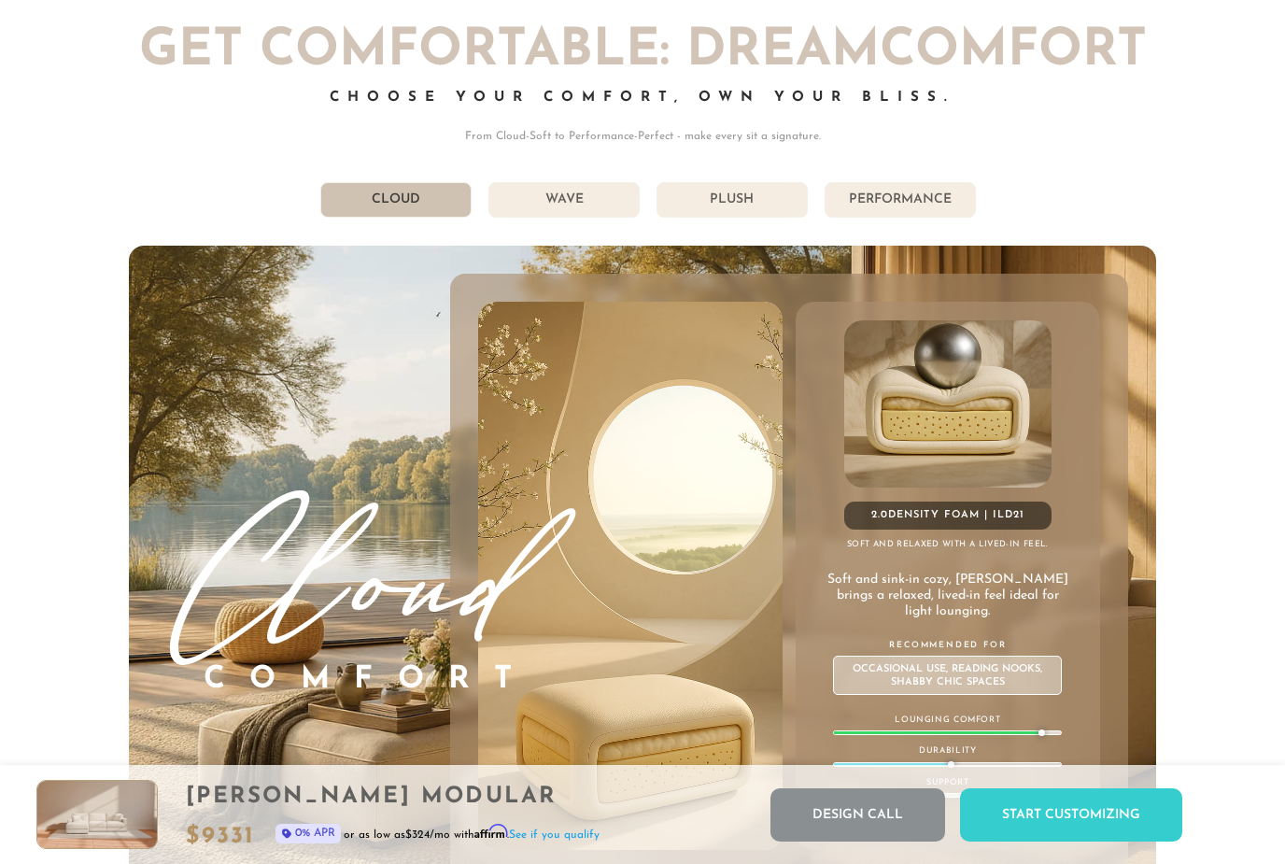
scroll to position [9702, 0]
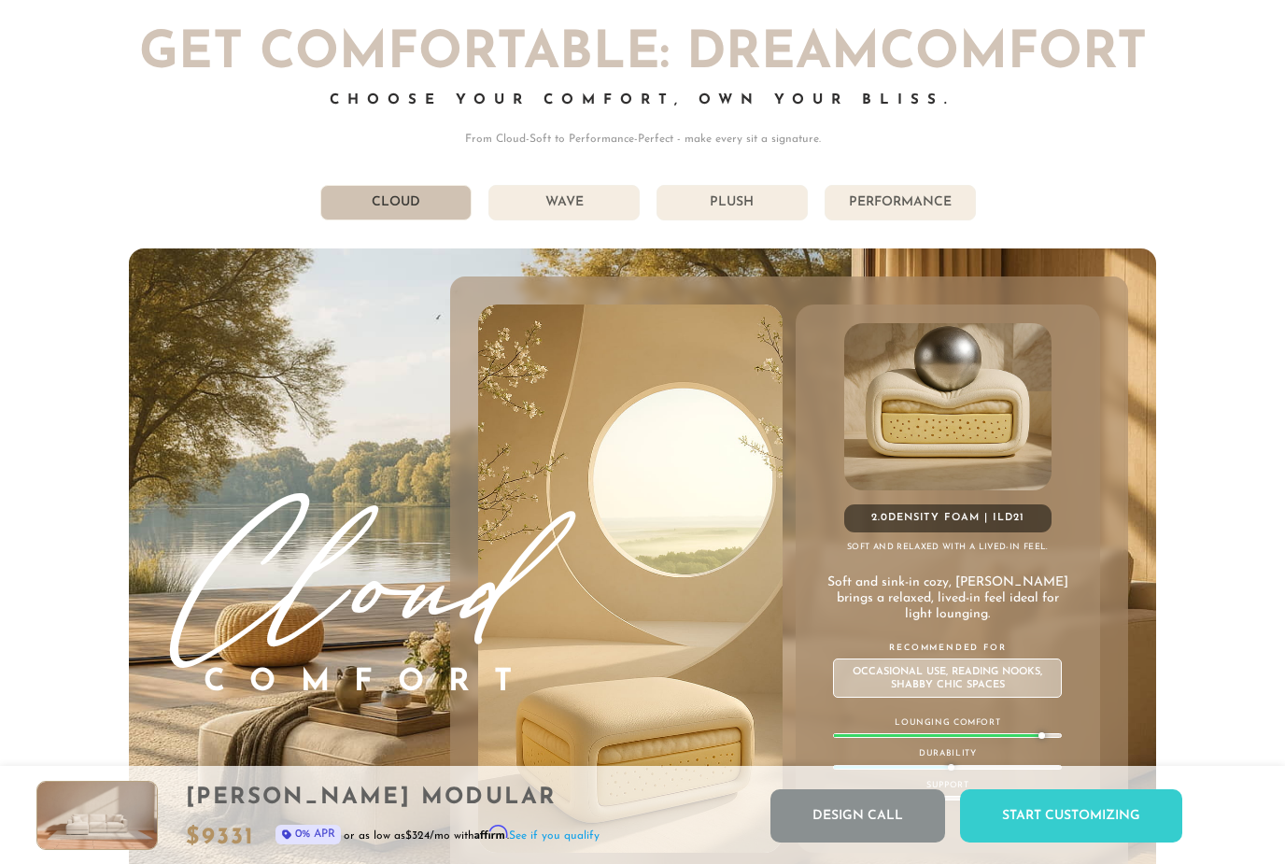
click at [608, 232] on div "Get Comfortable: DreamComfort Choose Your Comfort, Own Your Bliss. From Cloud-S…" at bounding box center [642, 468] width 1027 height 880
click at [633, 242] on div "Get Comfortable: DreamComfort Choose Your Comfort, Own Your Bliss. From Cloud-S…" at bounding box center [642, 468] width 1027 height 880
click at [630, 202] on li "Wave" at bounding box center [564, 201] width 151 height 35
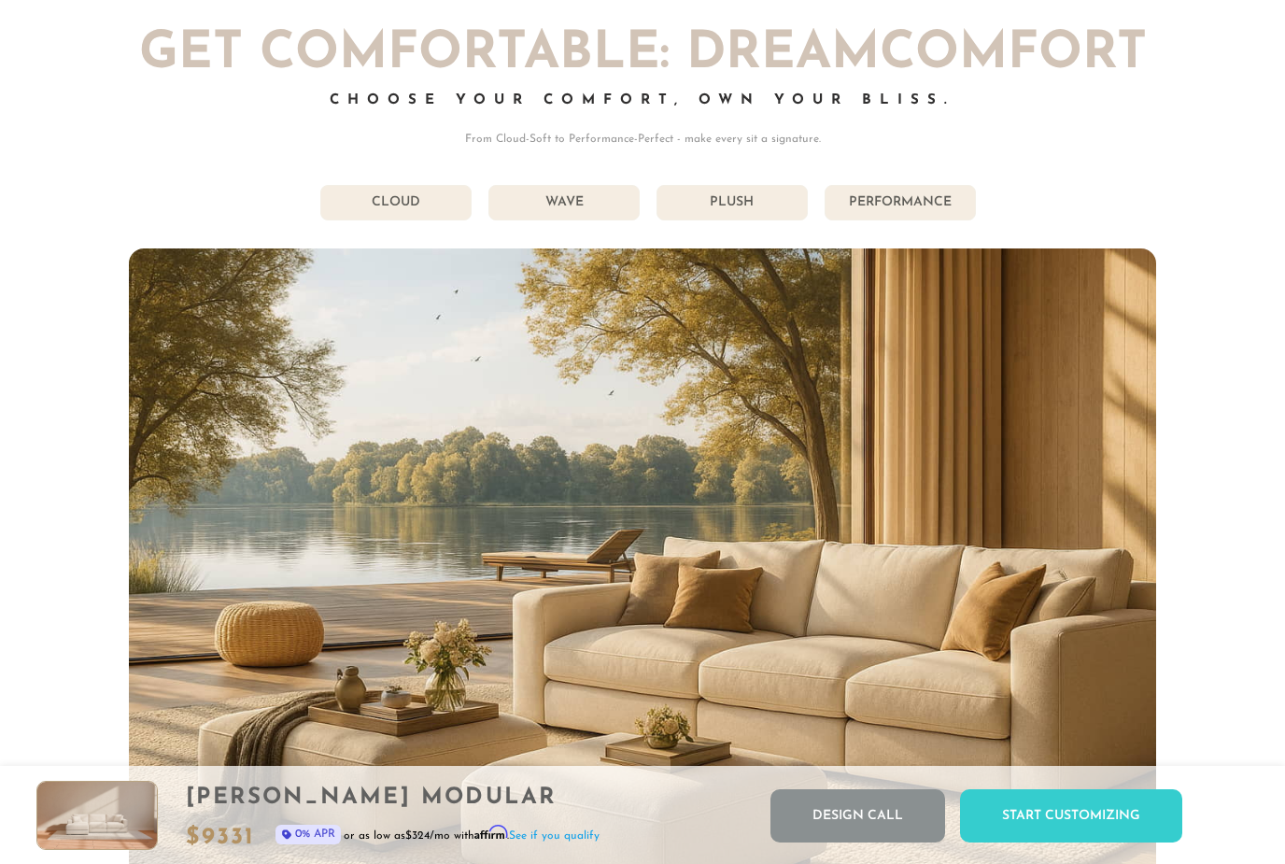
scroll to position [9701, 0]
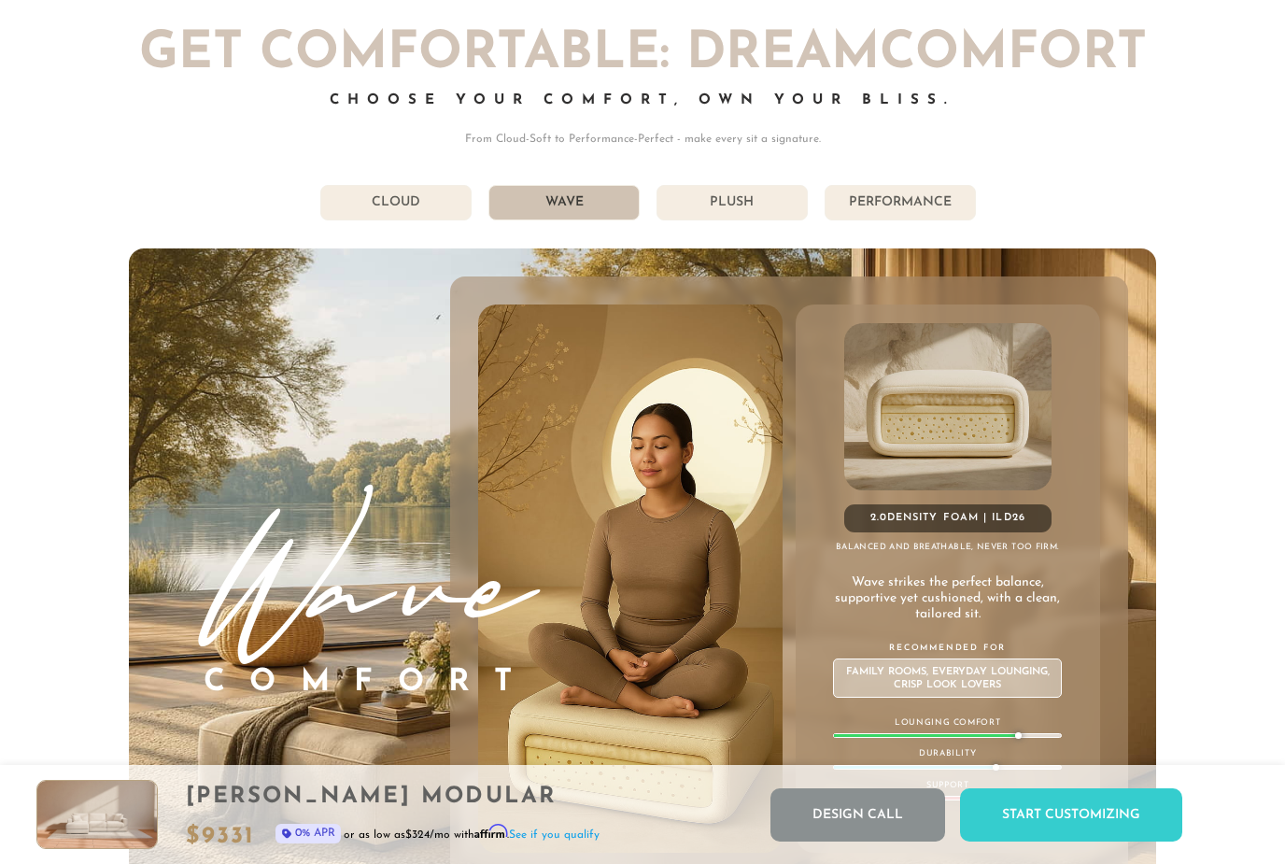
click at [747, 195] on li "Plush" at bounding box center [732, 202] width 151 height 35
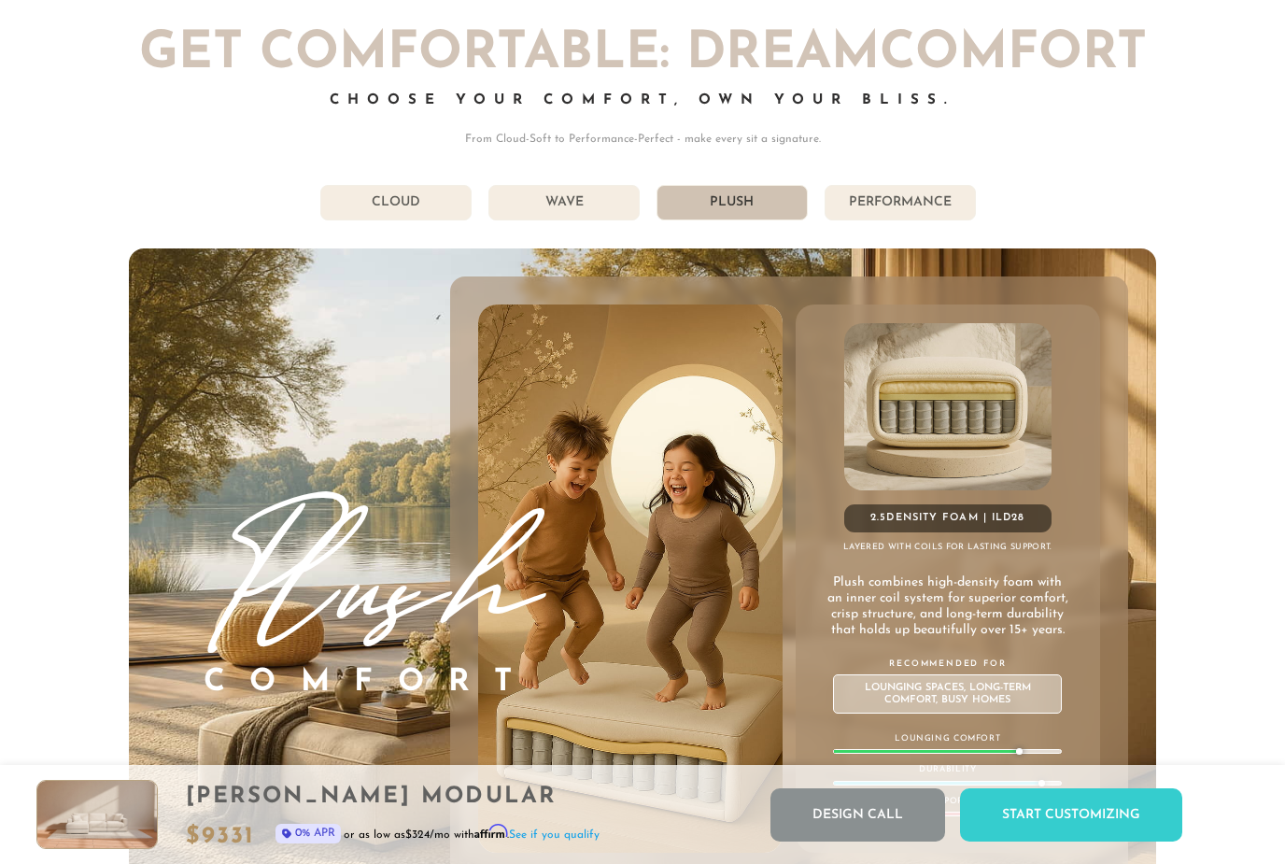
click at [869, 186] on li "Performance" at bounding box center [900, 202] width 151 height 35
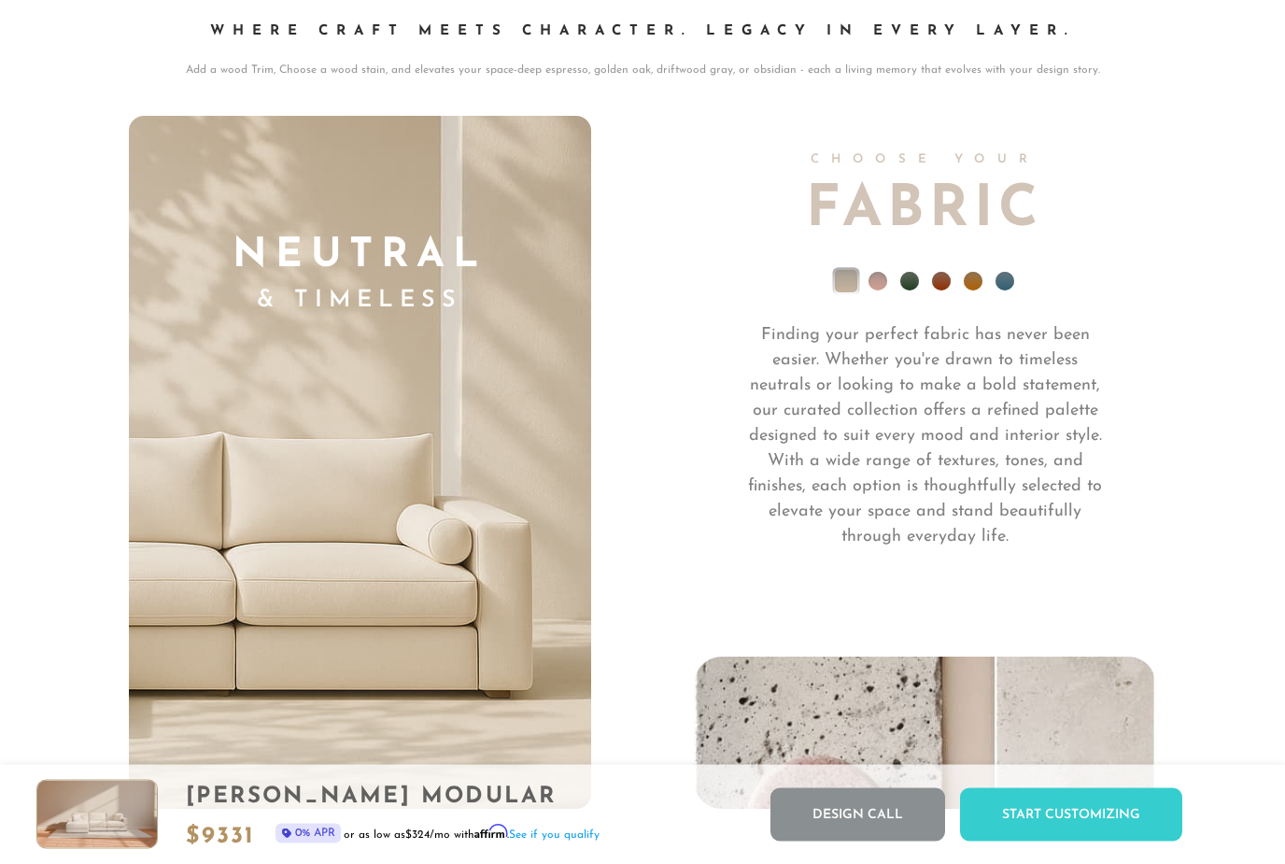
scroll to position [12760, 0]
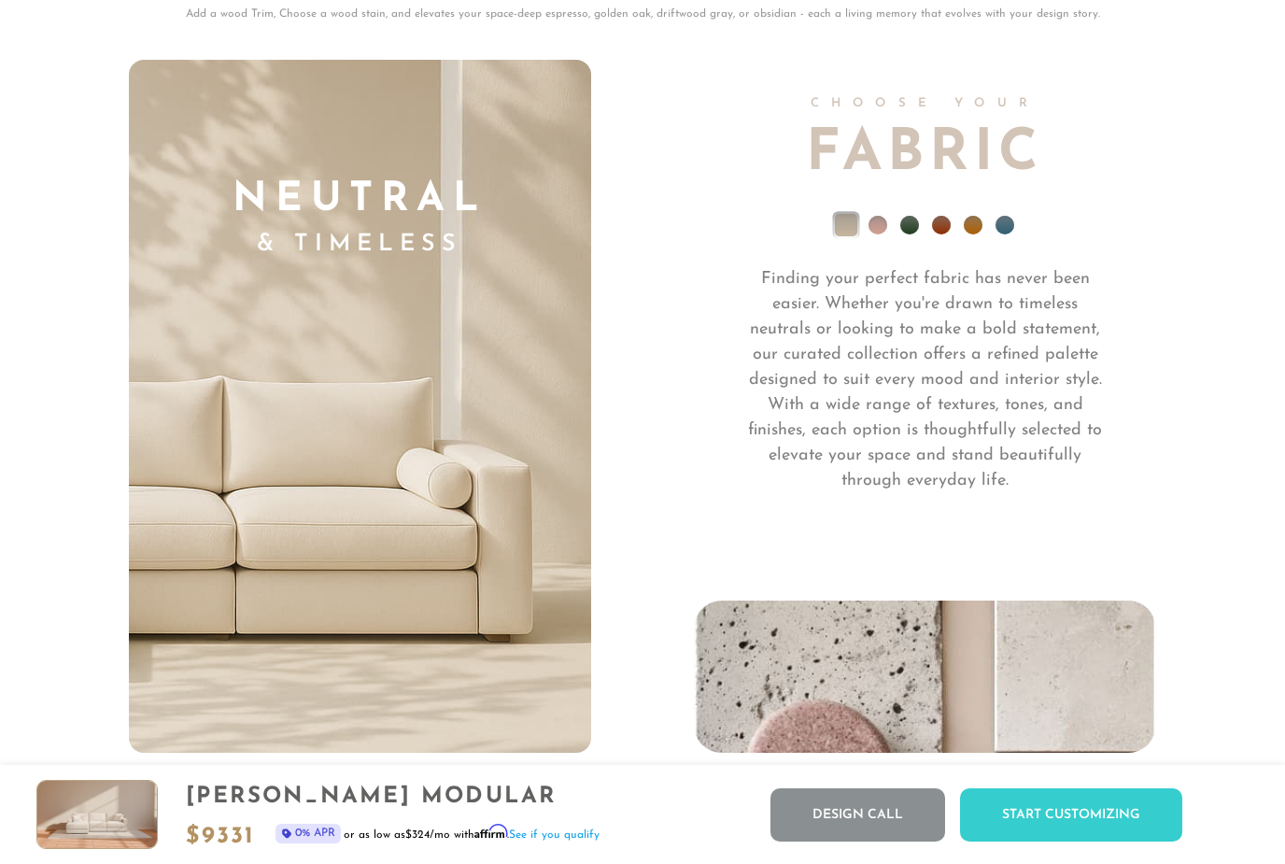
click at [877, 219] on li at bounding box center [878, 225] width 19 height 19
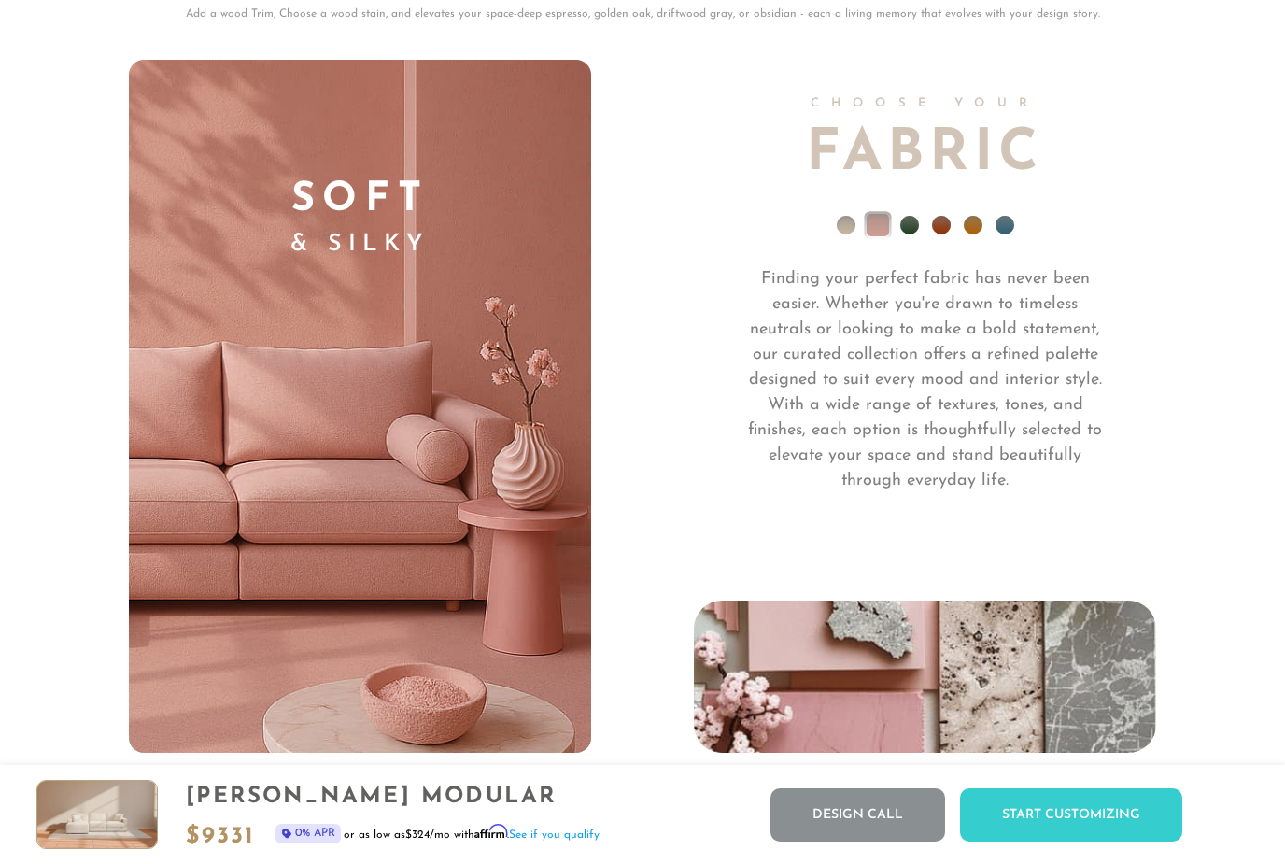
click at [915, 222] on li at bounding box center [909, 225] width 19 height 19
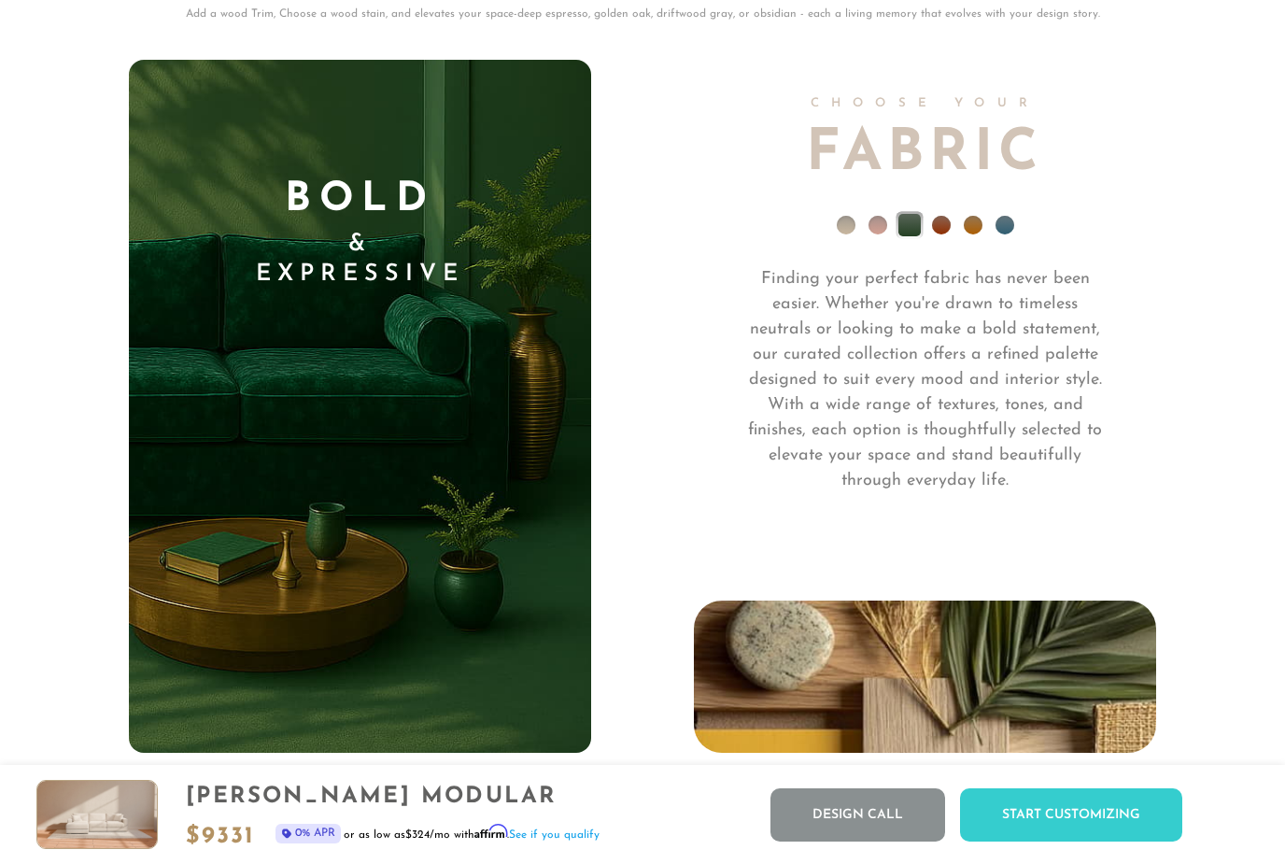
click at [942, 222] on li at bounding box center [941, 225] width 19 height 19
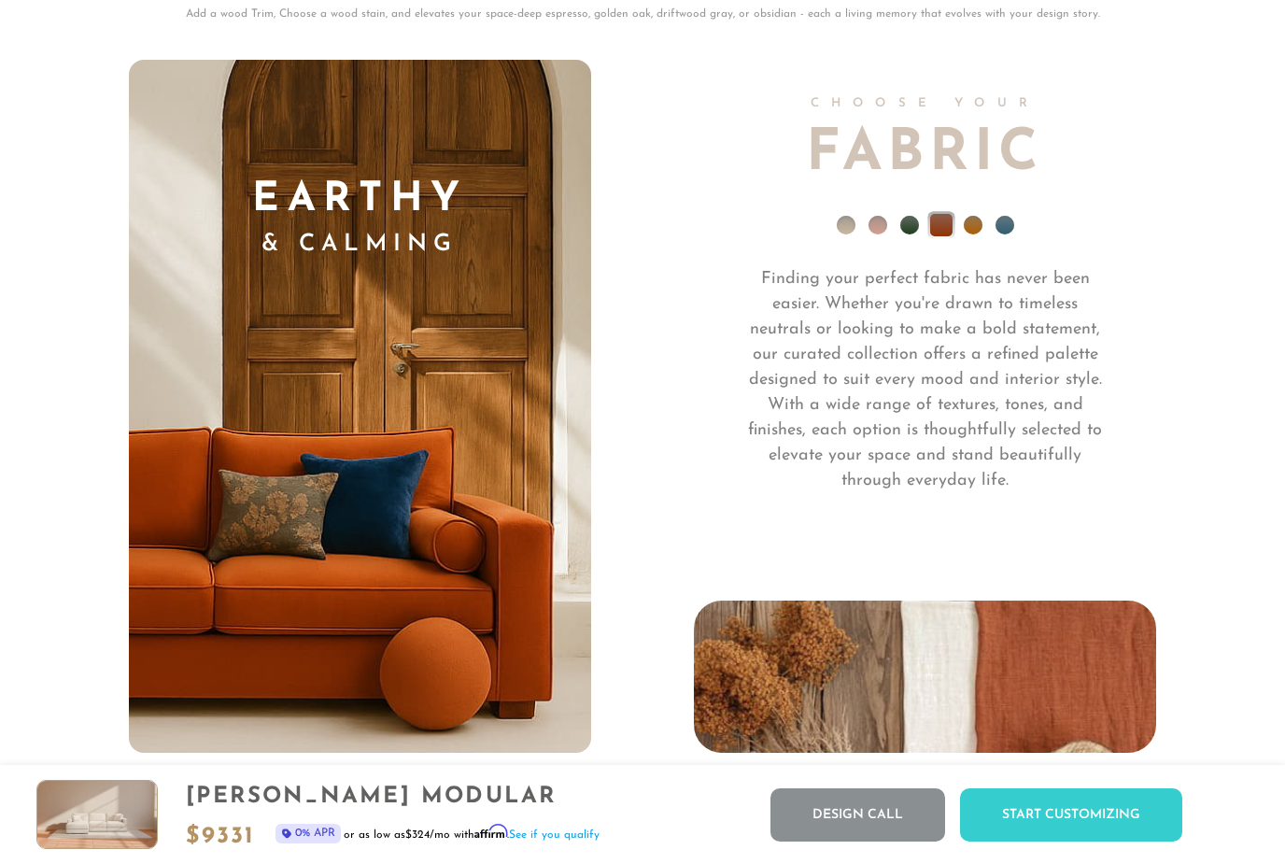
click at [968, 220] on li at bounding box center [973, 225] width 19 height 19
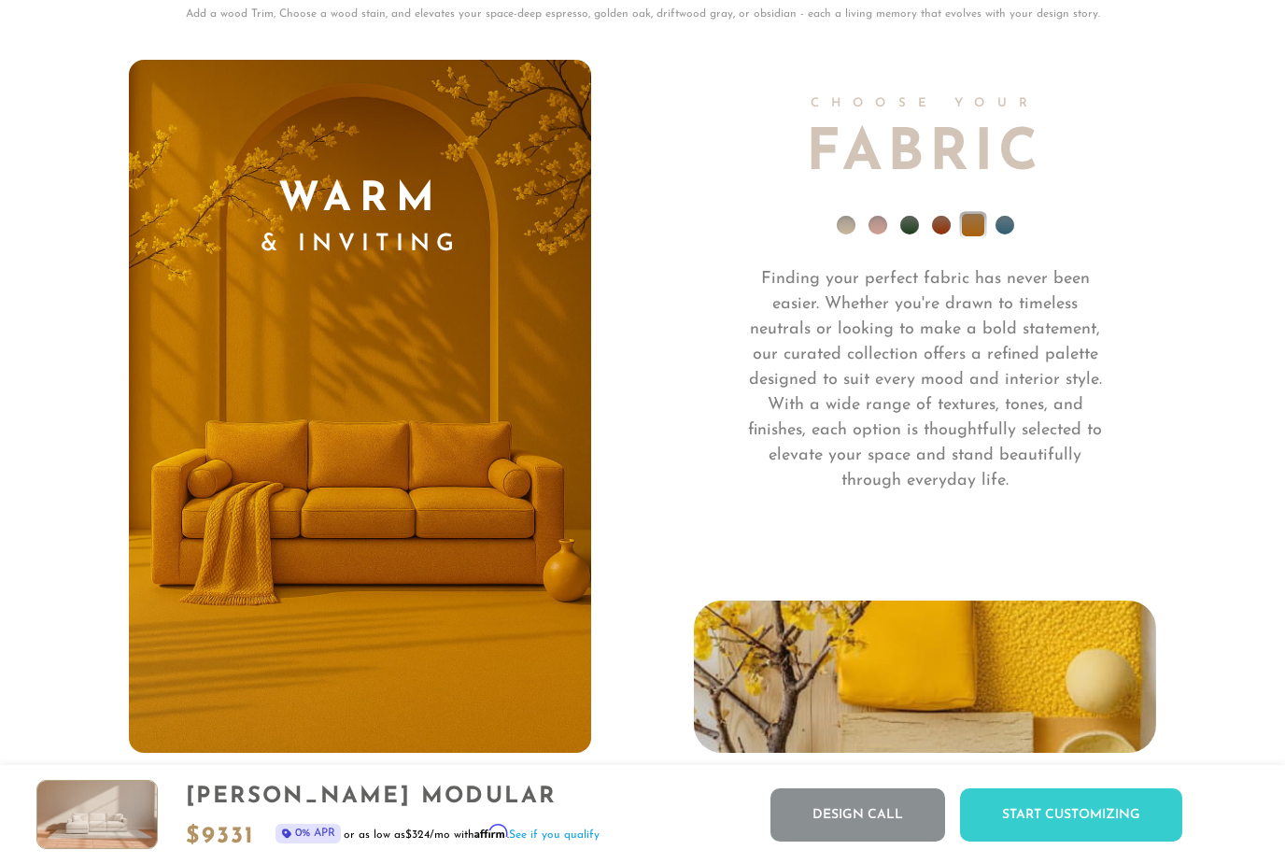
click at [999, 220] on li at bounding box center [1005, 225] width 19 height 19
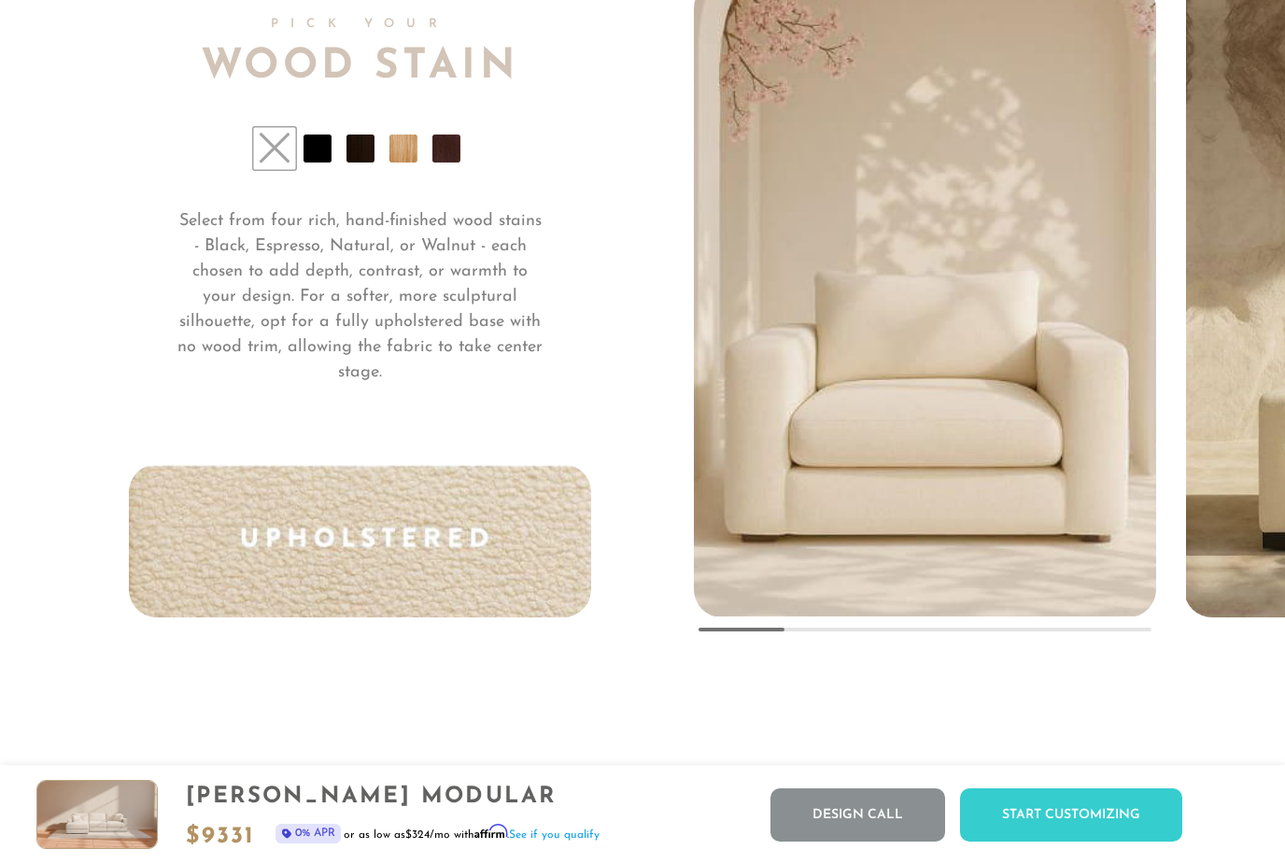
scroll to position [13645, 0]
click at [451, 130] on div "Pick Your Wood Stain Select from four rich, hand-finished wood stains - Black, …" at bounding box center [411, 298] width 565 height 636
click at [458, 138] on li at bounding box center [446, 149] width 28 height 28
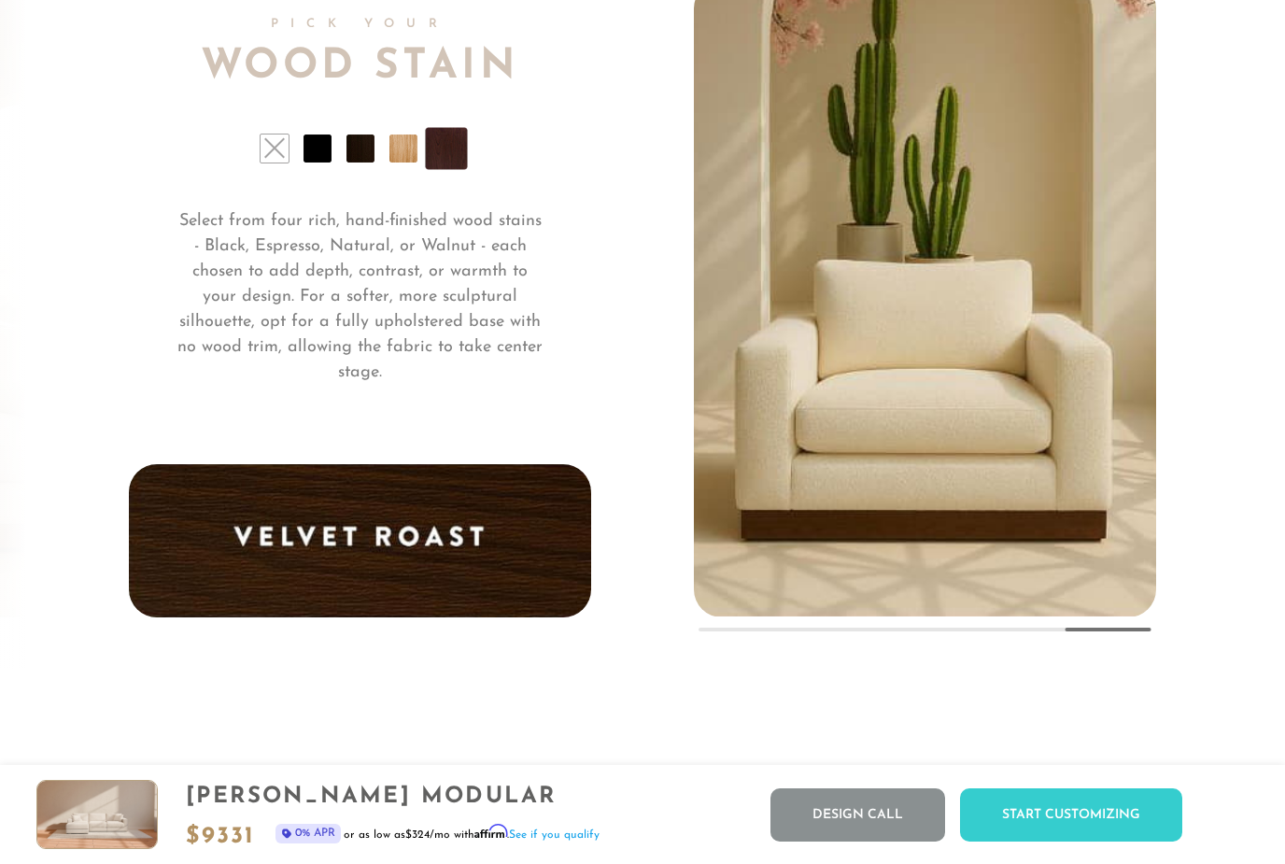
click at [361, 162] on li at bounding box center [361, 149] width 28 height 28
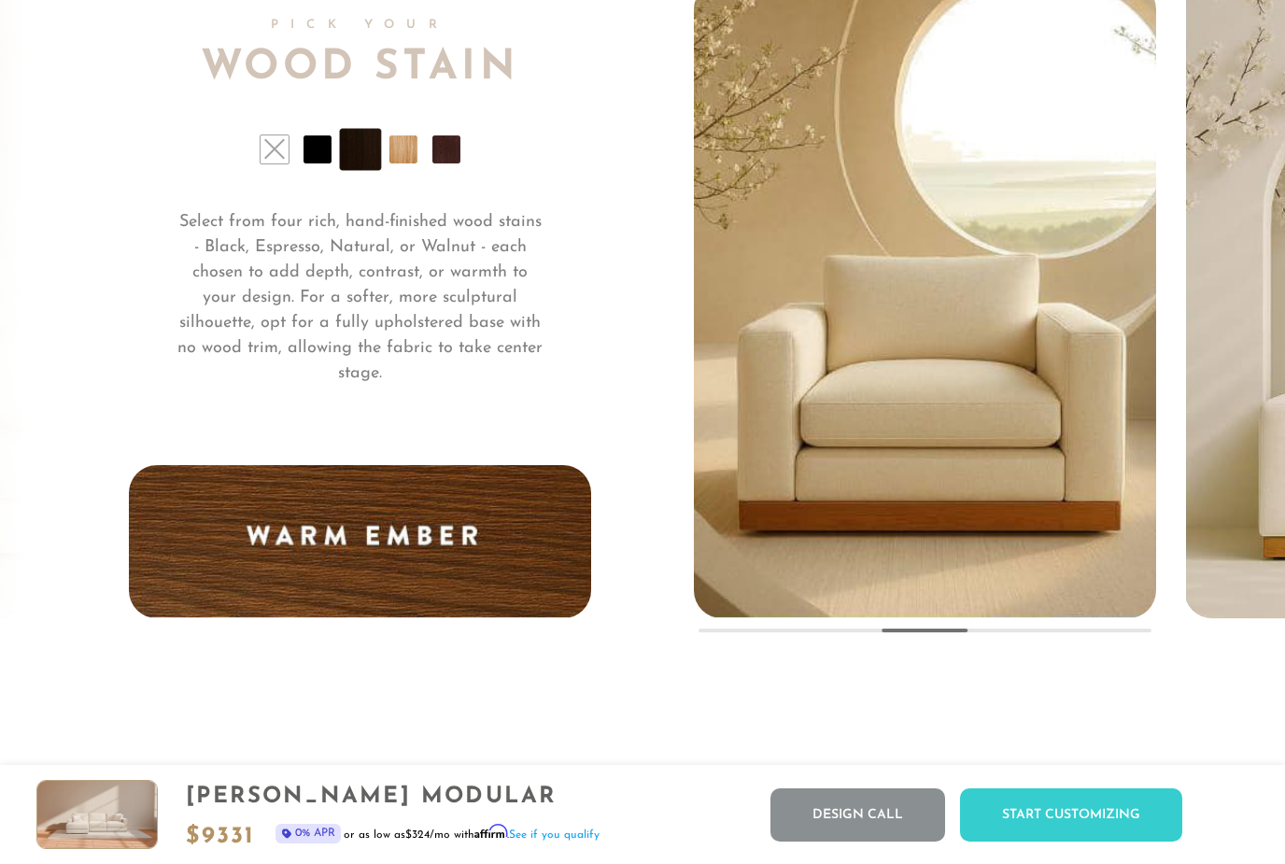
scroll to position [13594, 0]
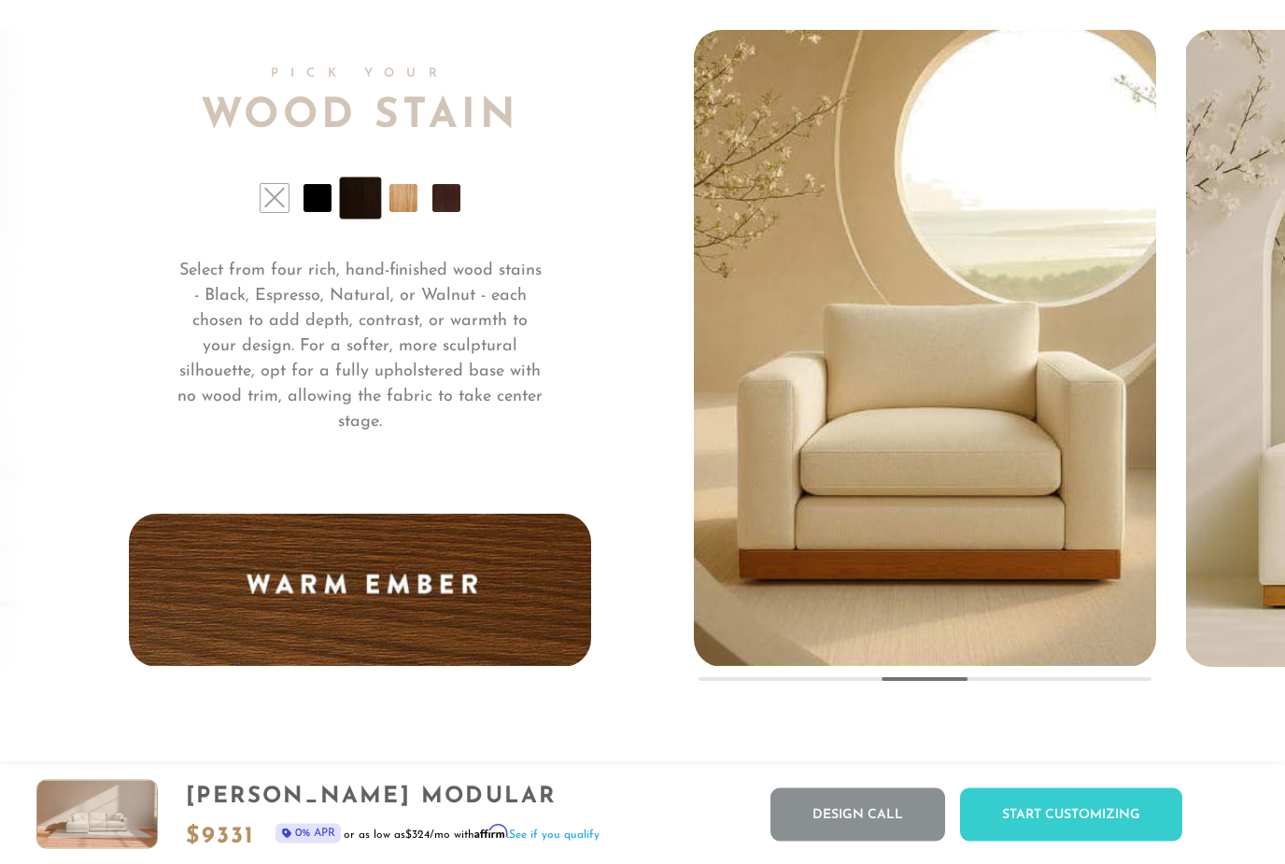
click at [274, 211] on li at bounding box center [275, 199] width 28 height 28
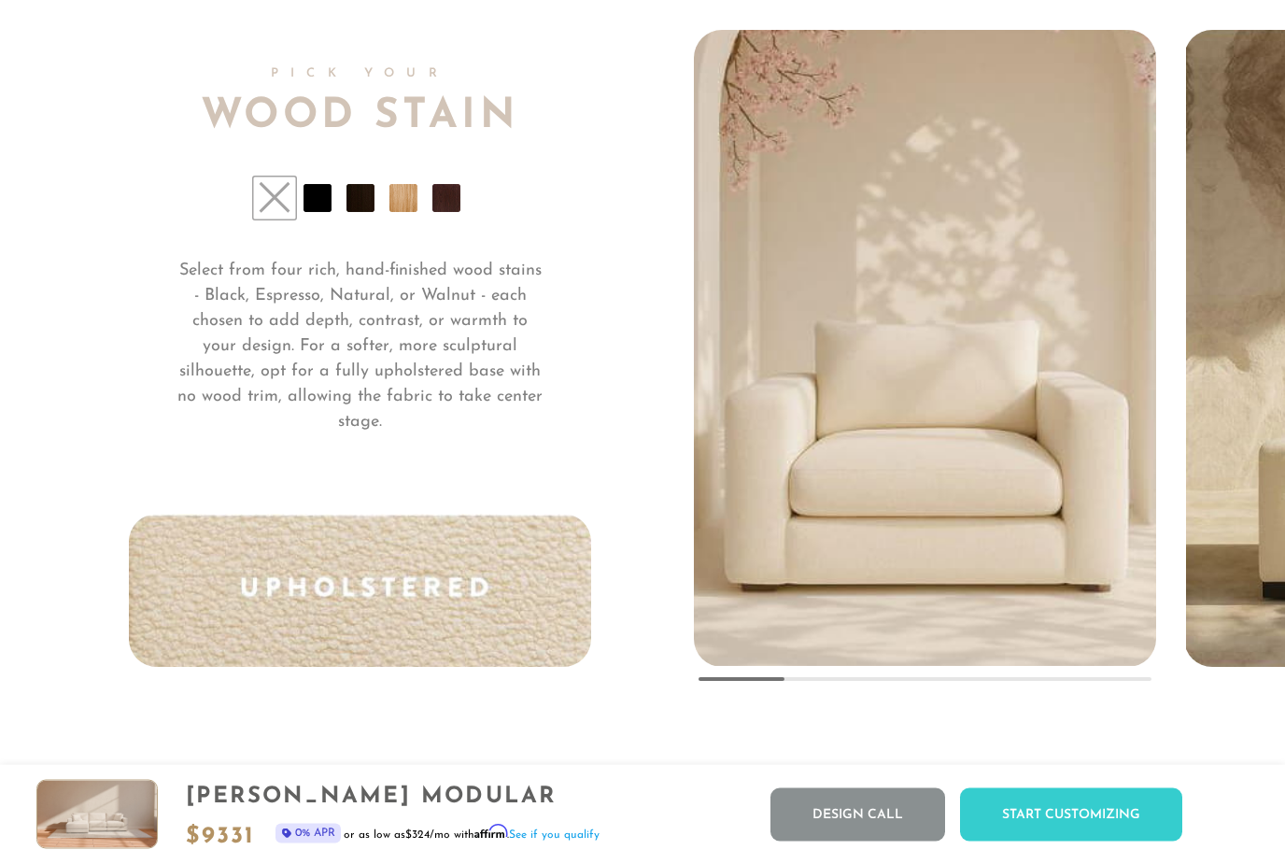
scroll to position [13595, 0]
click at [304, 212] on li at bounding box center [318, 198] width 28 height 28
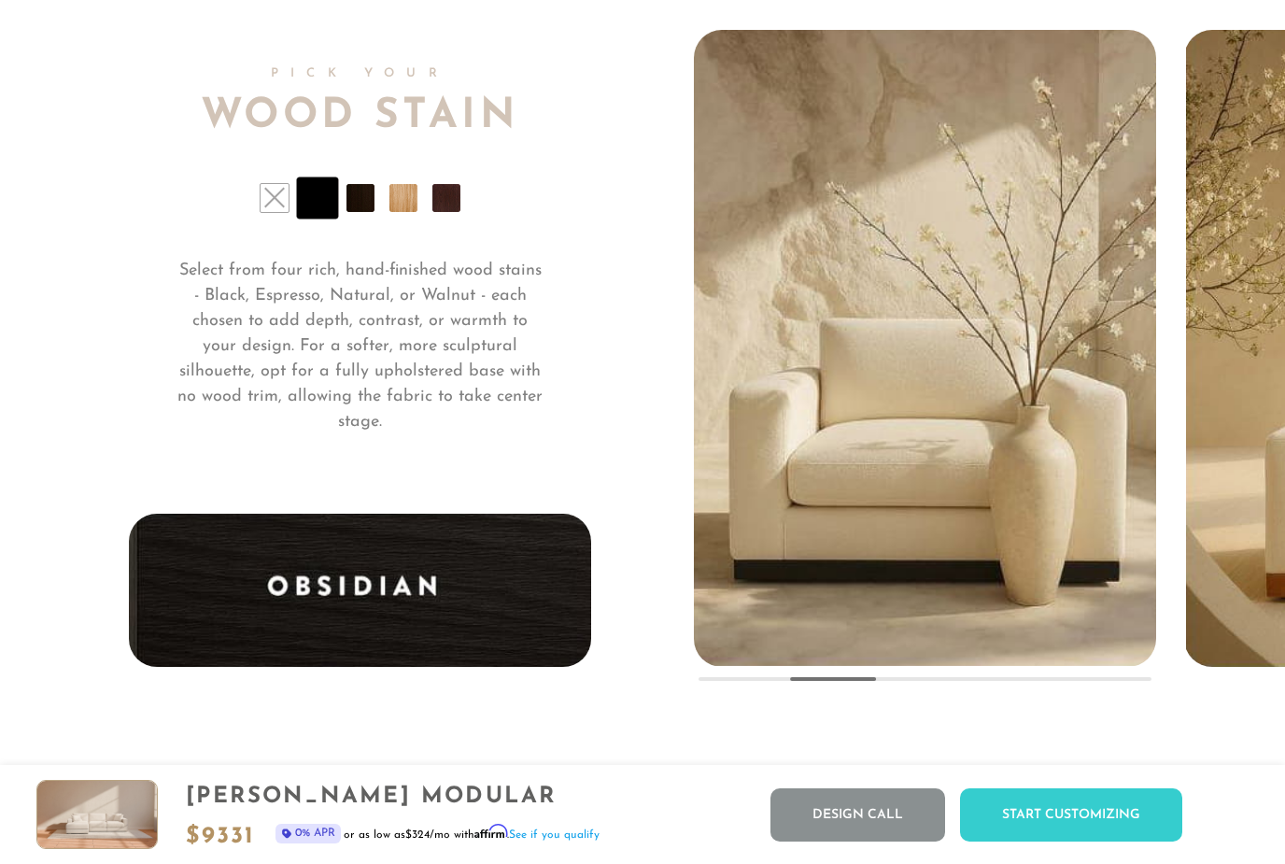
click at [276, 212] on li at bounding box center [275, 198] width 28 height 28
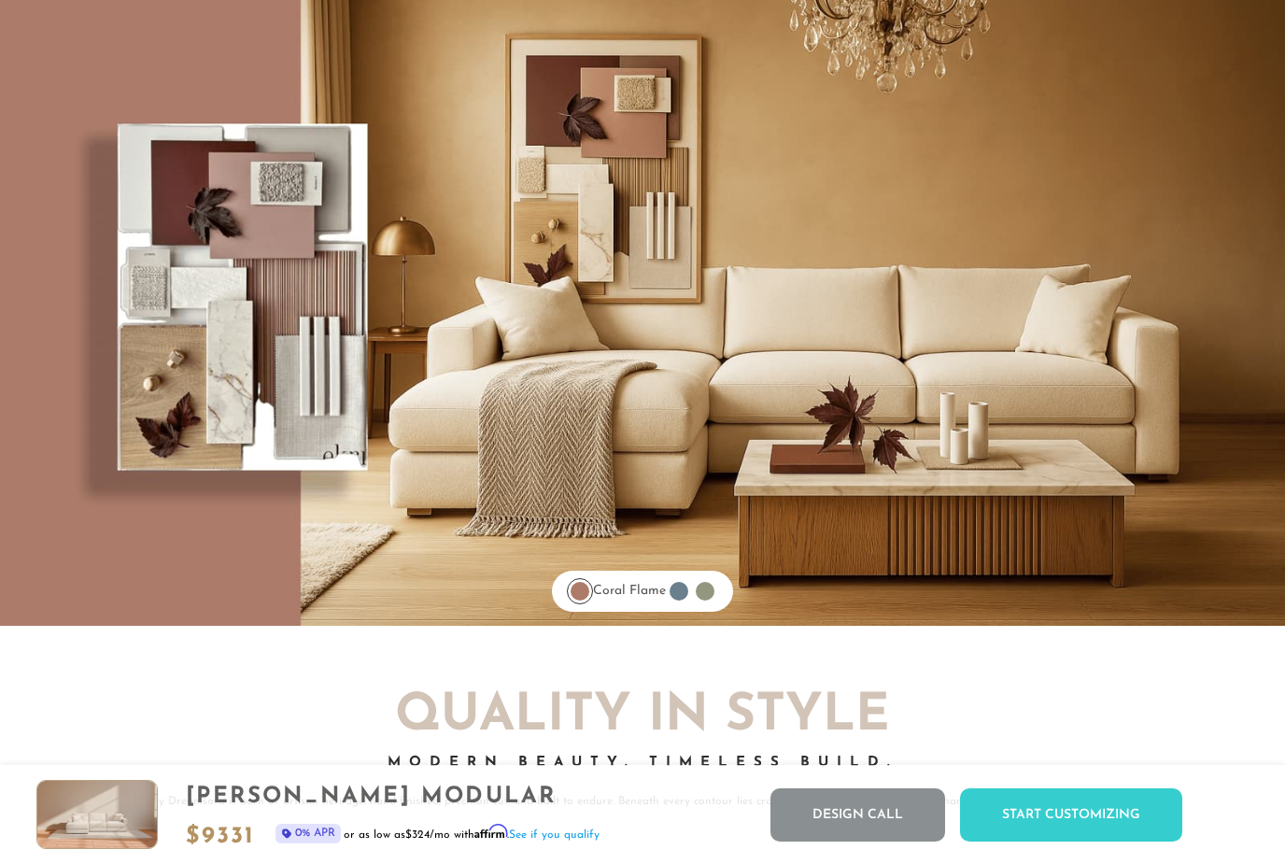
scroll to position [14534, 0]
